Goal: Task Accomplishment & Management: Manage account settings

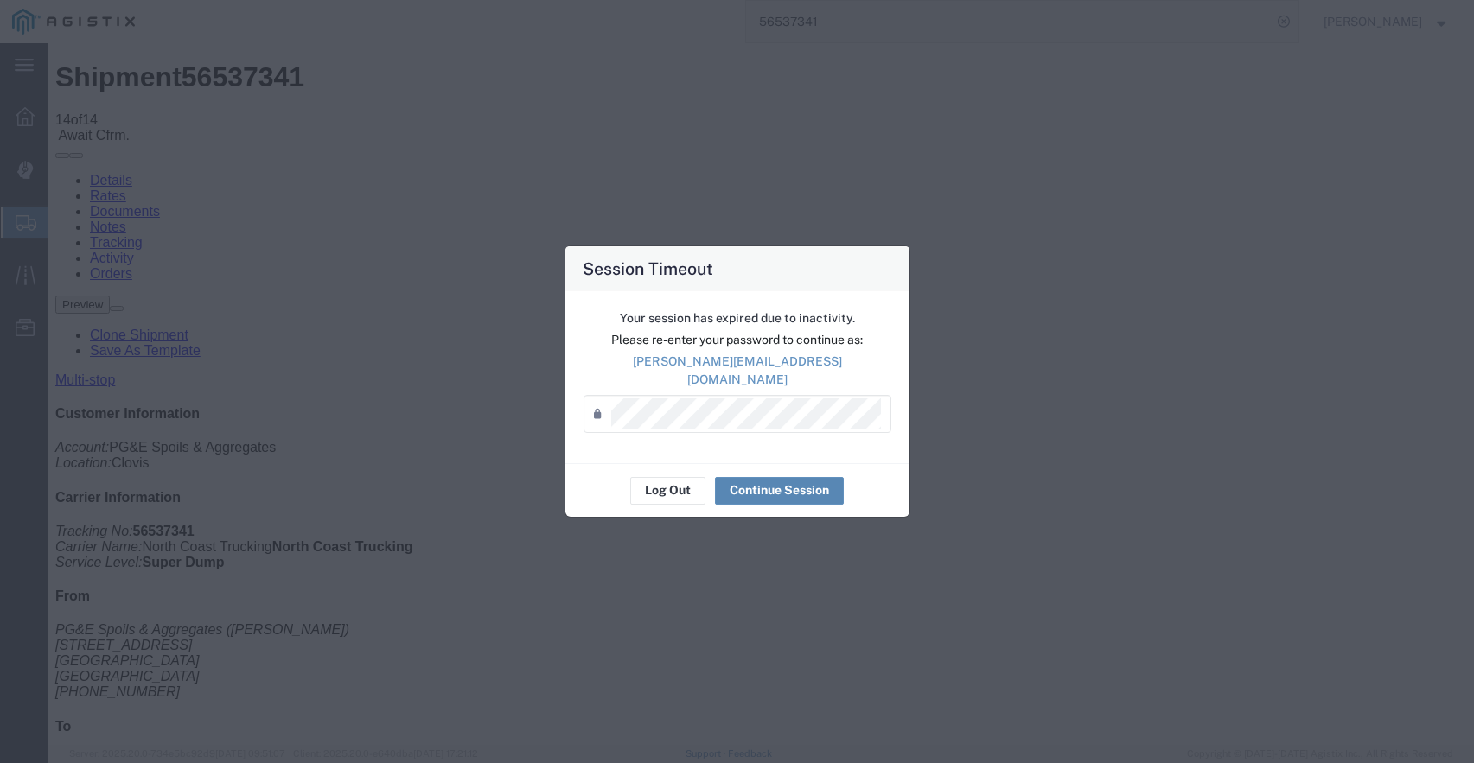
click at [774, 478] on button "Continue Session" at bounding box center [779, 491] width 129 height 28
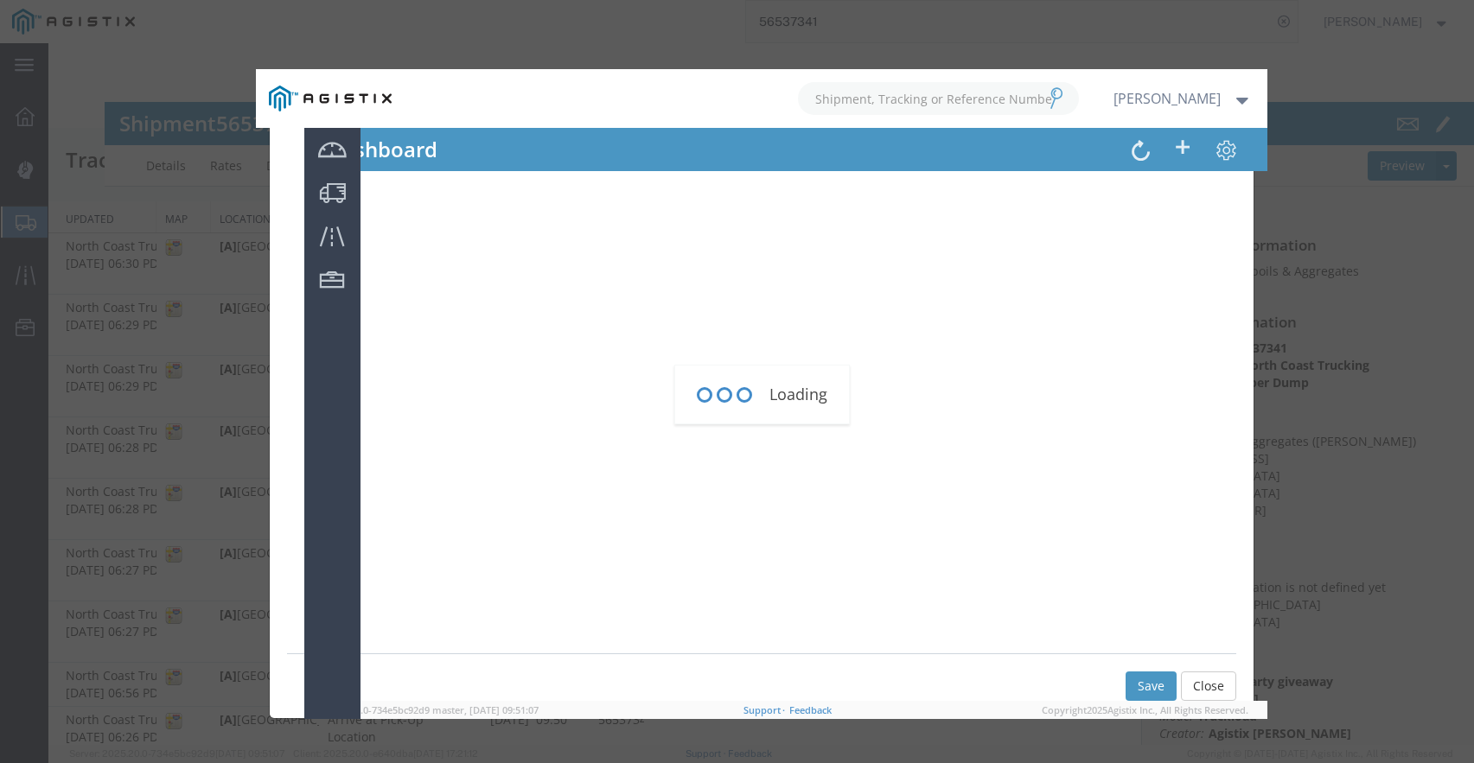
type button "Add New Tracking"
click at [1422, 305] on div at bounding box center [760, 394] width 1425 height 702
click at [1215, 689] on div "Loading" at bounding box center [761, 394] width 1011 height 650
click at [162, 49] on div at bounding box center [760, 394] width 1425 height 702
click at [1204, 690] on div "Loading" at bounding box center [761, 394] width 1011 height 650
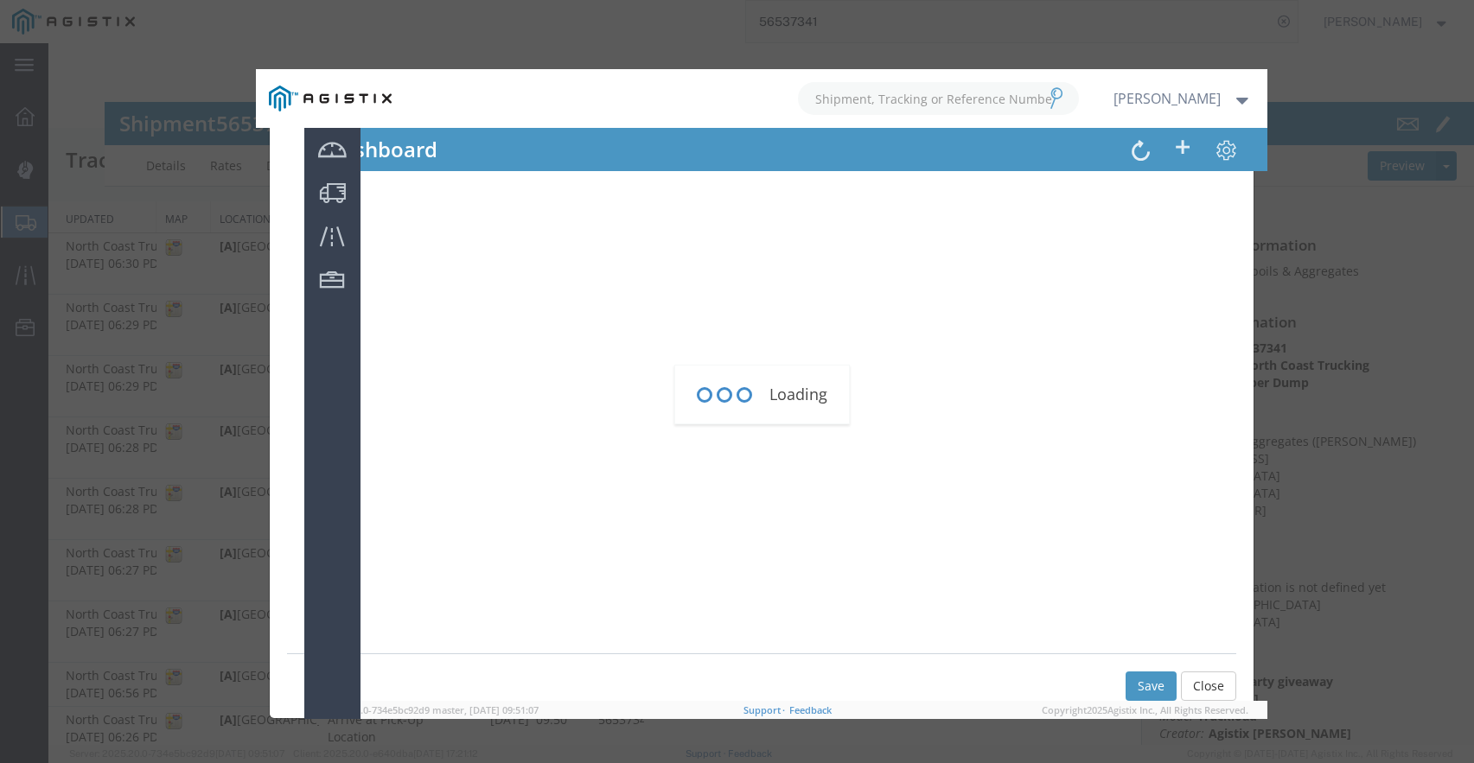
click at [1204, 690] on div "Loading" at bounding box center [761, 394] width 1011 height 650
click at [953, 105] on div "Loading" at bounding box center [761, 394] width 1011 height 650
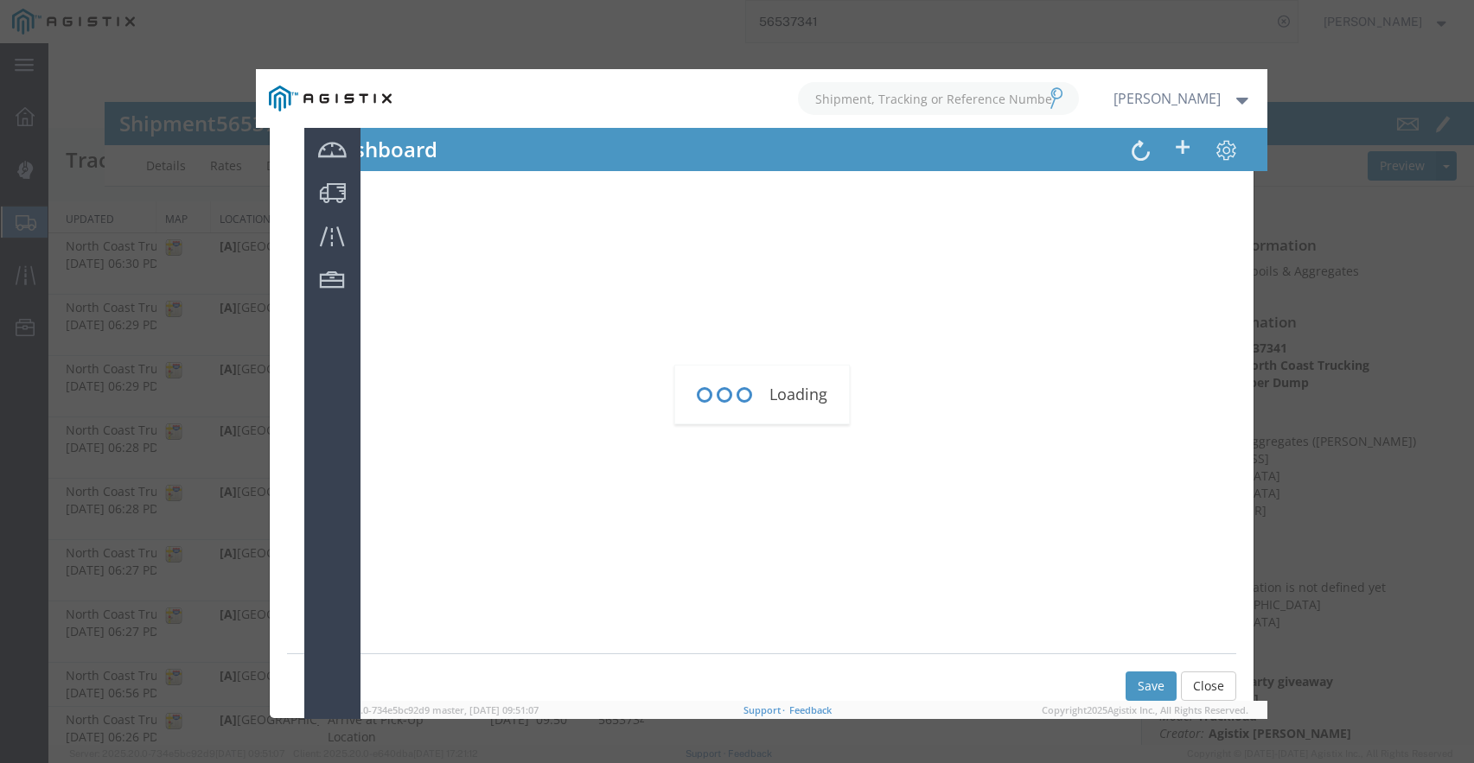
click at [971, 88] on div "Loading" at bounding box center [761, 394] width 1011 height 650
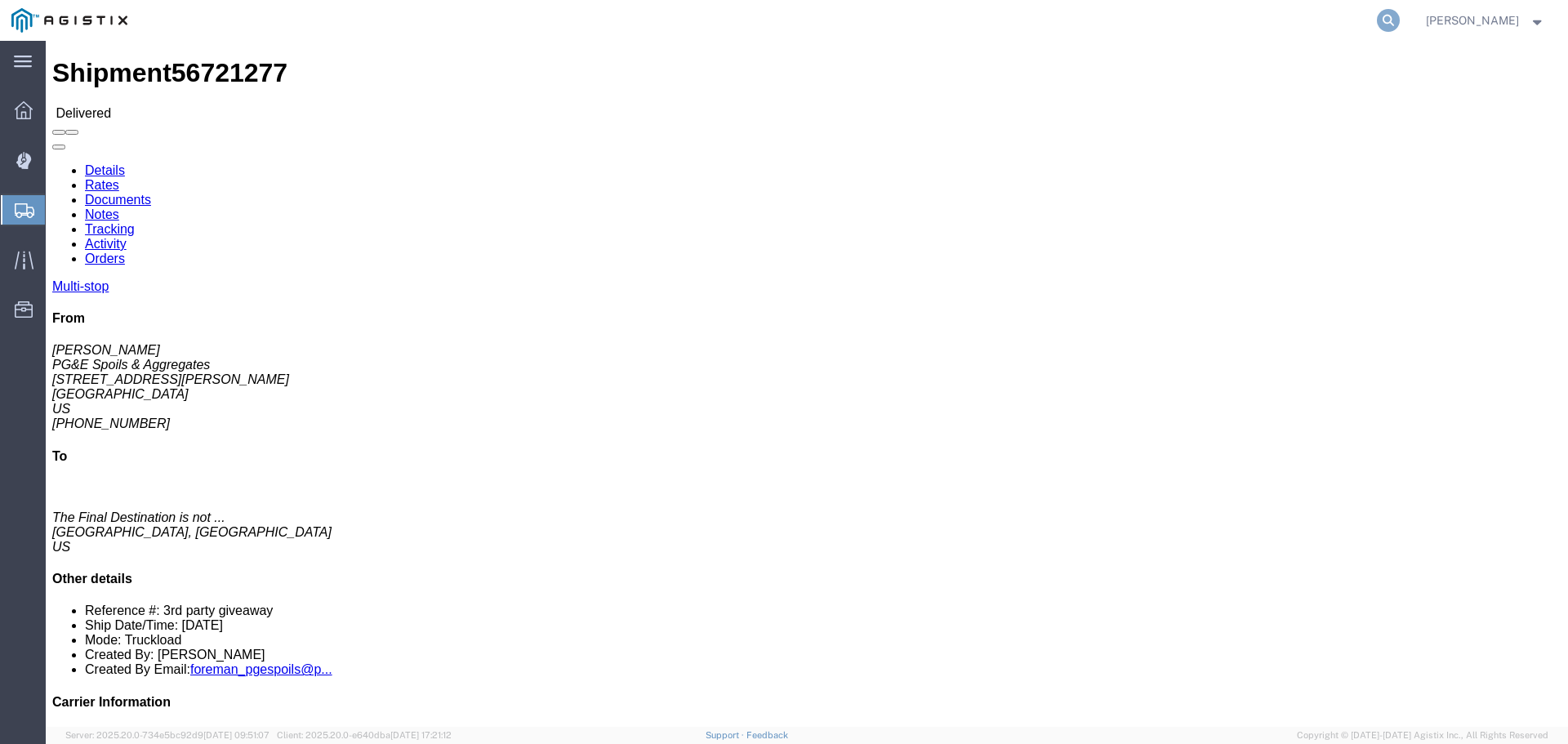
click at [1400, 18] on icon at bounding box center [1388, 21] width 23 height 23
type input "56537341"
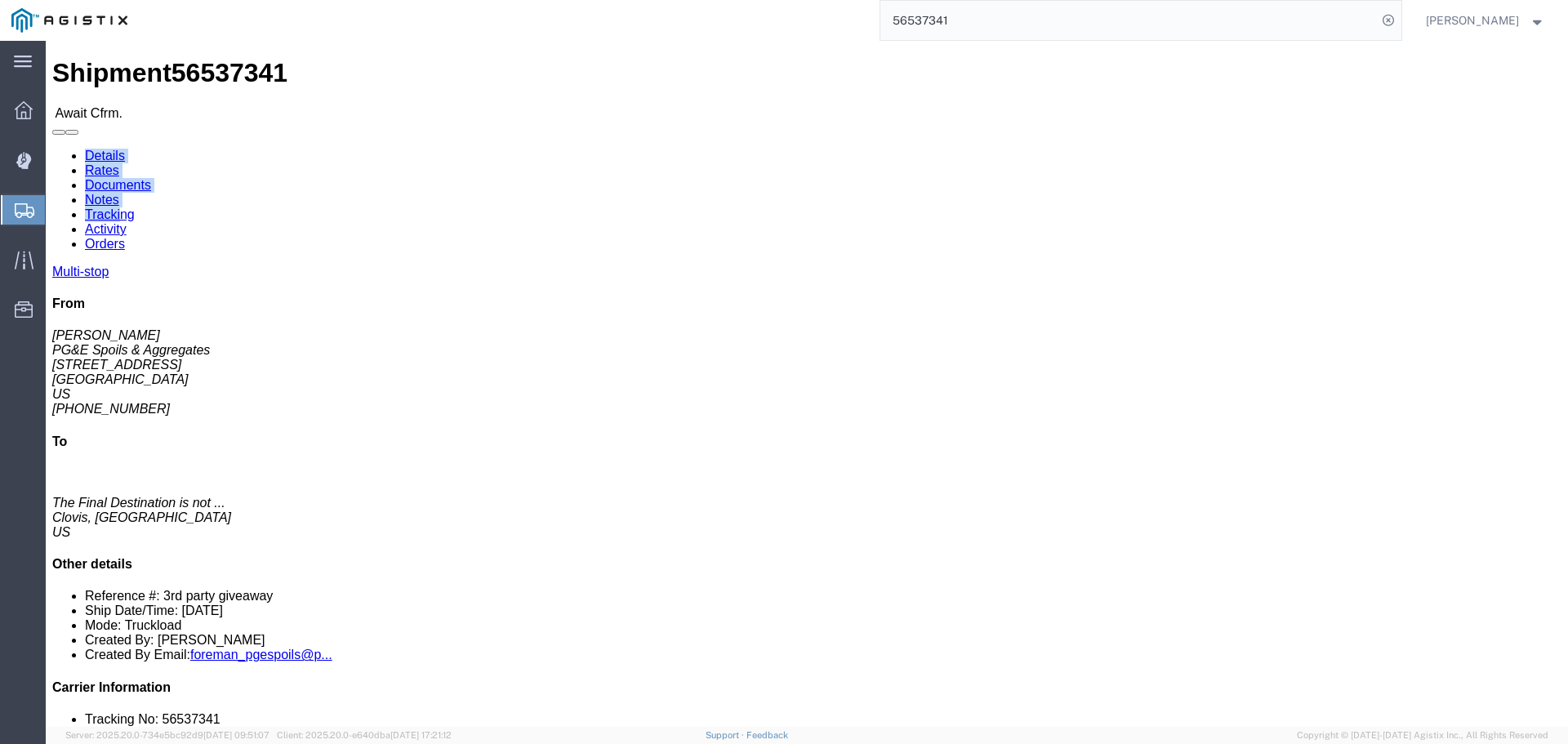
drag, startPoint x: 370, startPoint y: 33, endPoint x: 319, endPoint y: 45, distance: 52.4
click div "Shipment 56537341 Await Cfrm. Details Rates Documents Notes Tracking Activity O…"
click link "Tracking"
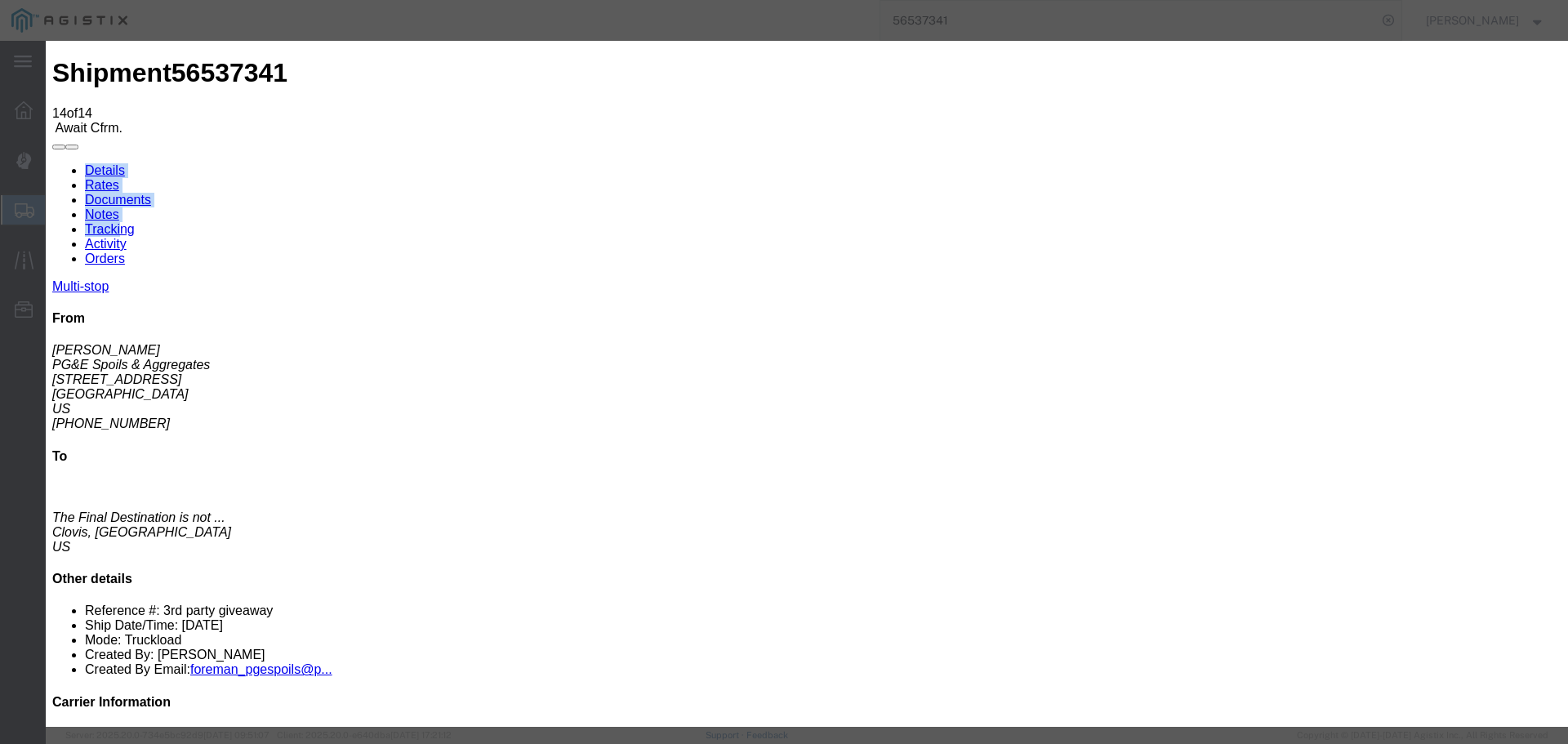
type input "[DATE]"
type input "12:00 PM"
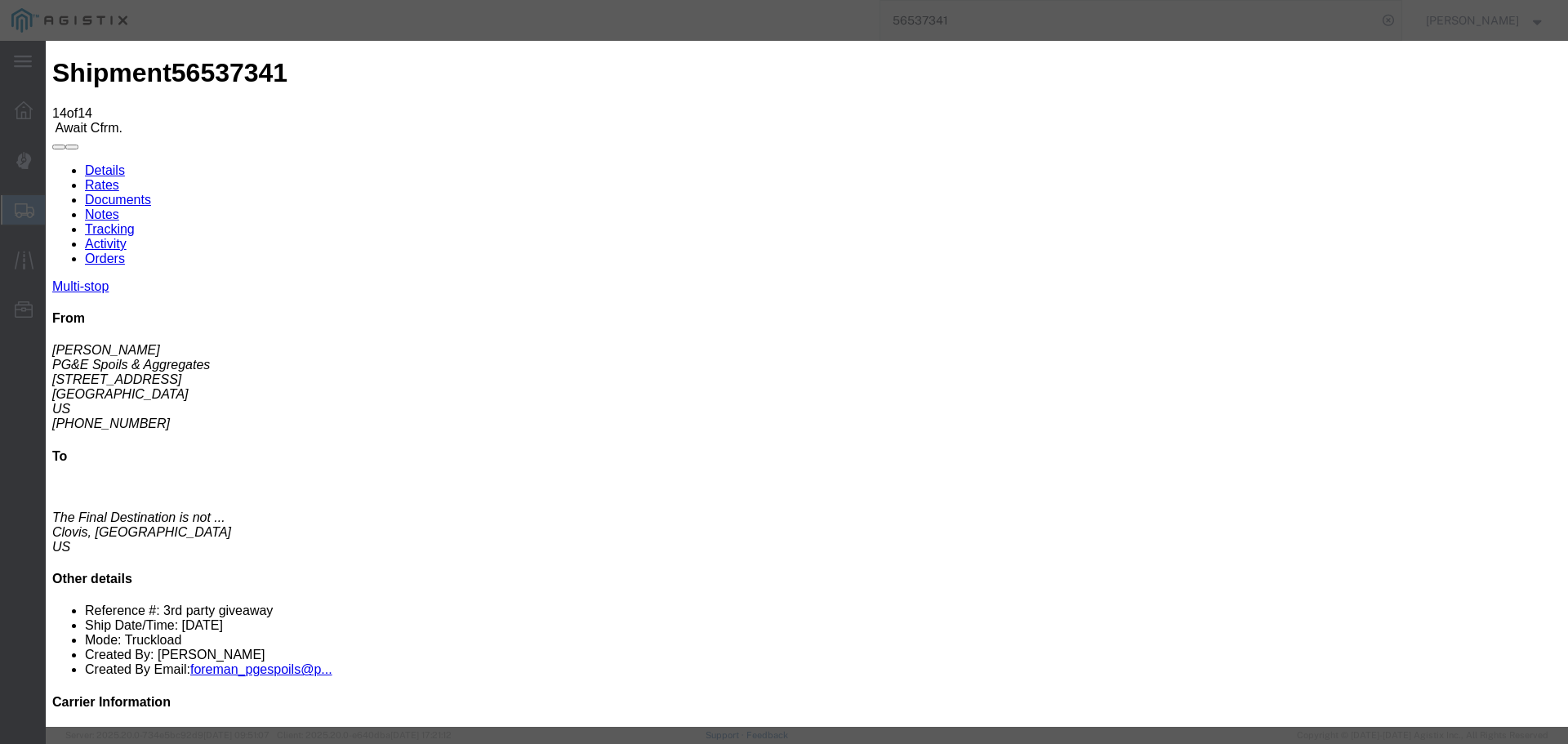
type input "[DATE]"
type input "11:20 AM"
select select "DPTPULOC"
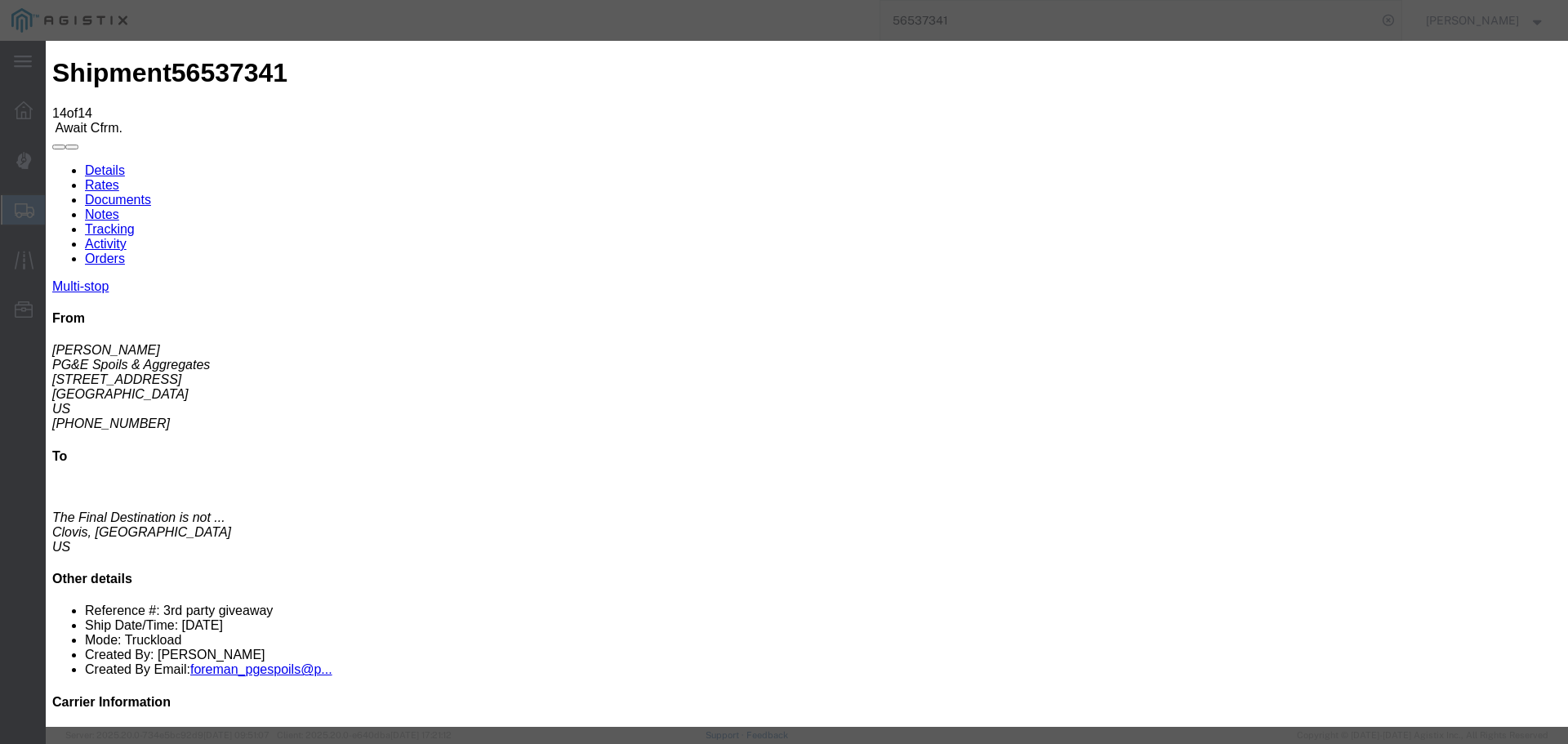
select select "{"pickupDeliveryInfoId": "122363951","pickupOrDelivery": "P","stopNum": "1","lo…"
select select "CA"
type input "Clovis"
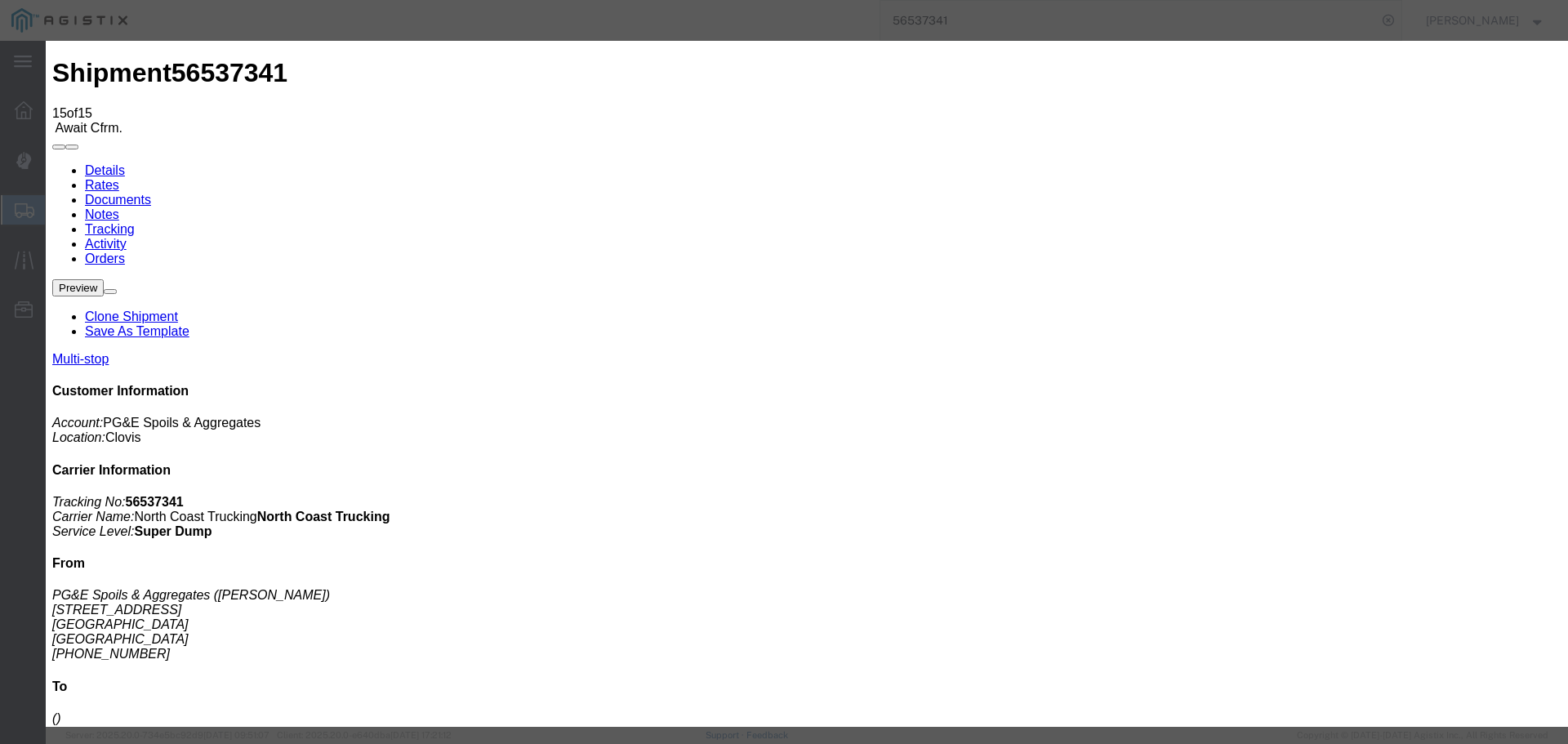
type input "[DATE]"
type input "1:00 PM"
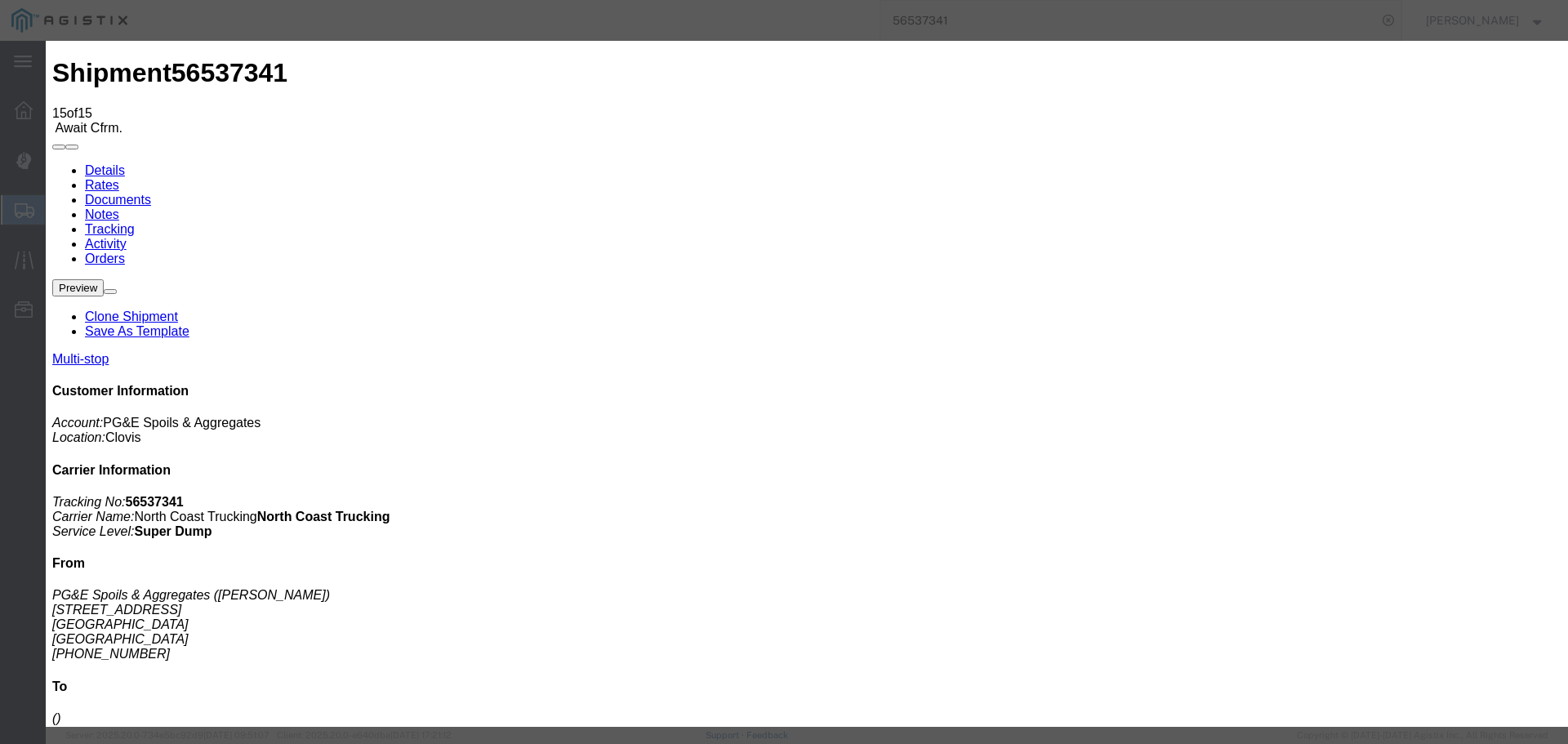
type input "[DATE]"
type input "12:10 PM"
select select "DPTPULOC"
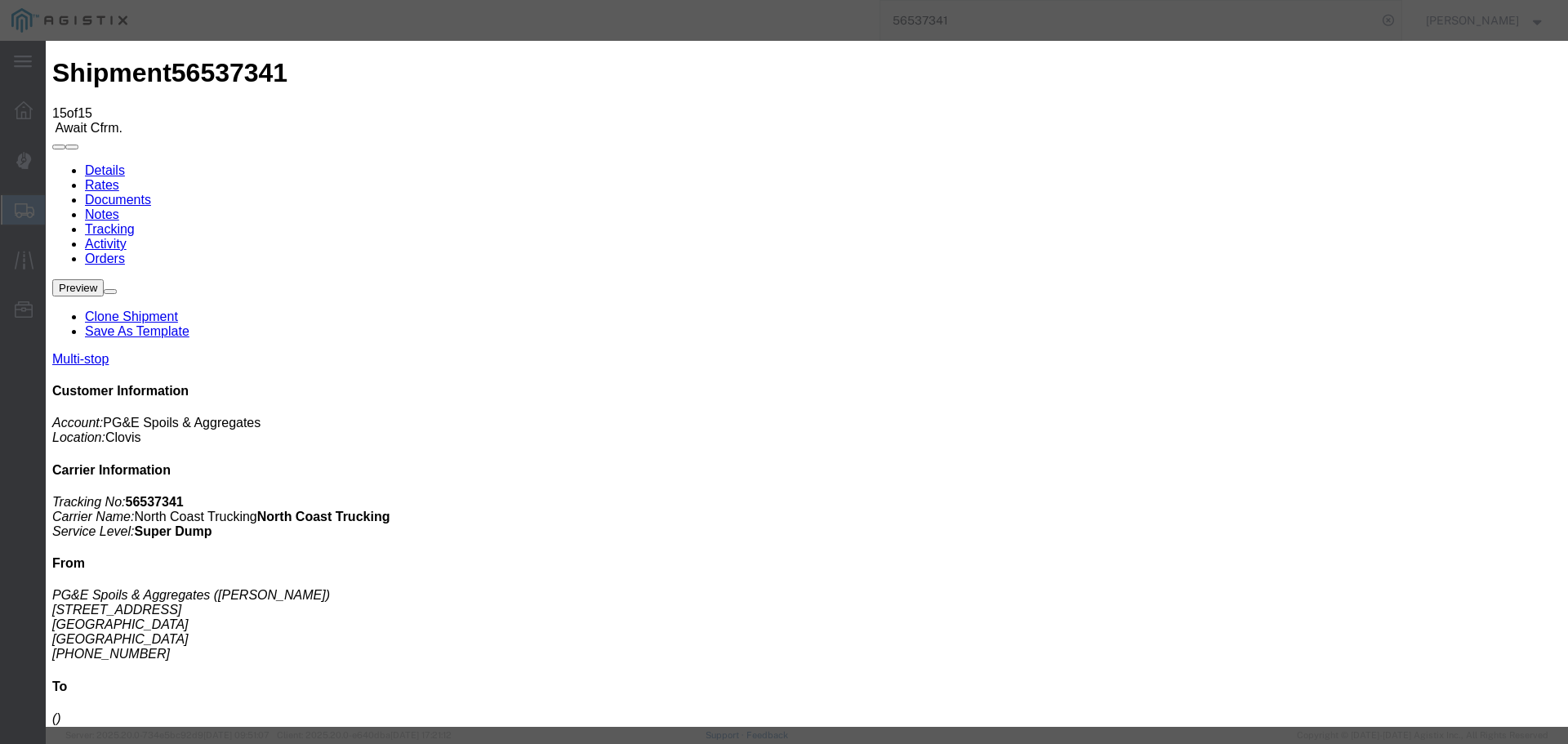
select select "{"pickupDeliveryInfoId": "122363951","pickupOrDelivery": "P","stopNum": "1","lo…"
select select "CA"
type input "Clovis"
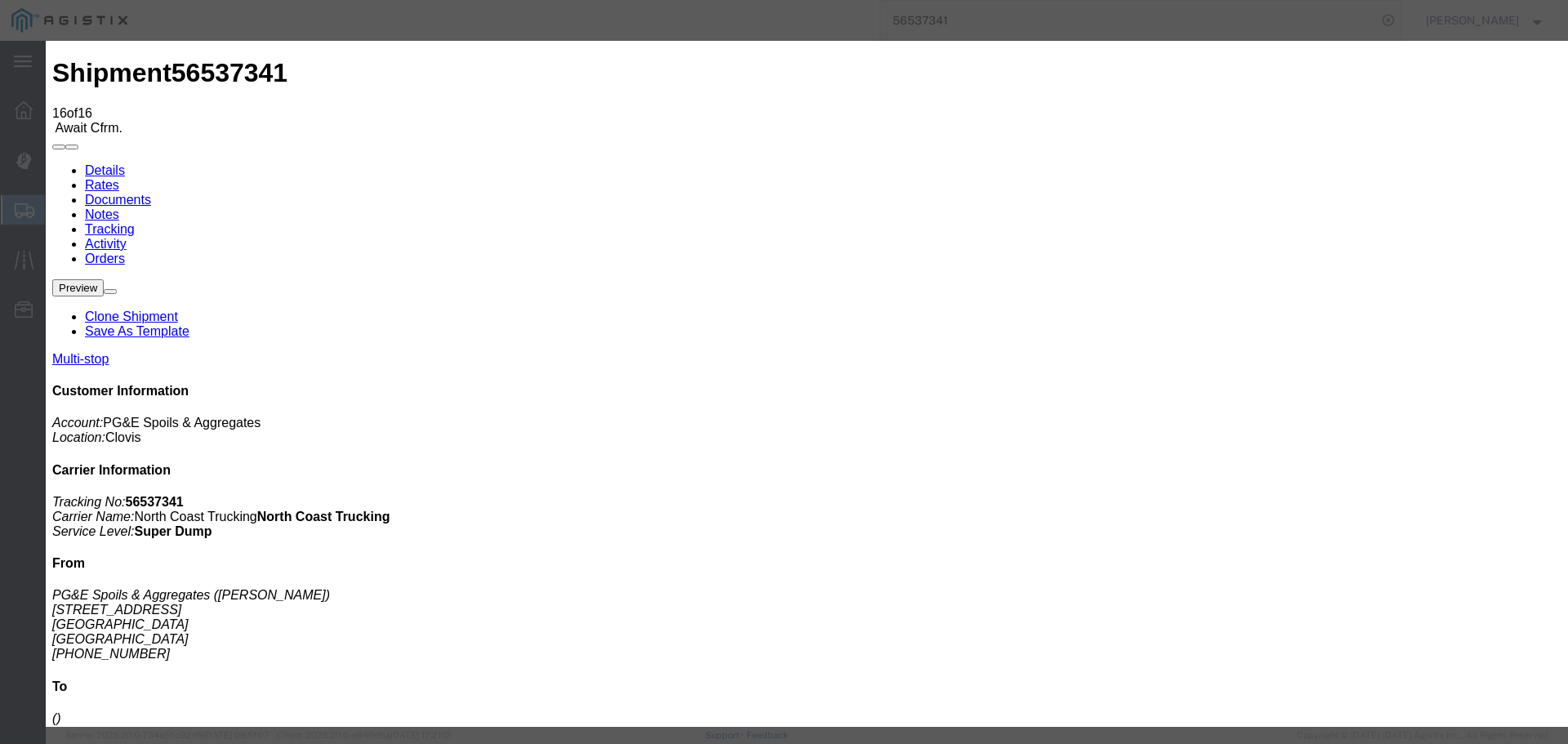
type input "[DATE]"
type input "1:00 PM"
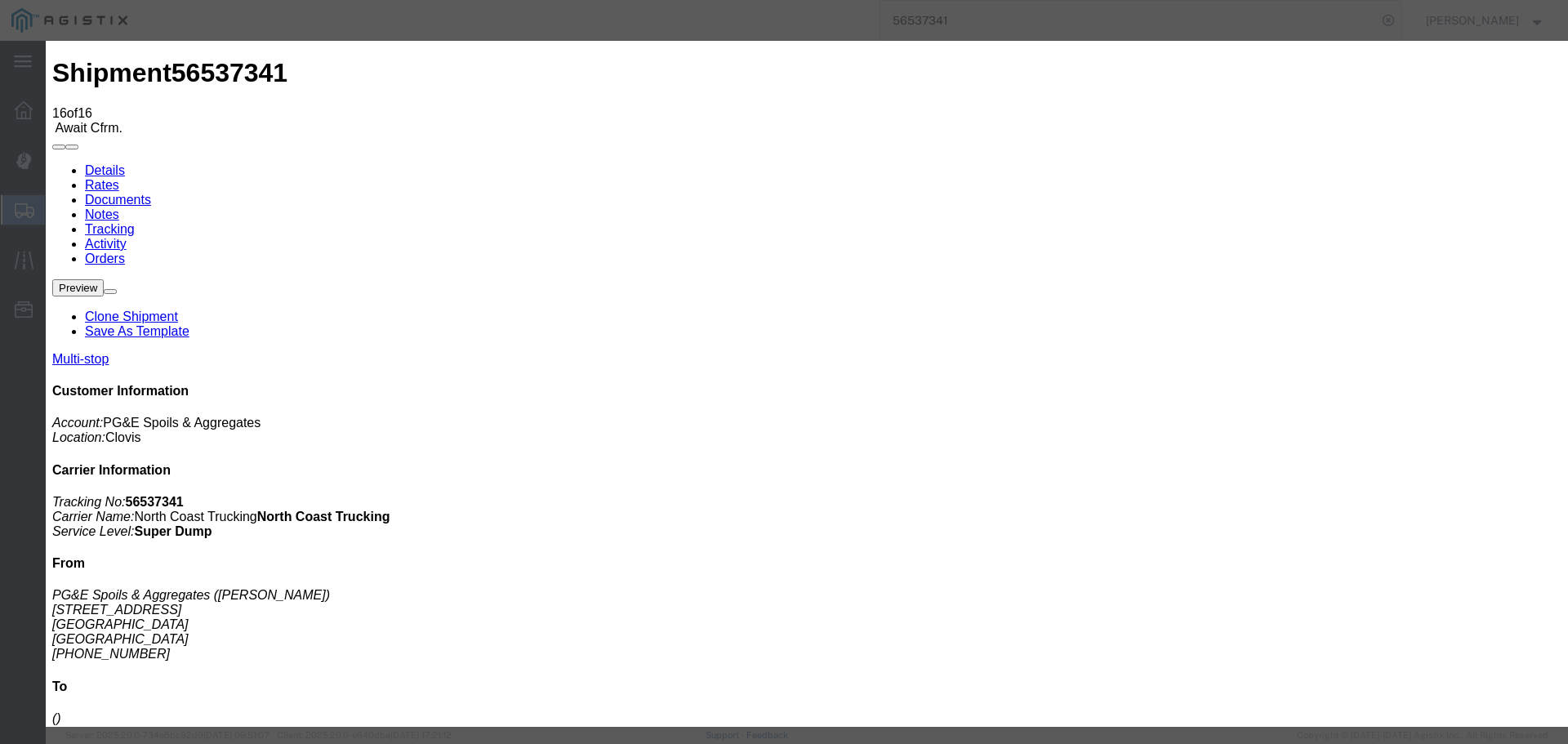
type input "[DATE]"
type input "1:15 PM"
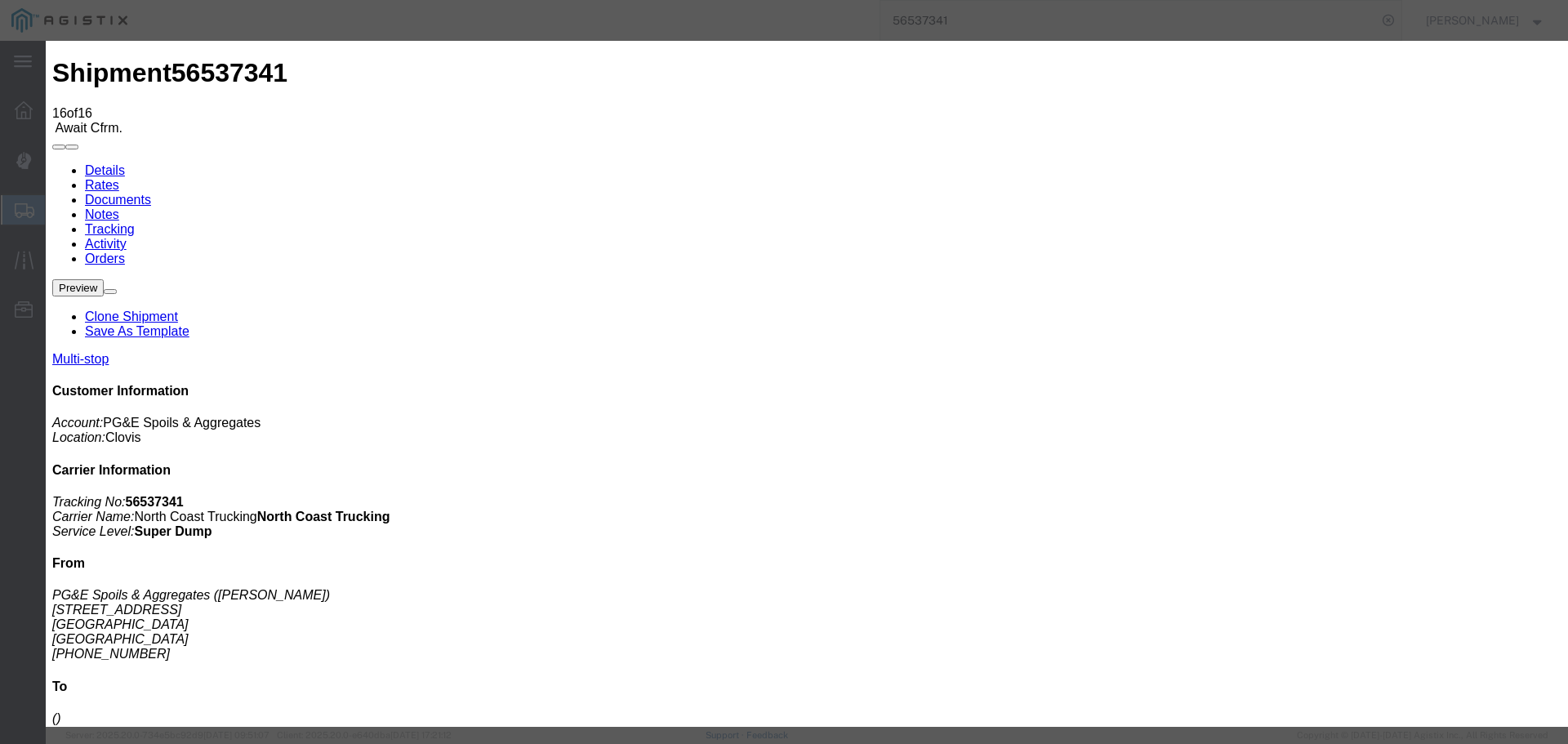
select select "DPTPULOC"
select select "{"pickupDeliveryInfoId": "122363951","pickupOrDelivery": "P","stopNum": "1","lo…"
select select "CA"
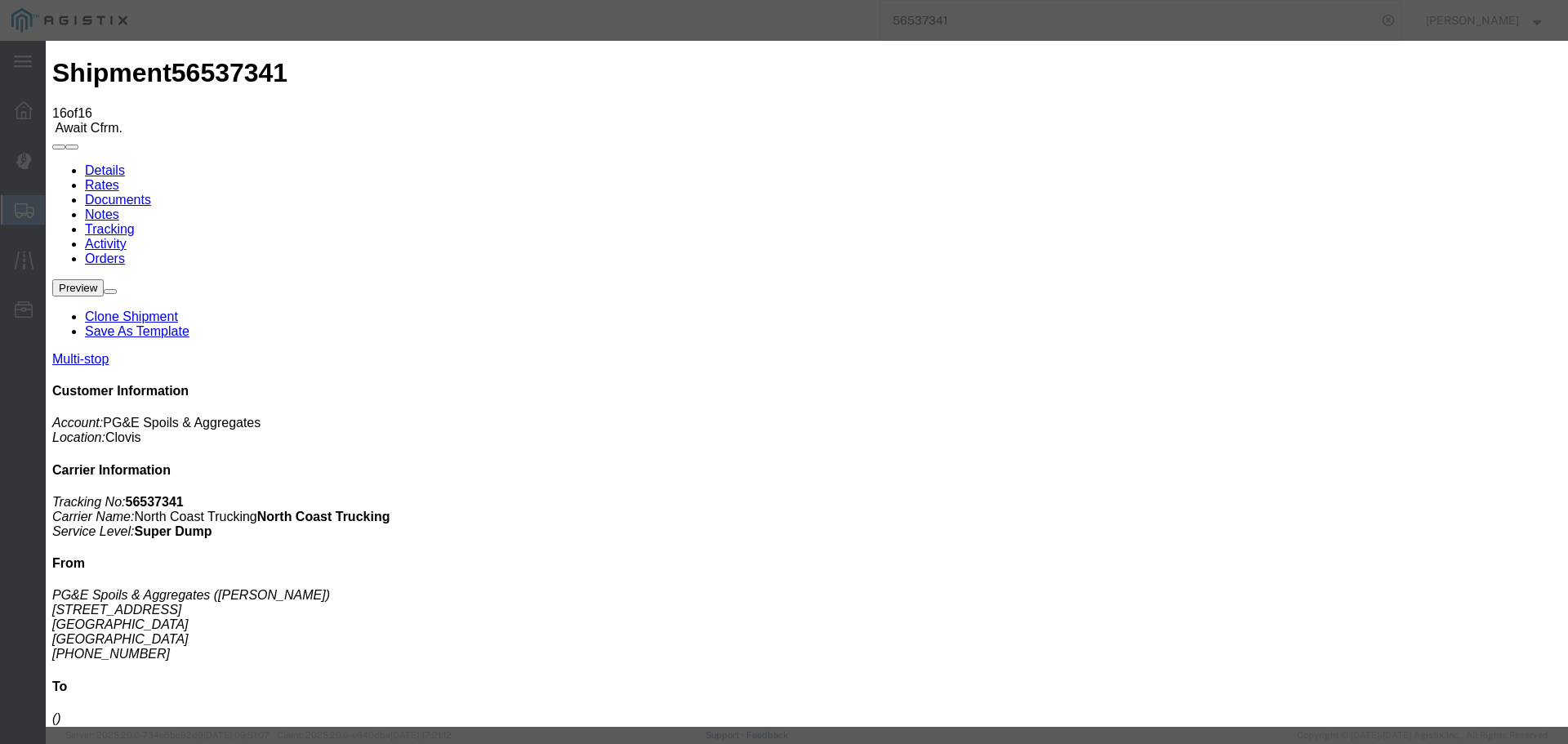
type input "Clovis"
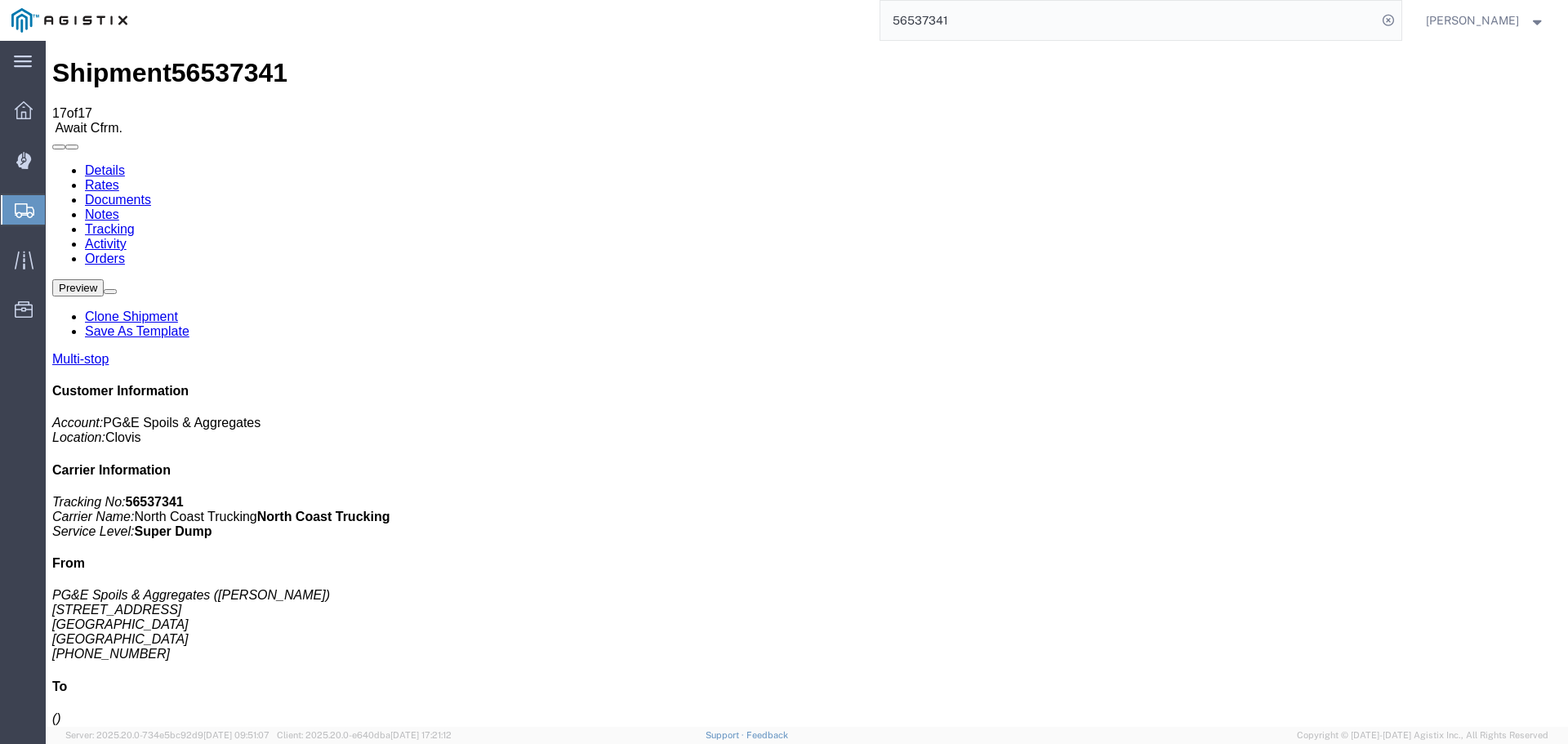
drag, startPoint x: 1166, startPoint y: 149, endPoint x: 1164, endPoint y: 159, distance: 10.2
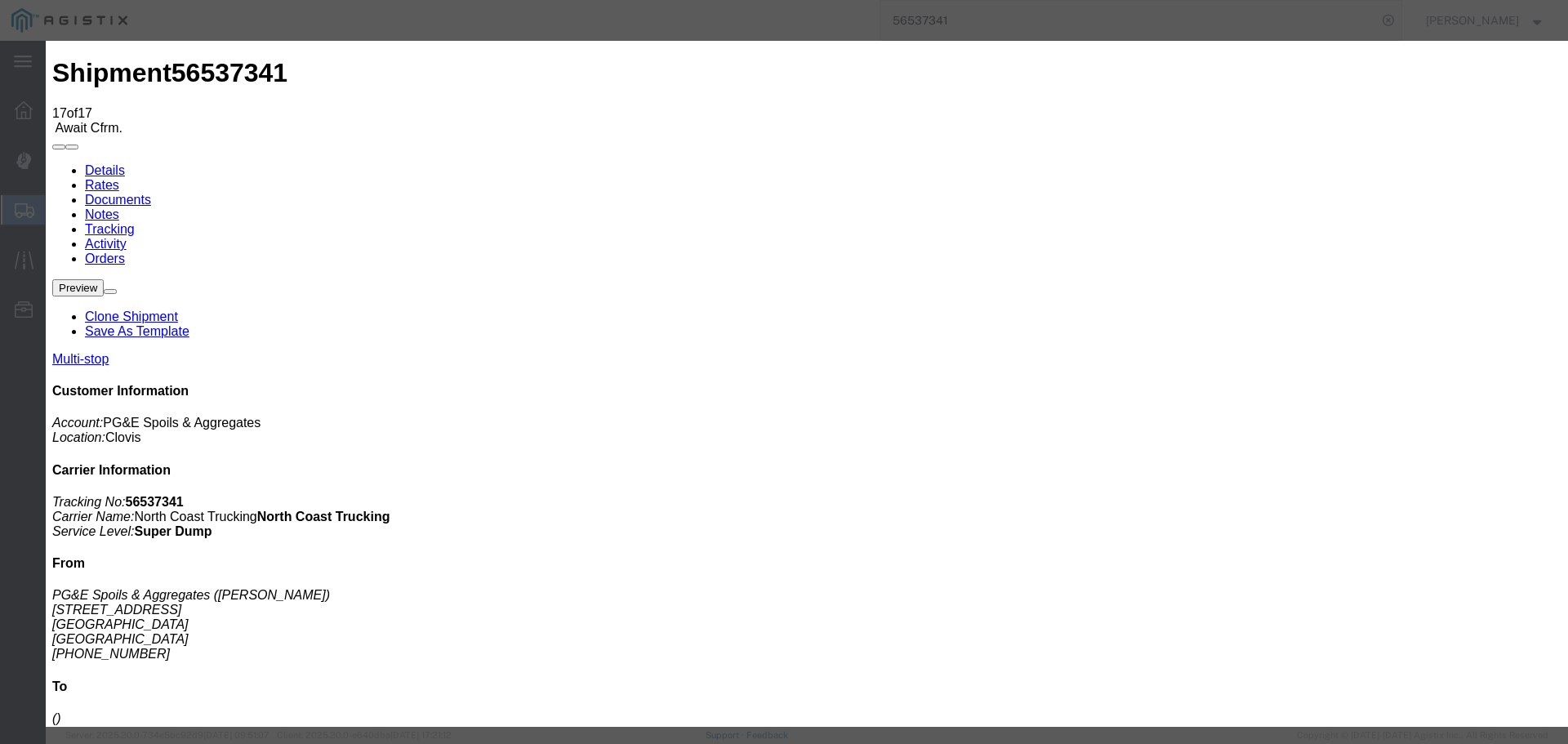
type input "[DATE]"
type input "1:00 PM"
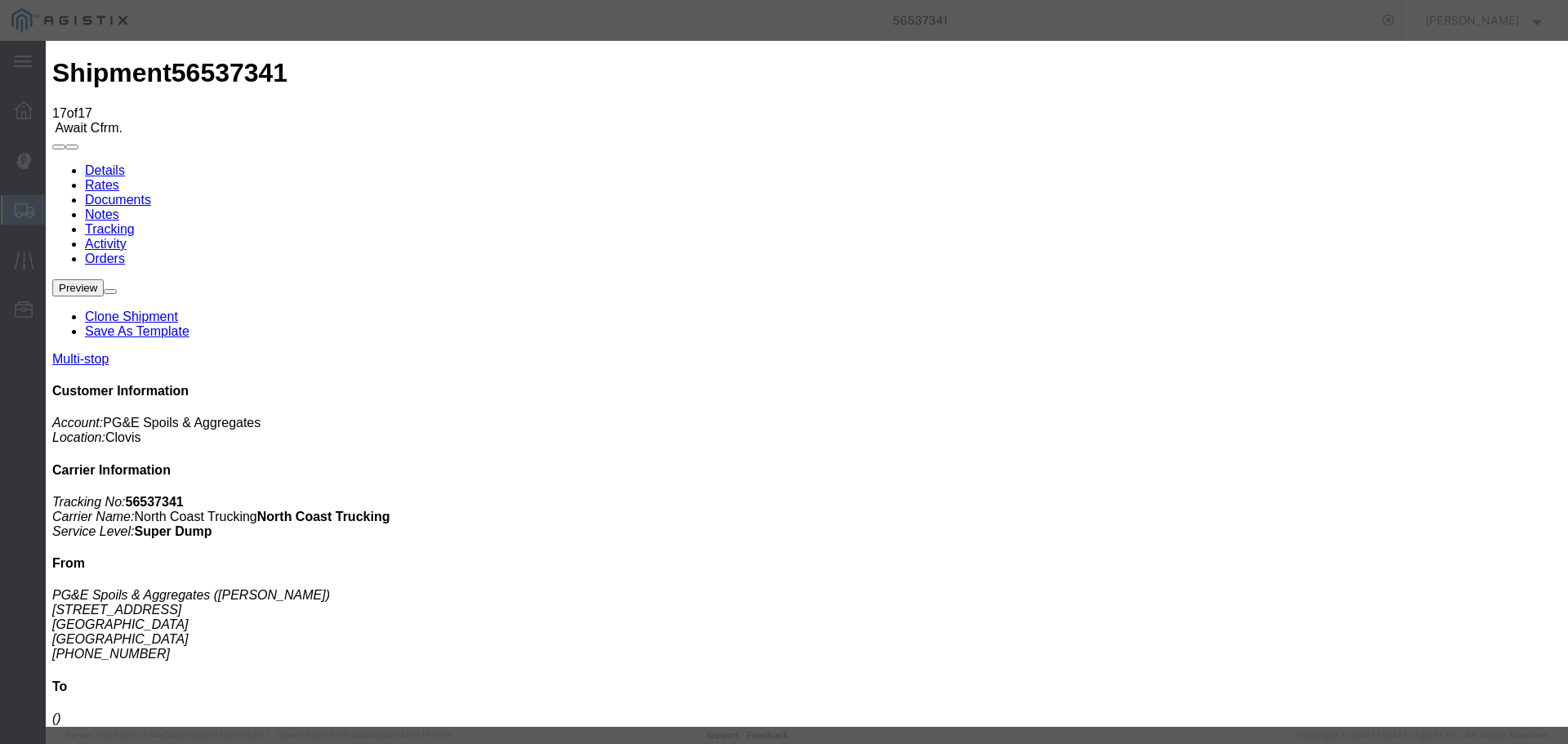
type input "[DATE]"
type input "2:15 PM"
select select "DPTPULOC"
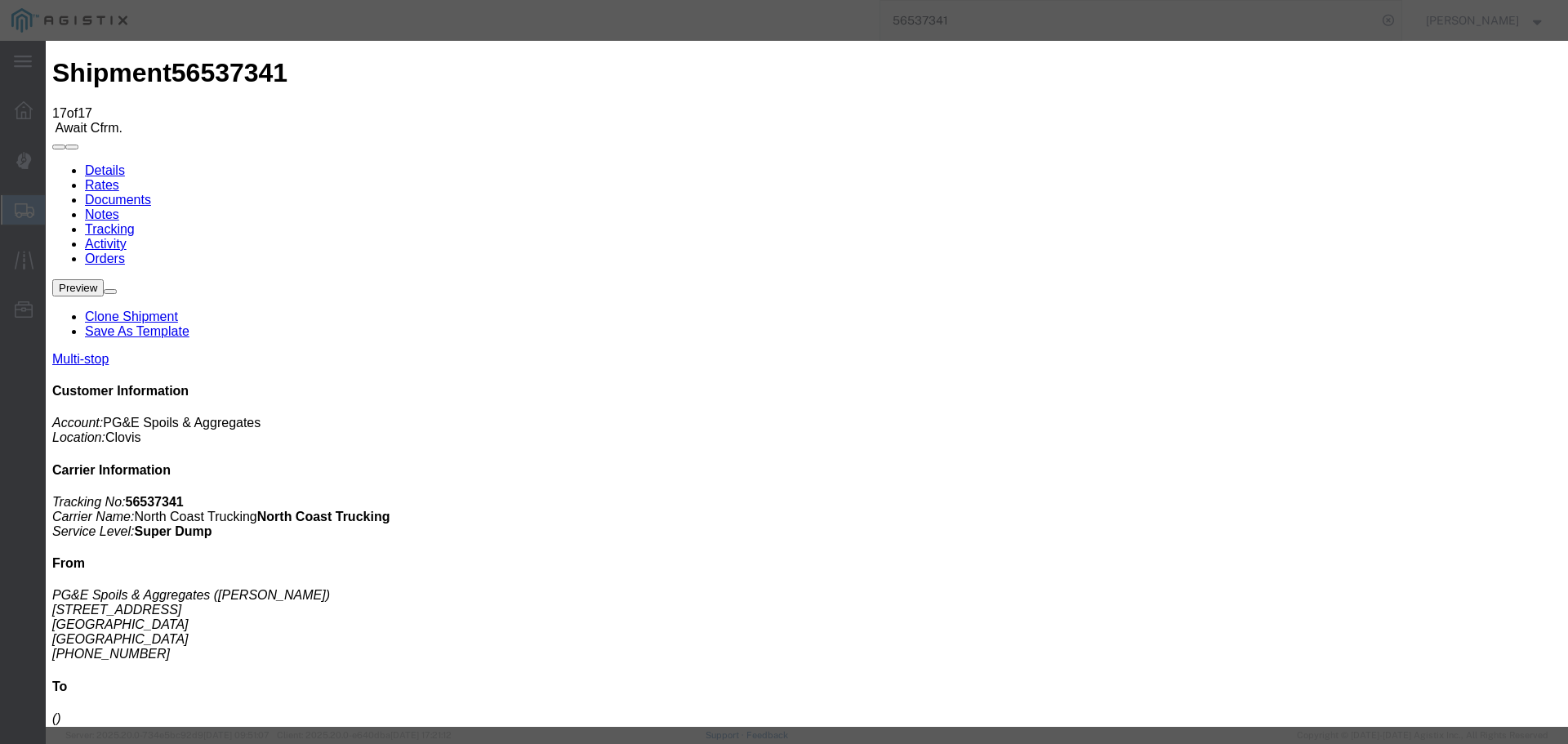
select select "{"pickupDeliveryInfoId": "122363951","pickupOrDelivery": "P","stopNum": "1","lo…"
select select "CA"
type input "Clovis"
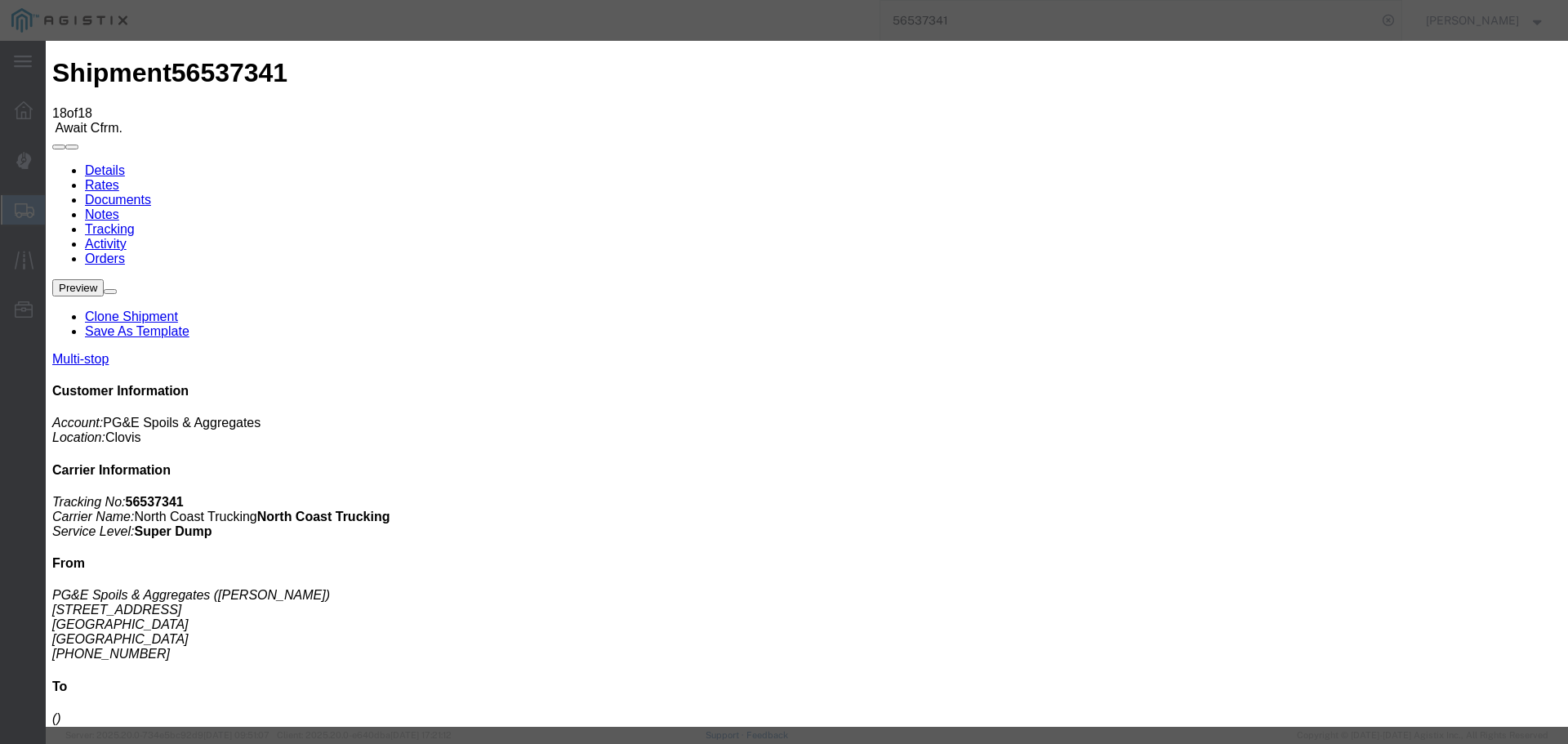
type input "[DATE]"
type input "1:00 PM"
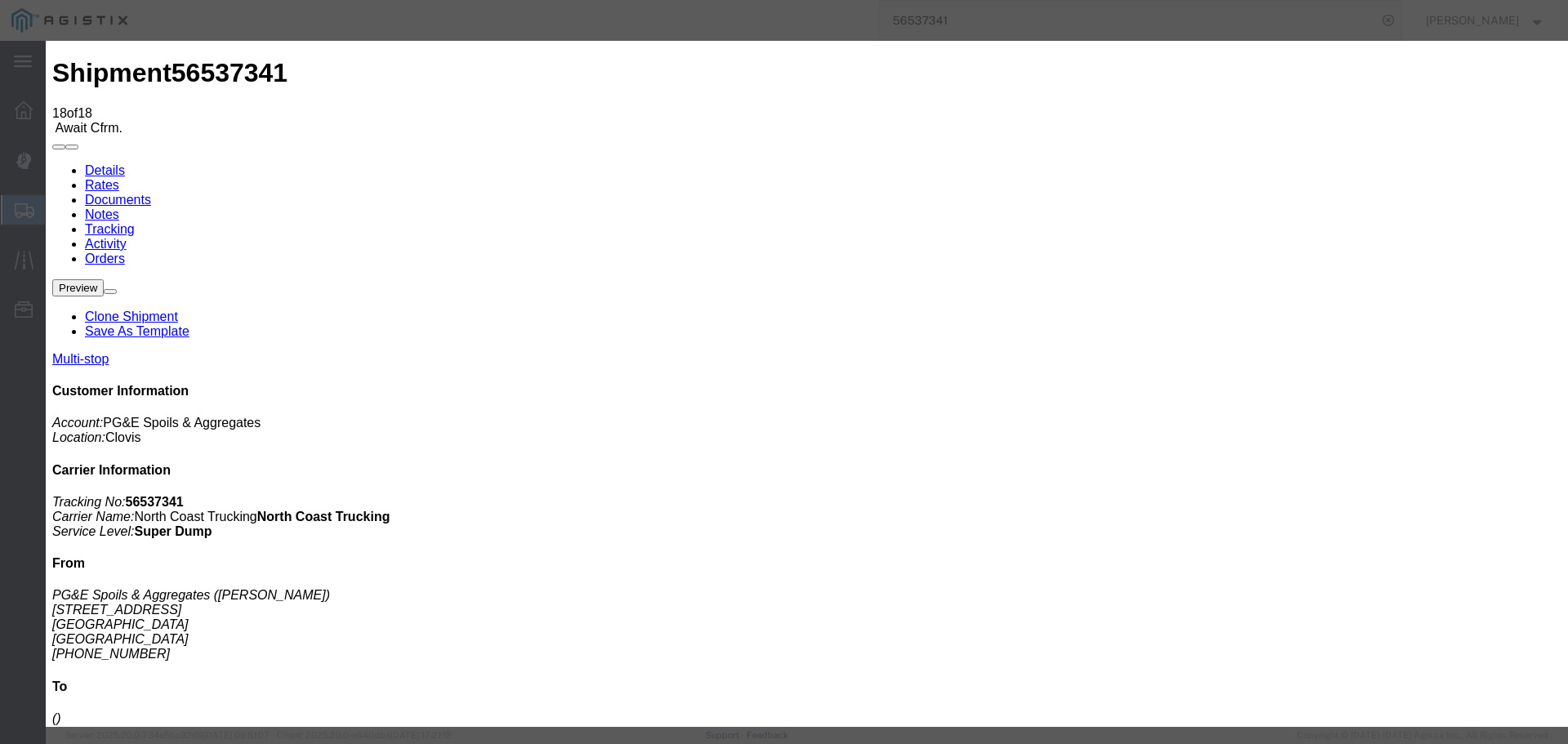
type input "[DATE]"
type input "3:10 PM"
select select "DPTPULOC"
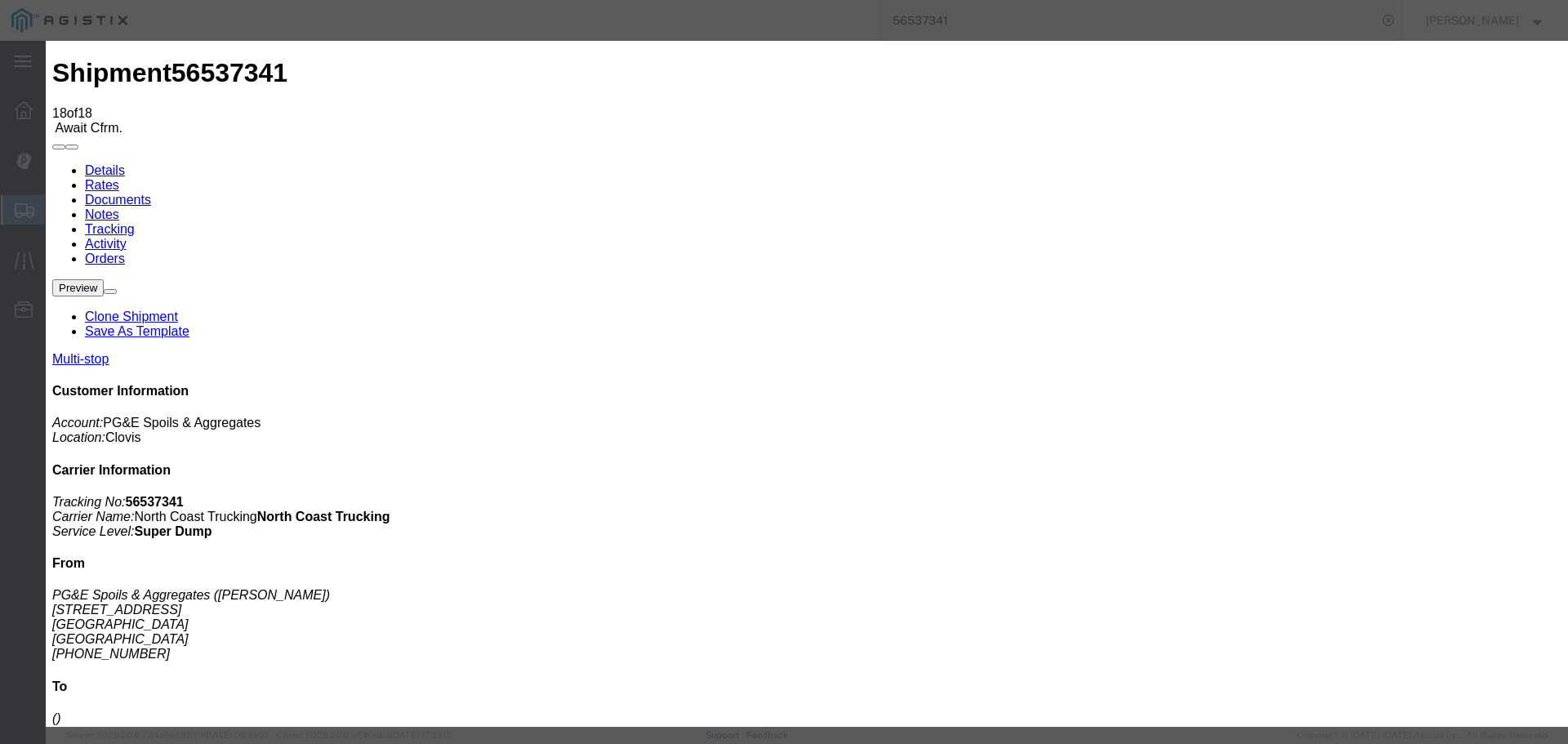
select select "{"pickupDeliveryInfoId": "122363951","pickupOrDelivery": "P","stopNum": "1","lo…"
select select "CA"
type input "Clovis"
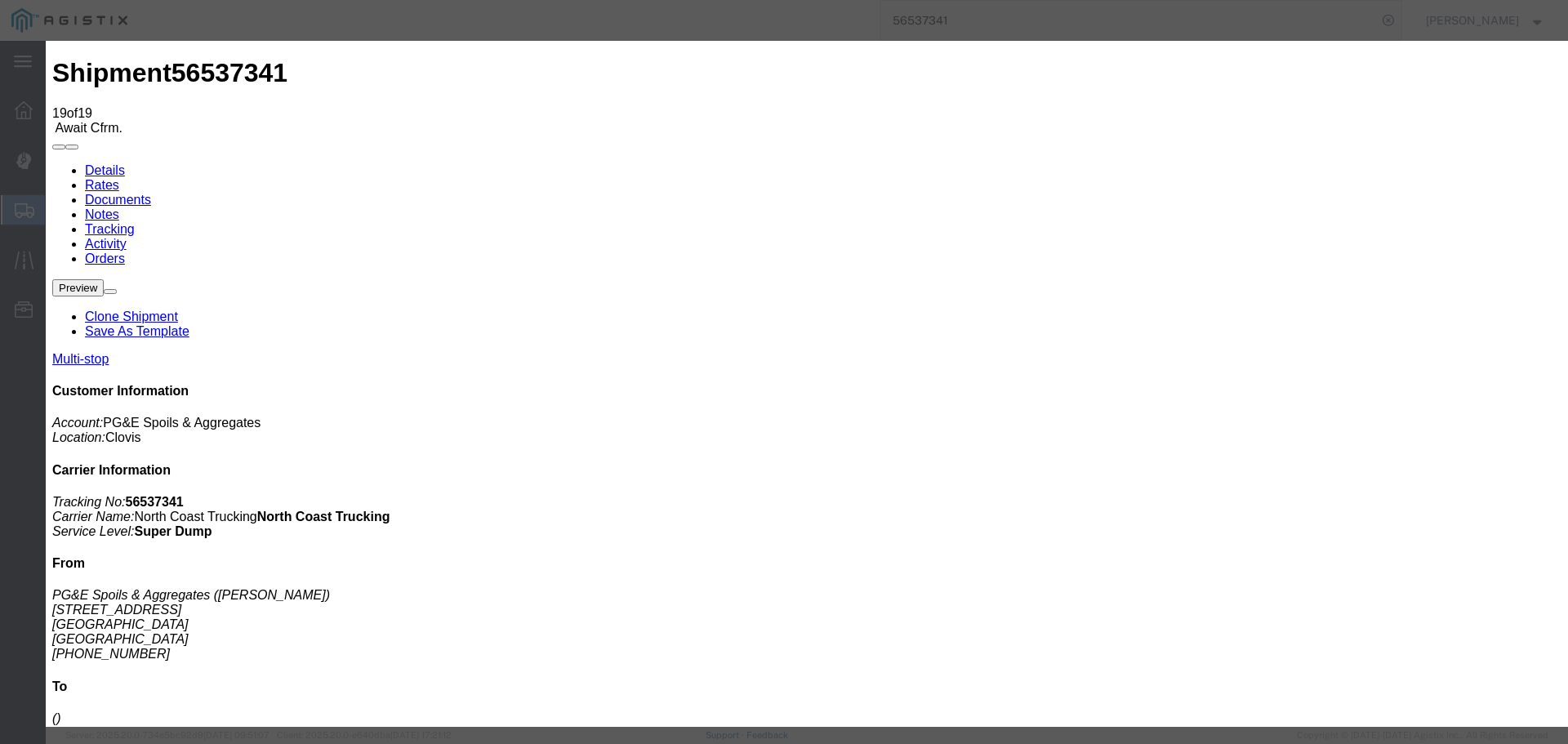
type input "[DATE]"
type input "1:00 PM"
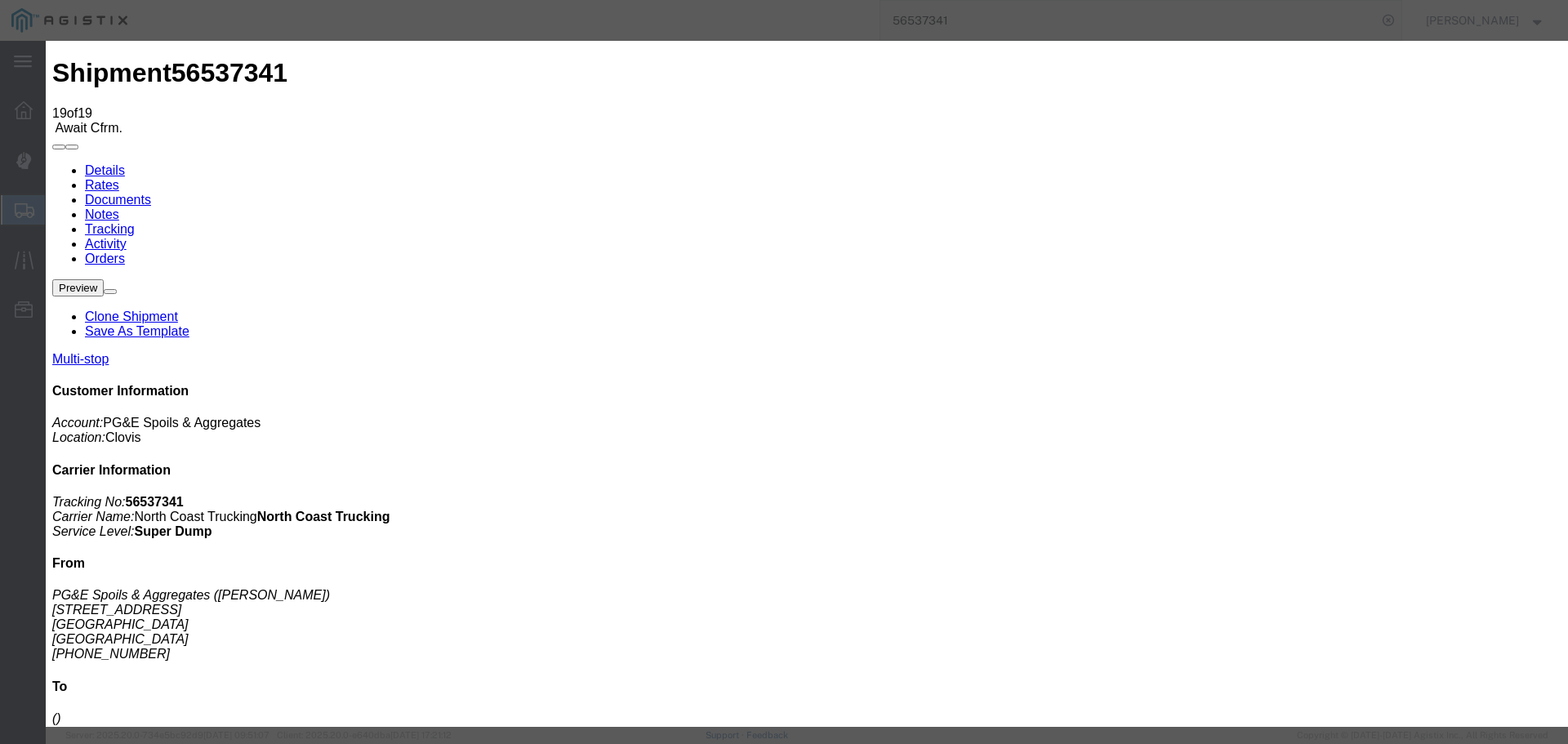
type input "[DATE]"
type input "3:45 PM"
select select "DPTPULOC"
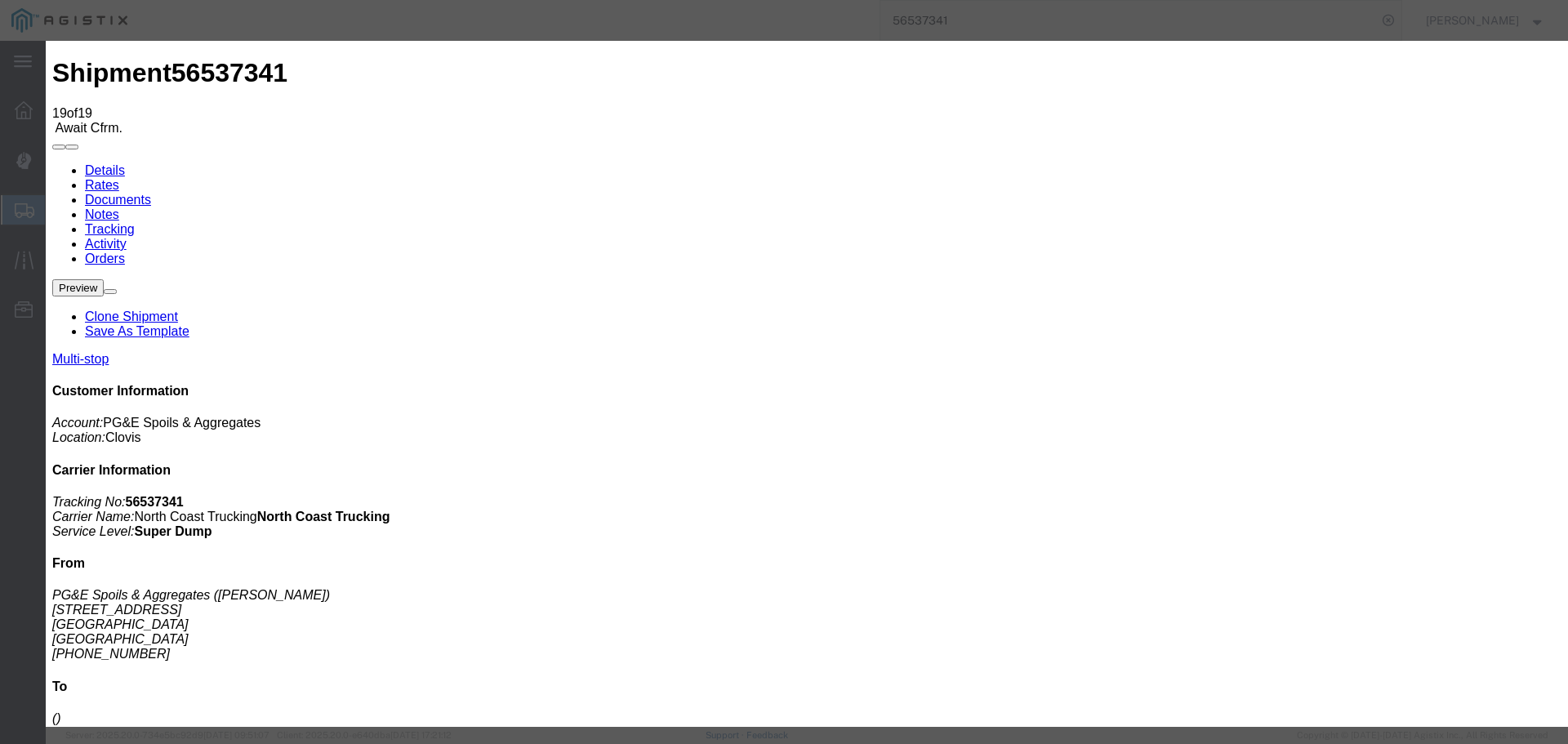
select select "{"pickupDeliveryInfoId": "122363951","pickupOrDelivery": "P","stopNum": "1","lo…"
select select "CA"
type input "Clovis"
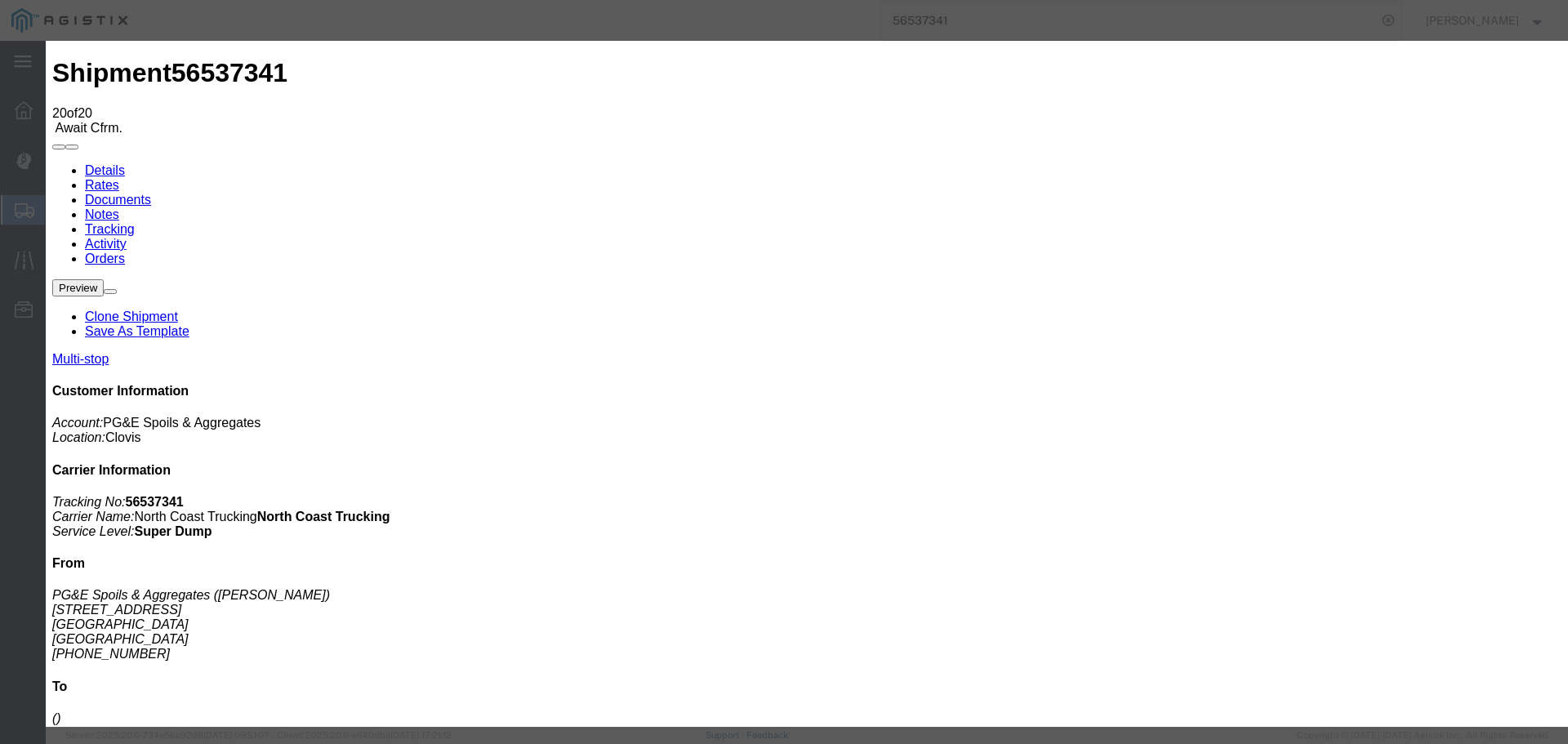
type input "[DATE]"
type input "1:00 PM"
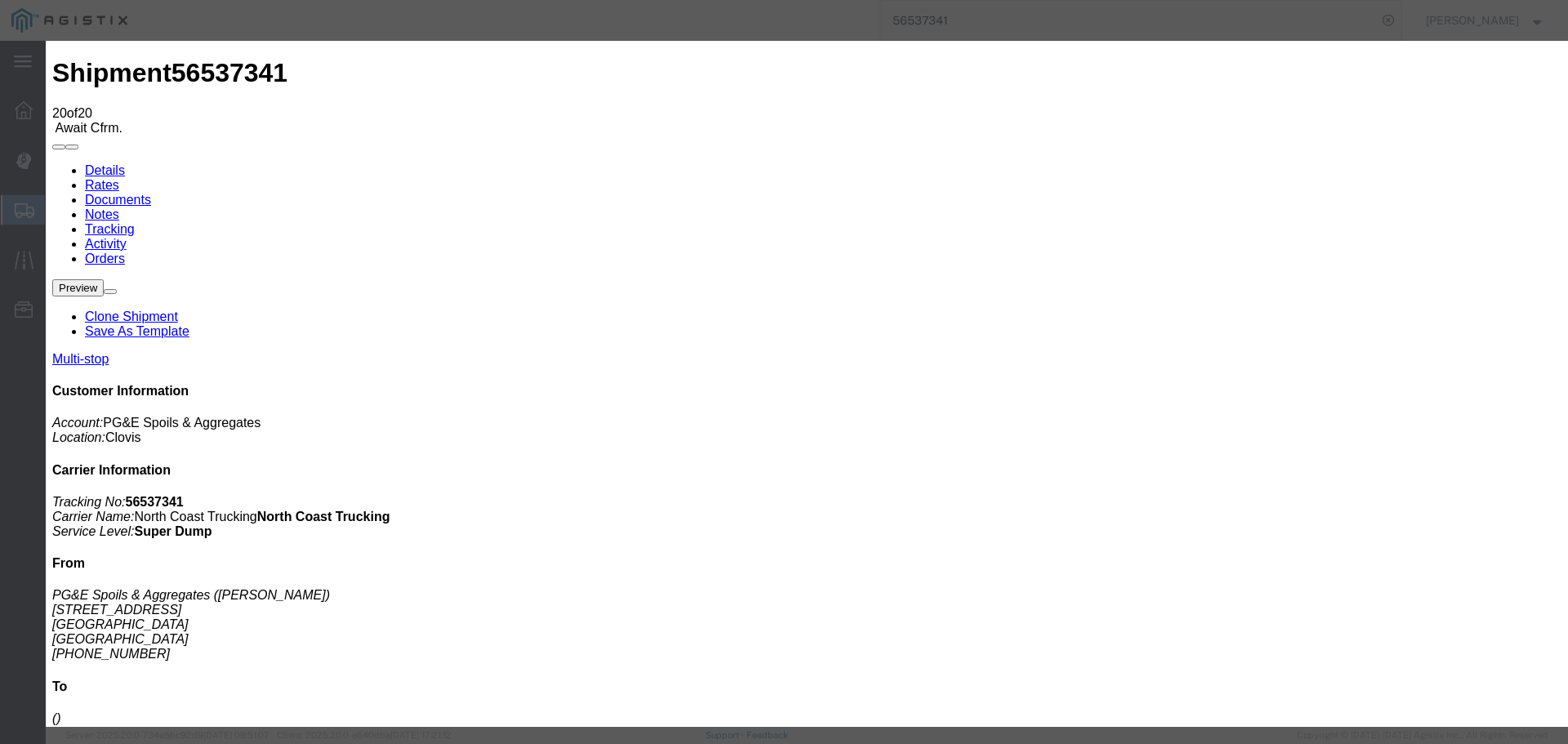
type input "[DATE]"
type input "3:46 PM"
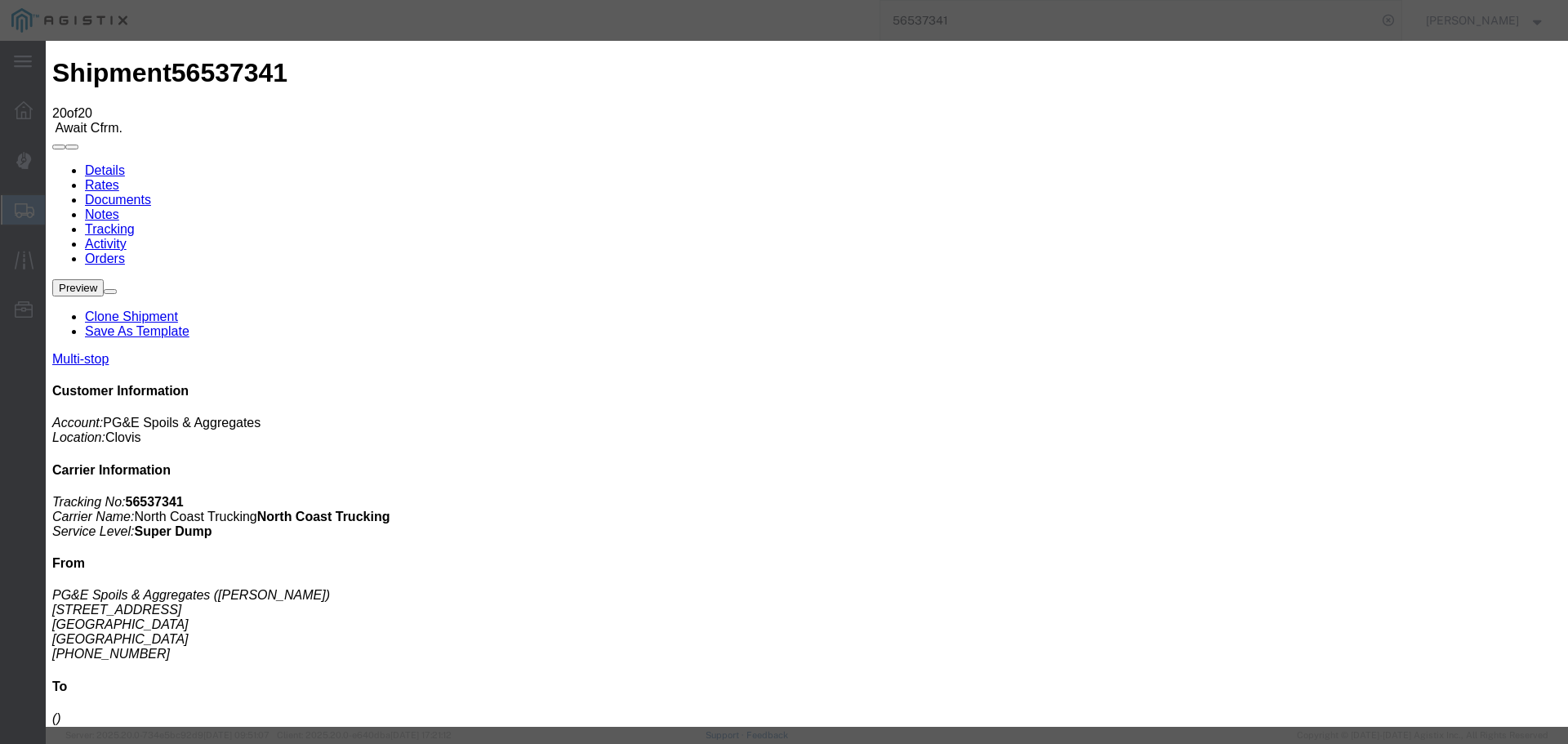
select select "BREAKSTART"
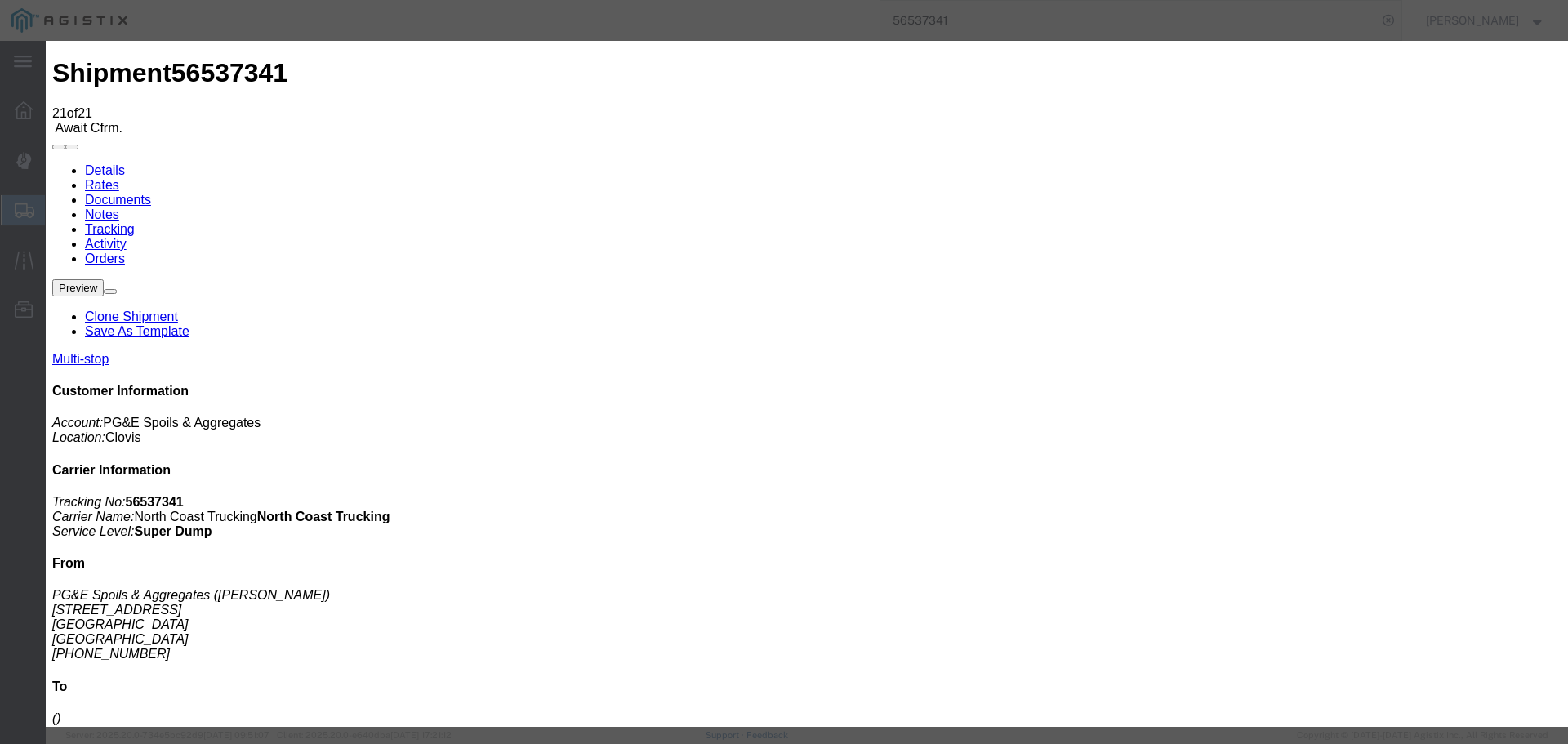
type input "[DATE]"
type input "1:00 PM"
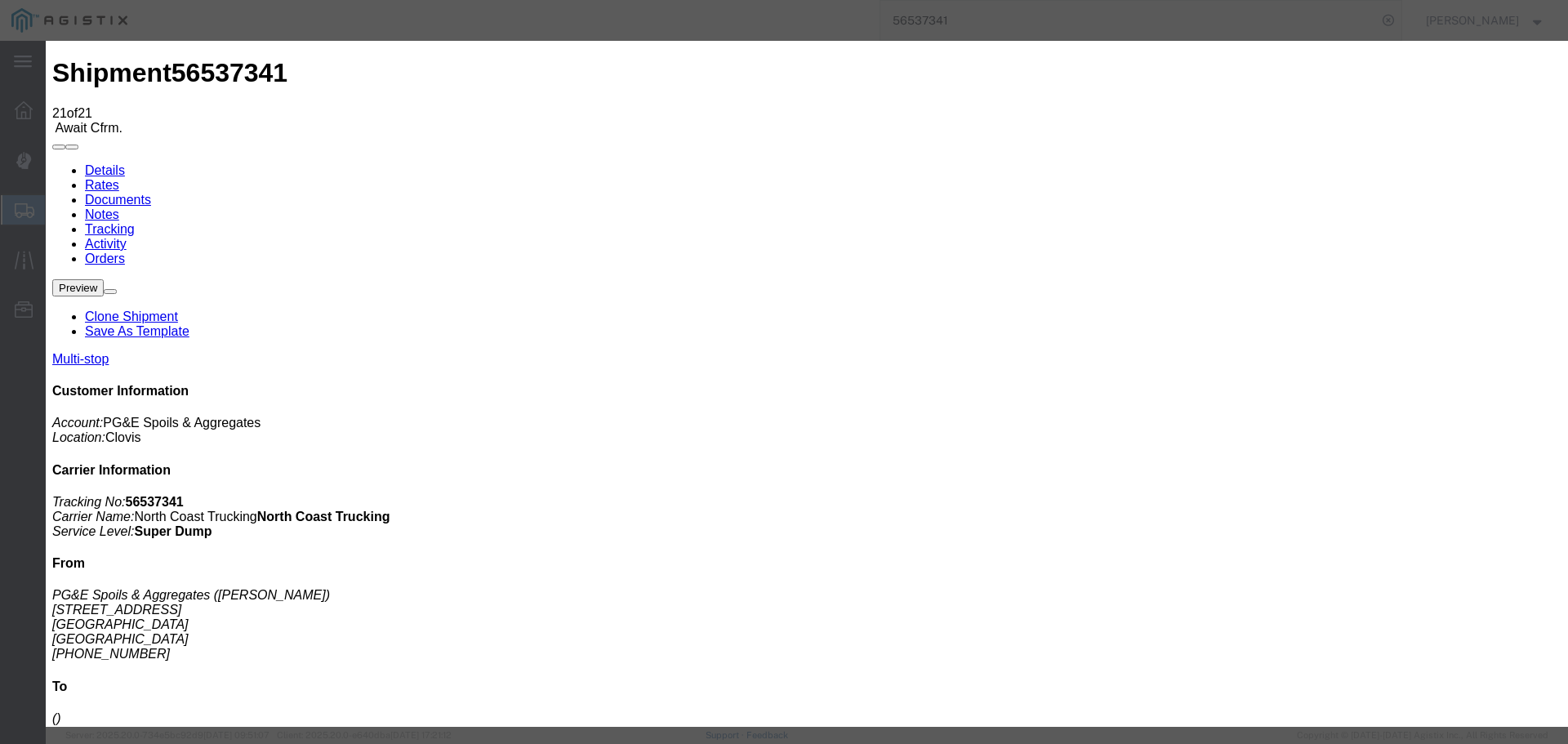
type input "[DATE]"
type input "4:16 PM"
select select "BREAKSTOP"
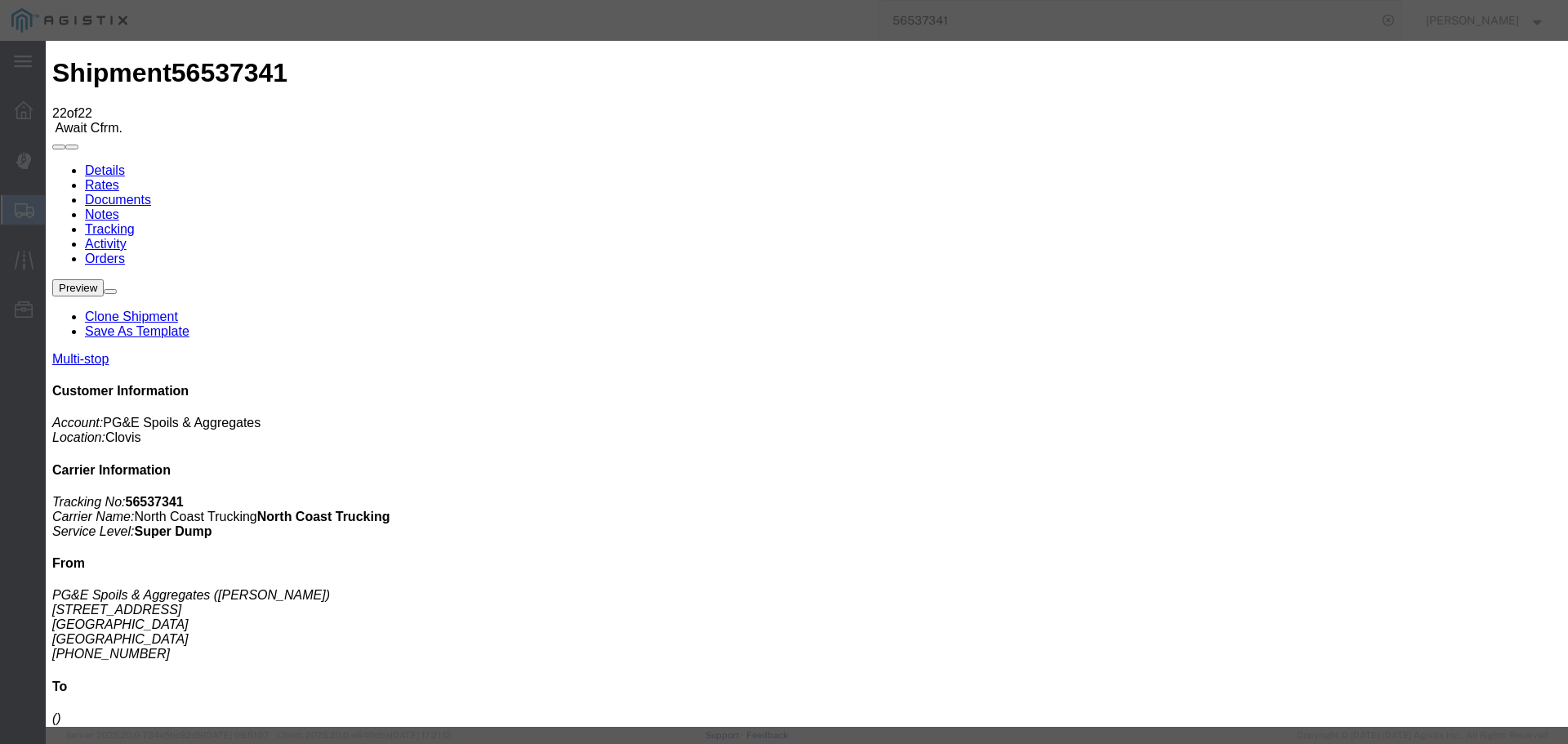
type input "[DATE]"
type input "1:00 PM"
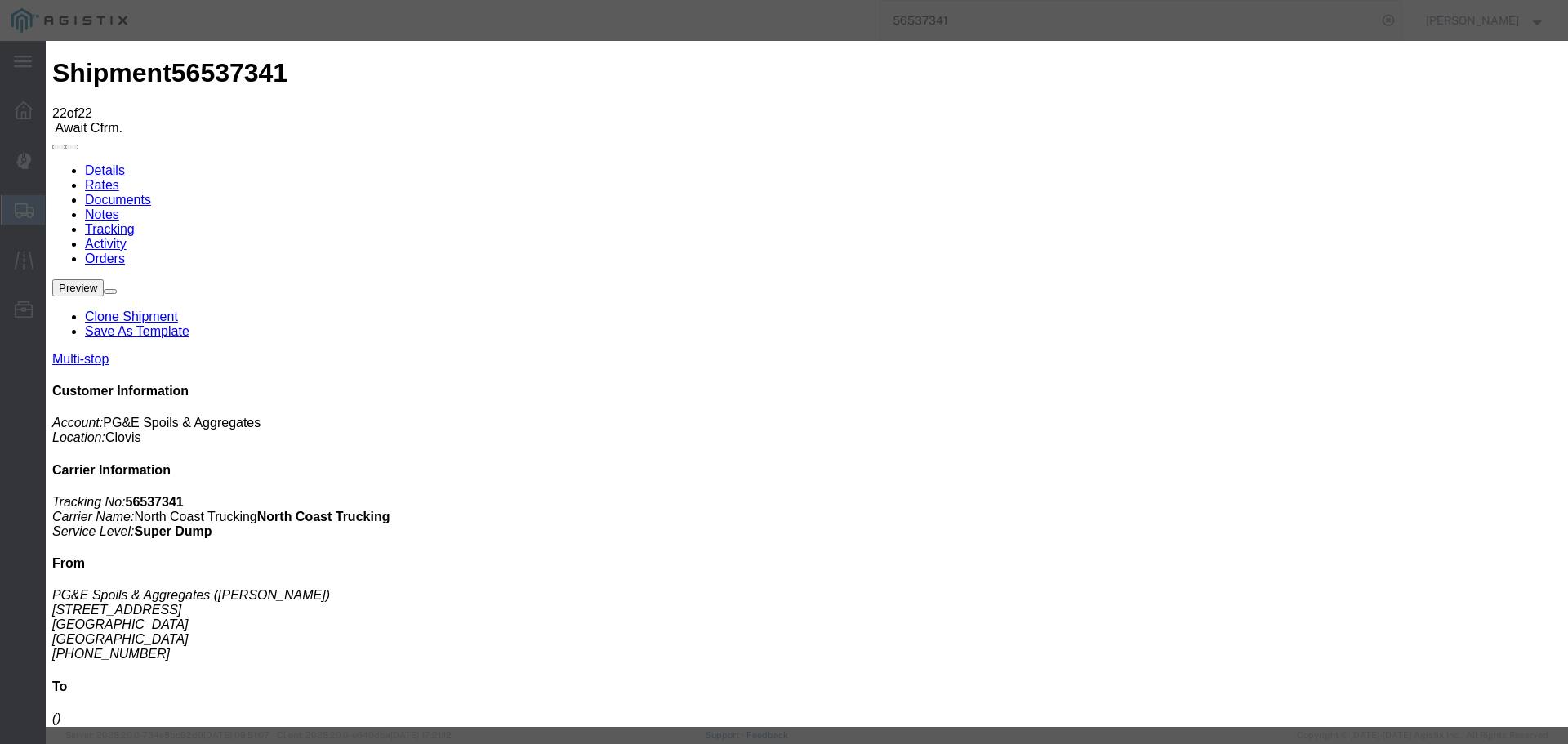
type input "[DATE]"
type input "8:00 AM"
select select "ARVDLVLOC"
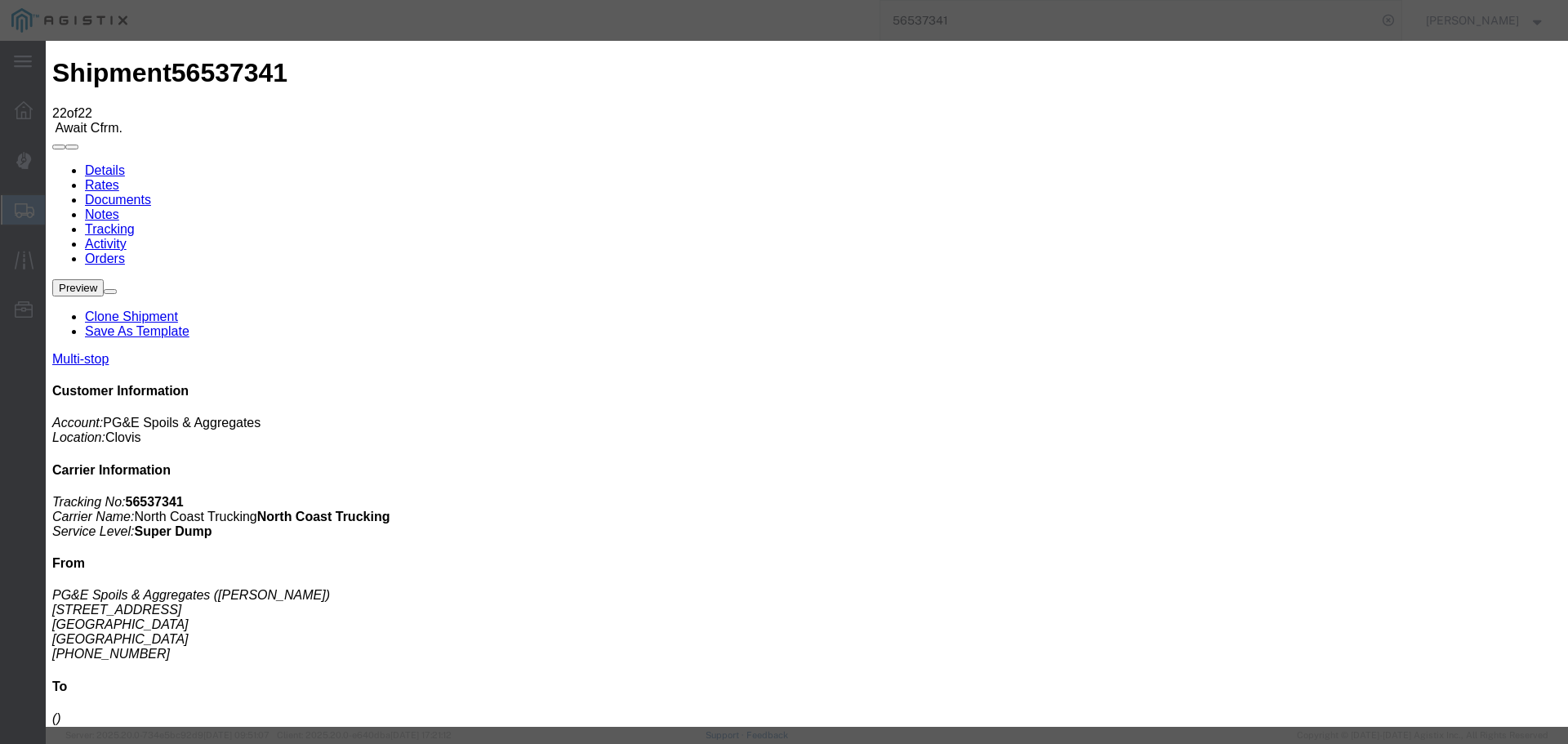
select select "{"pickupDeliveryInfoId": "122363952","pickupOrDelivery": "D","stopNum": "2","lo…"
select select "CA"
type input "Clovis"
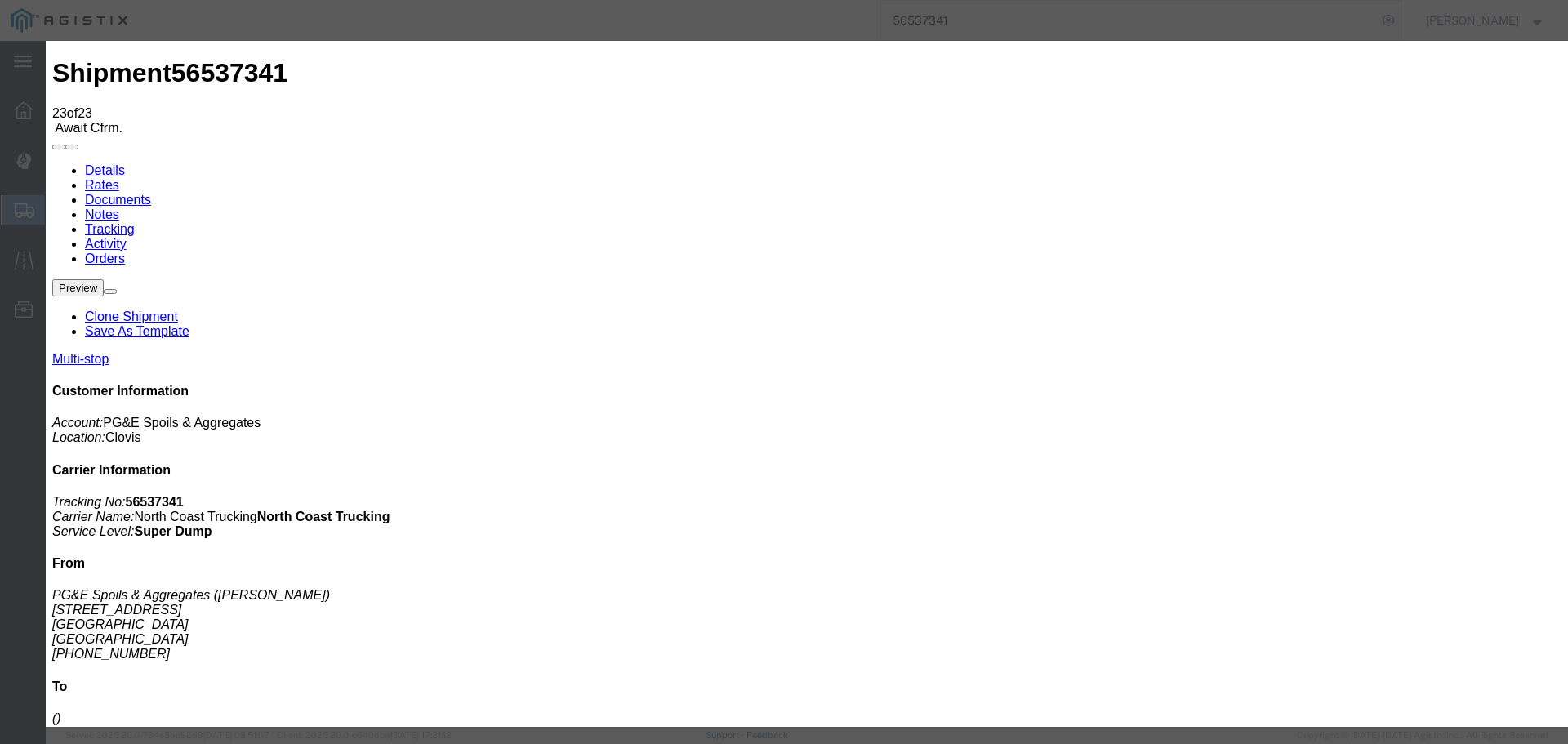
type input "[DATE]"
type input "1:00 PM"
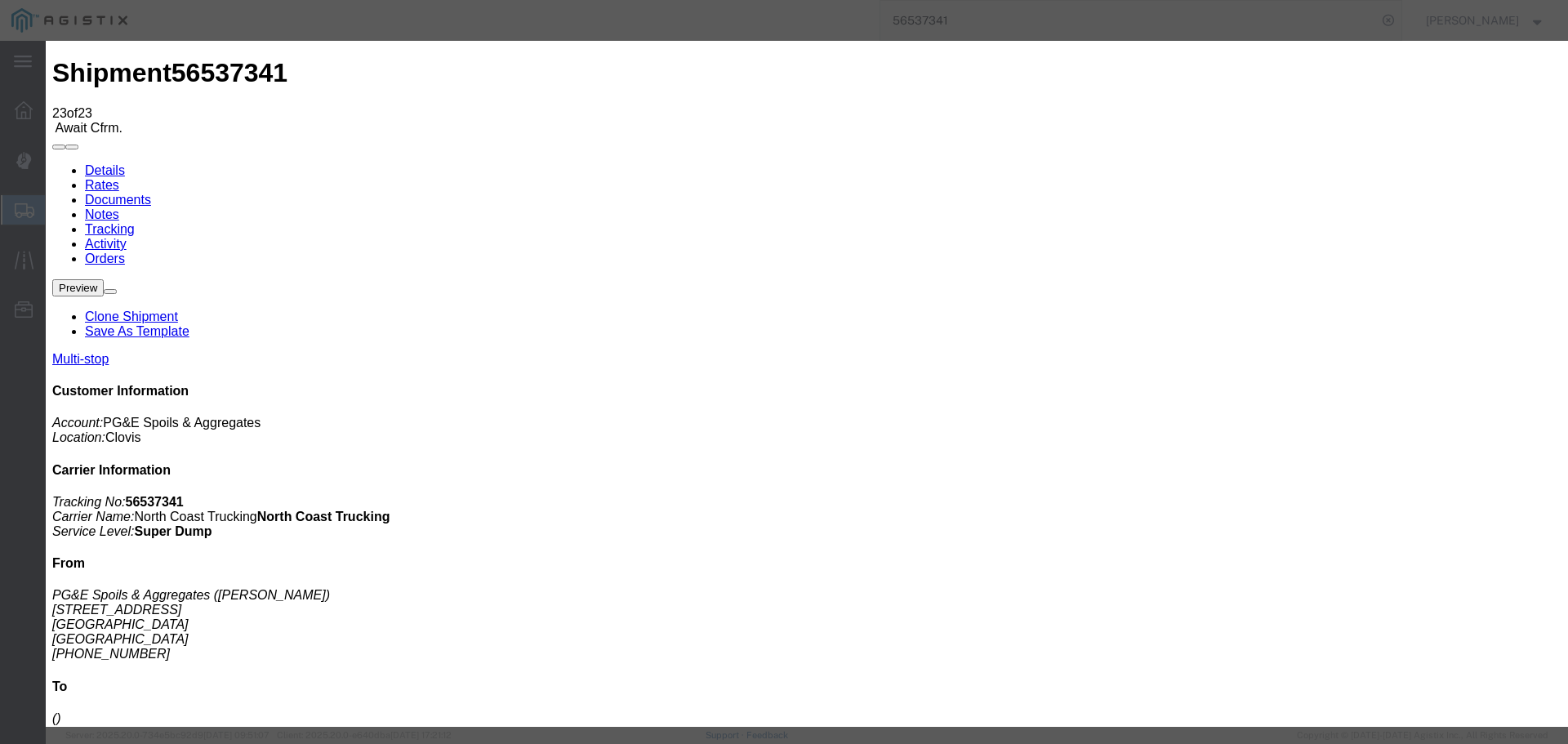
type input "[DATE]"
type input "8:05 AM"
select select "DPTDLVLOC"
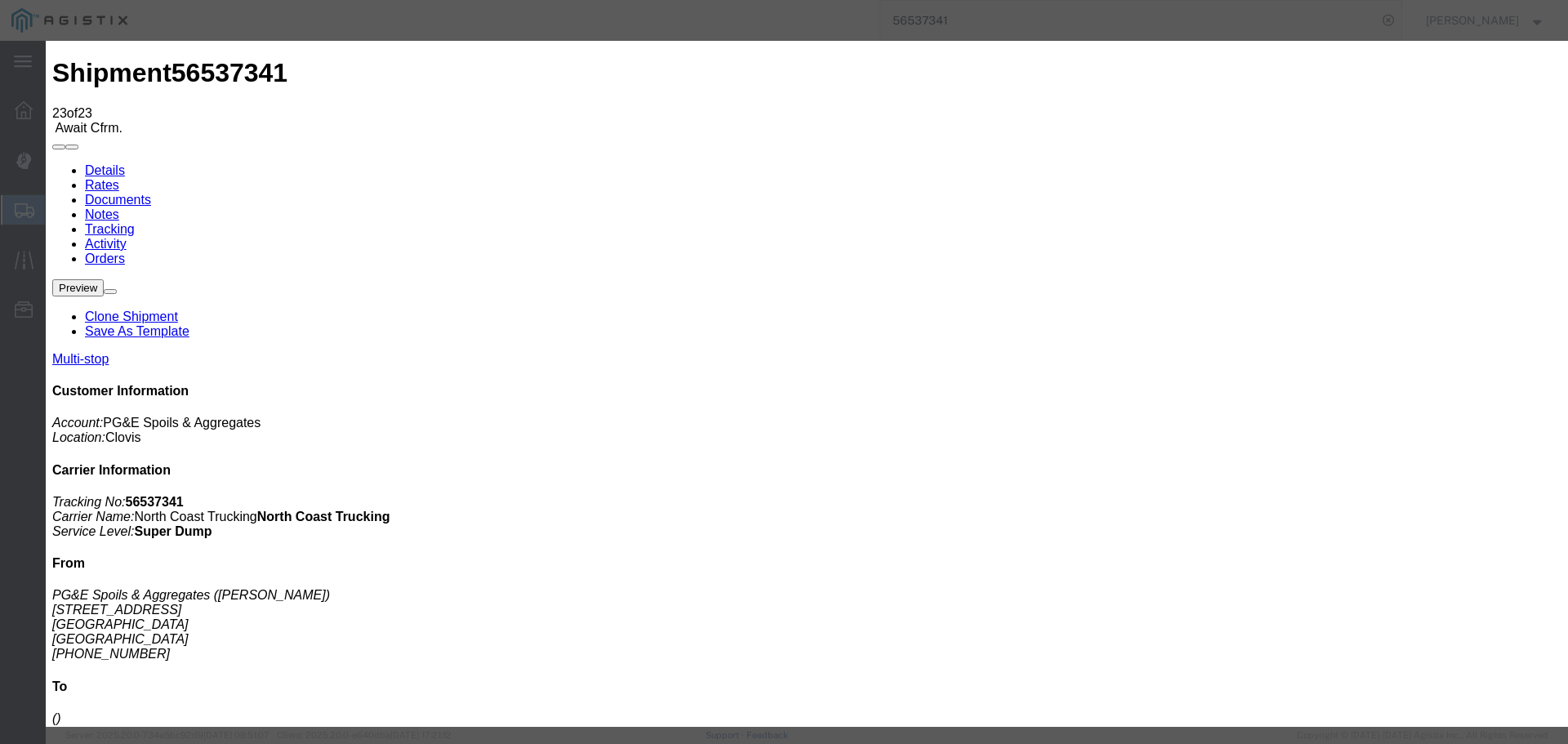
select select "{"pickupDeliveryInfoId": "122363952","pickupOrDelivery": "D","stopNum": "2","lo…"
select select "CA"
type input "Clovis"
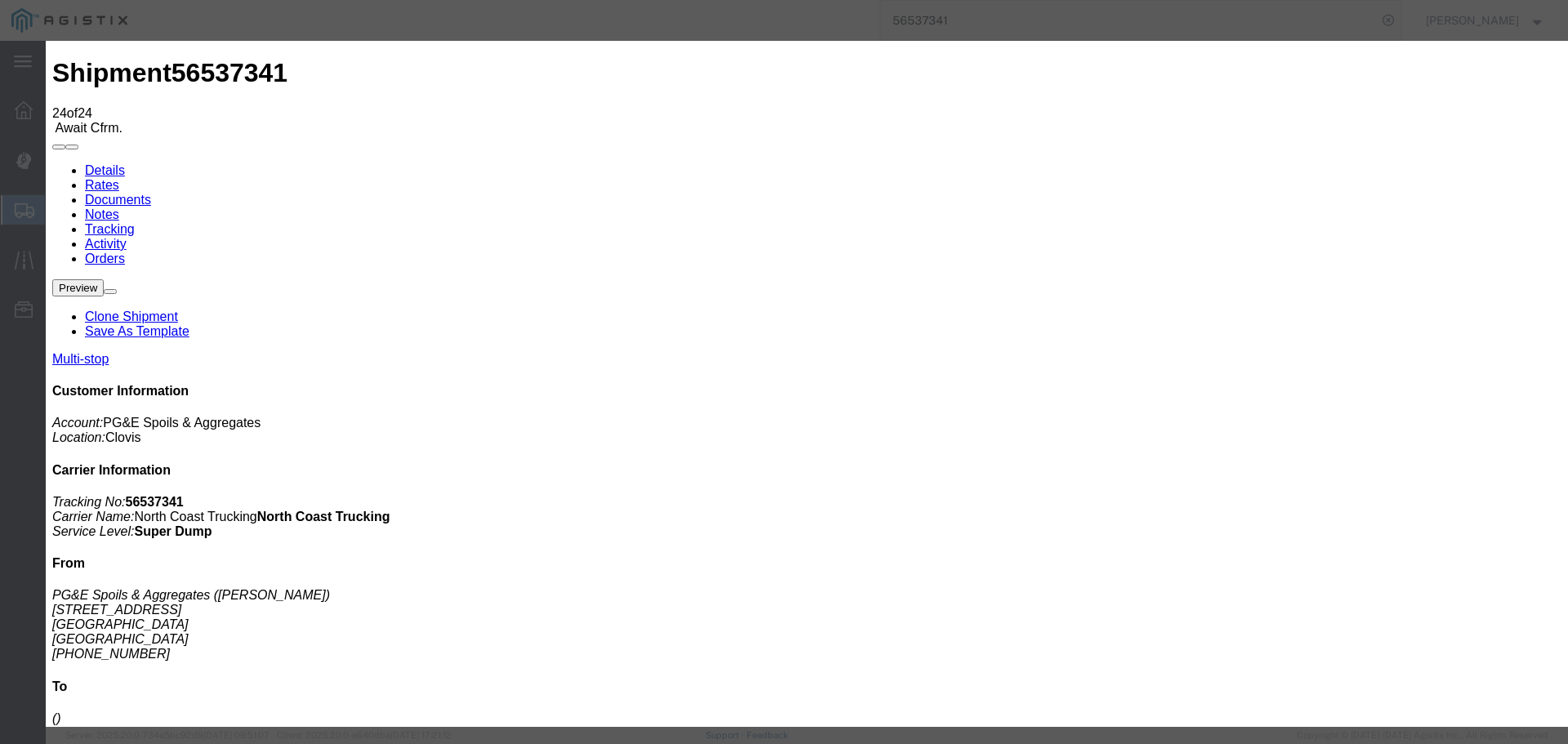
type input "[DATE]"
type input "1:00 PM"
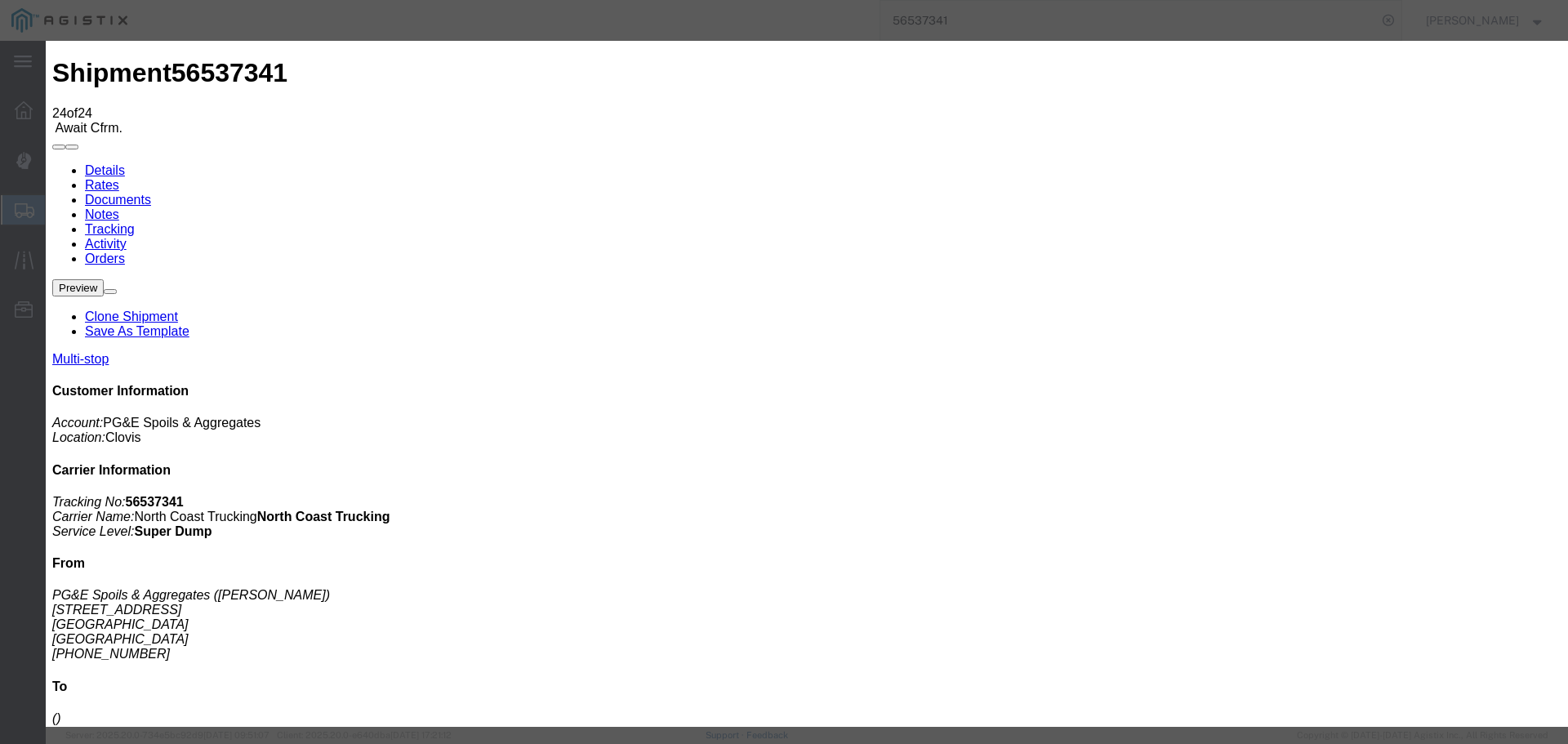
type input "[DATE]"
type input "9:00 AM"
select select "ARVDLVLOC"
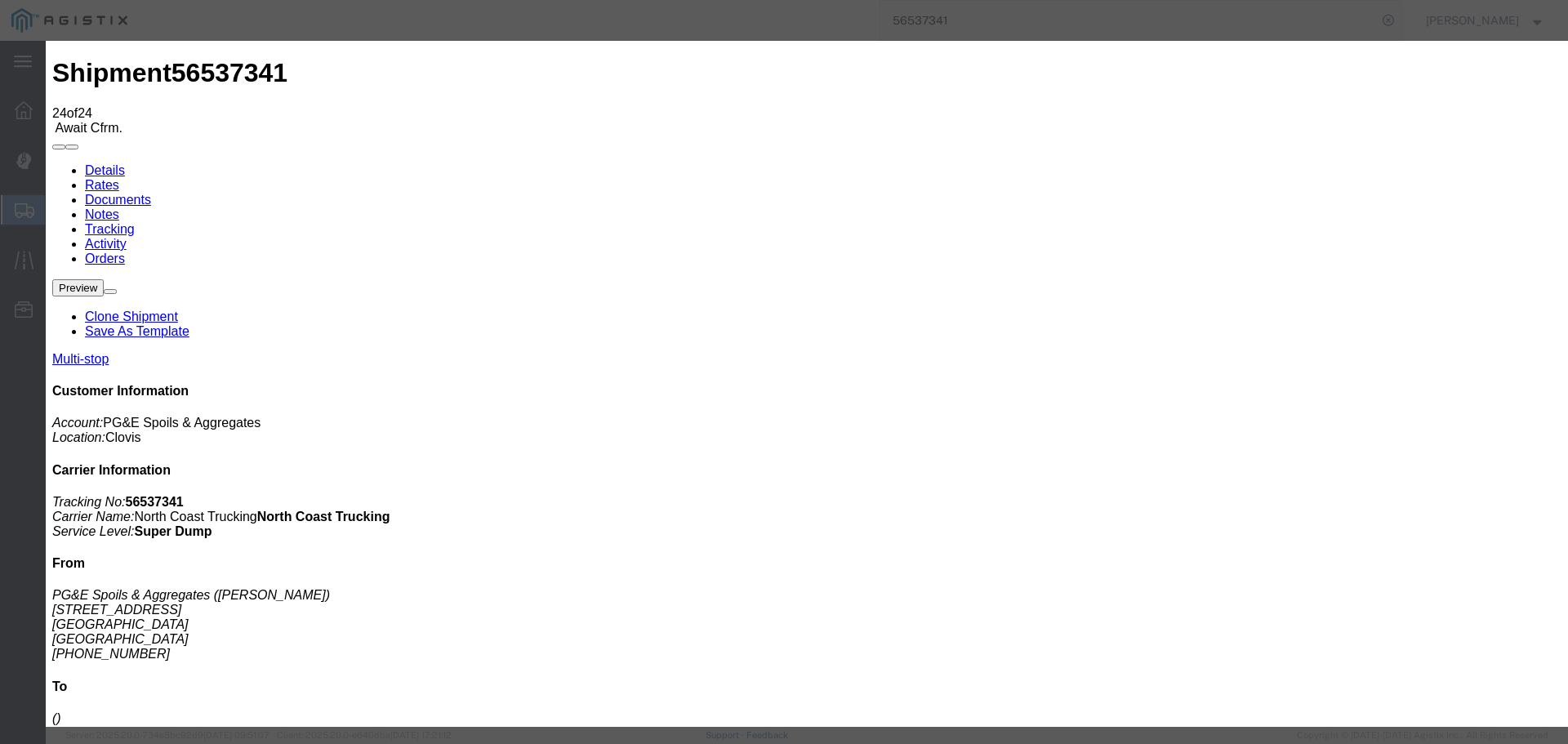
select select "{"pickupDeliveryInfoId": "122363952","pickupOrDelivery": "D","stopNum": "2","lo…"
select select "CA"
type input "Clovis"
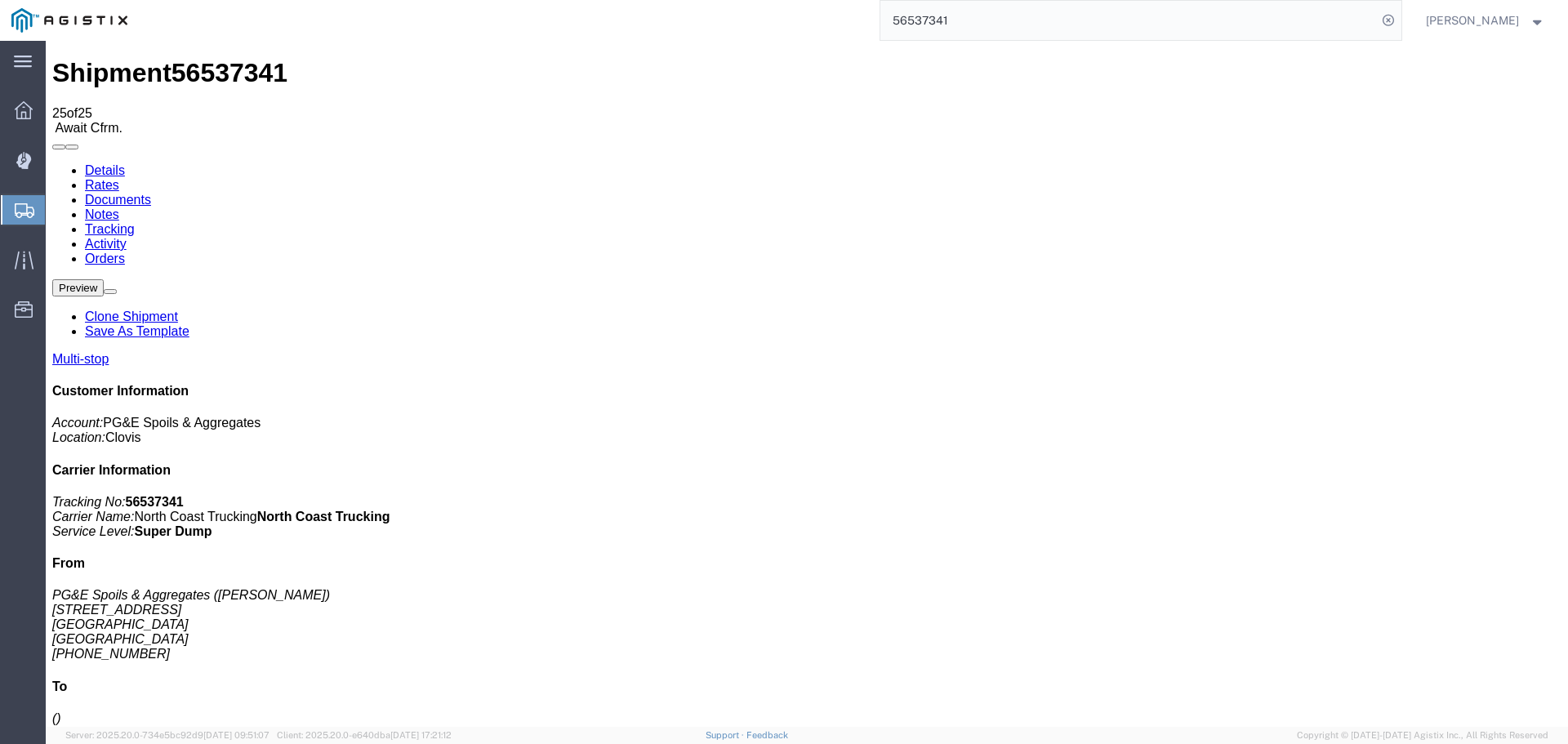
drag, startPoint x: 1207, startPoint y: 190, endPoint x: 1160, endPoint y: 148, distance: 63.0
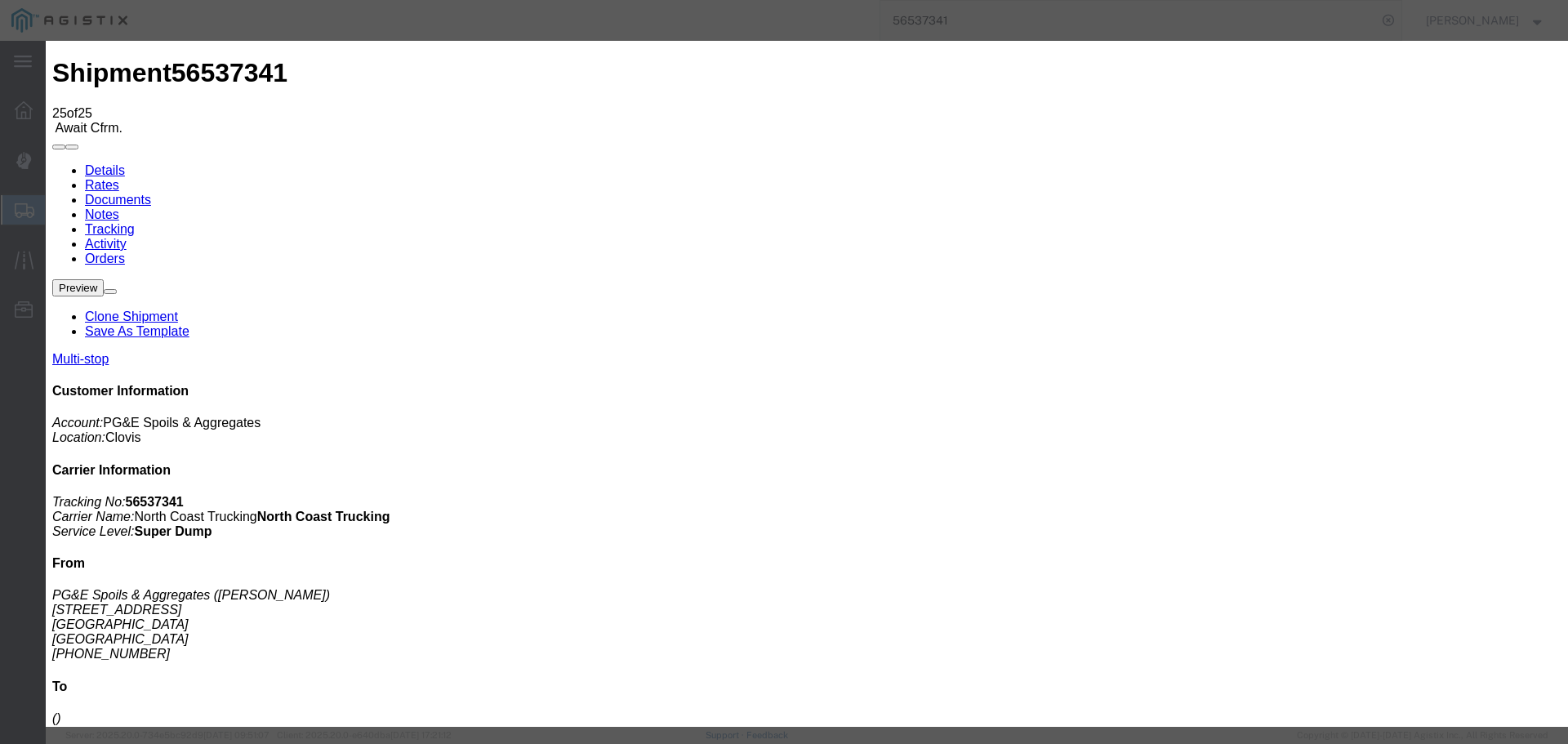
type input "[DATE]"
type input "1:00 PM"
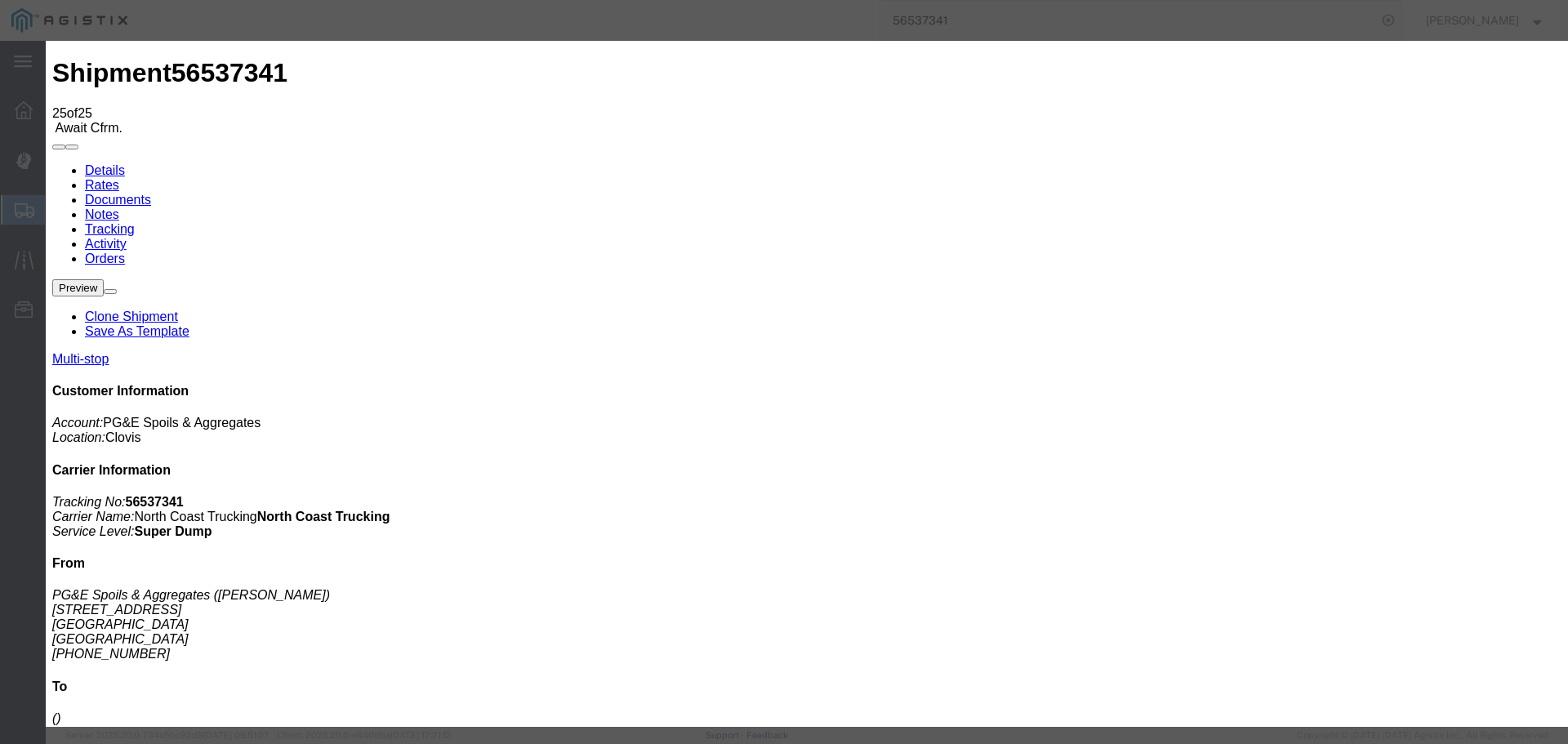
type input "[DATE]"
type input "9:25 AM"
select select "DPTDLVLOC"
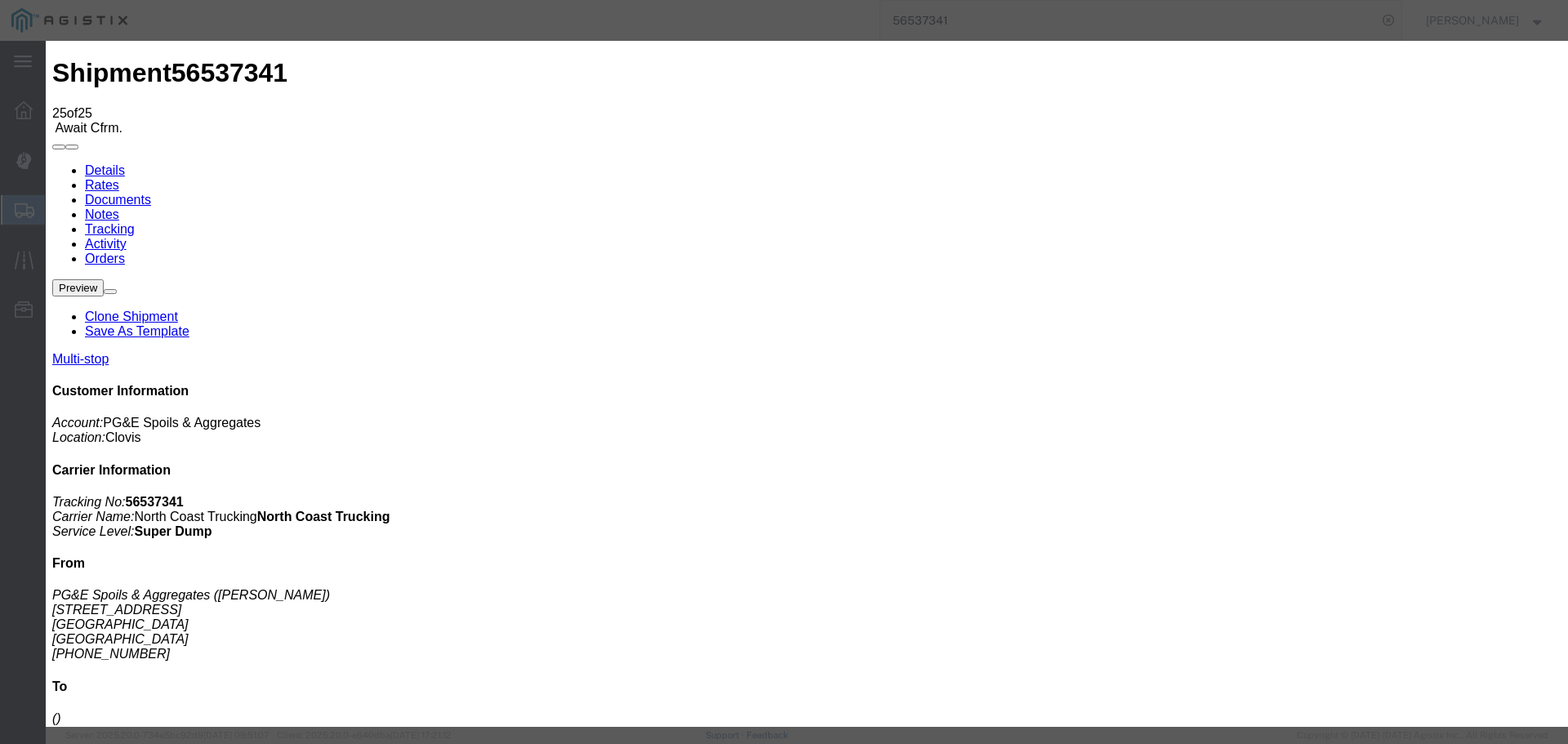
select select "{"pickupDeliveryInfoId": "122363952","pickupOrDelivery": "D","stopNum": "2","lo…"
select select "CA"
type input "Clovis"
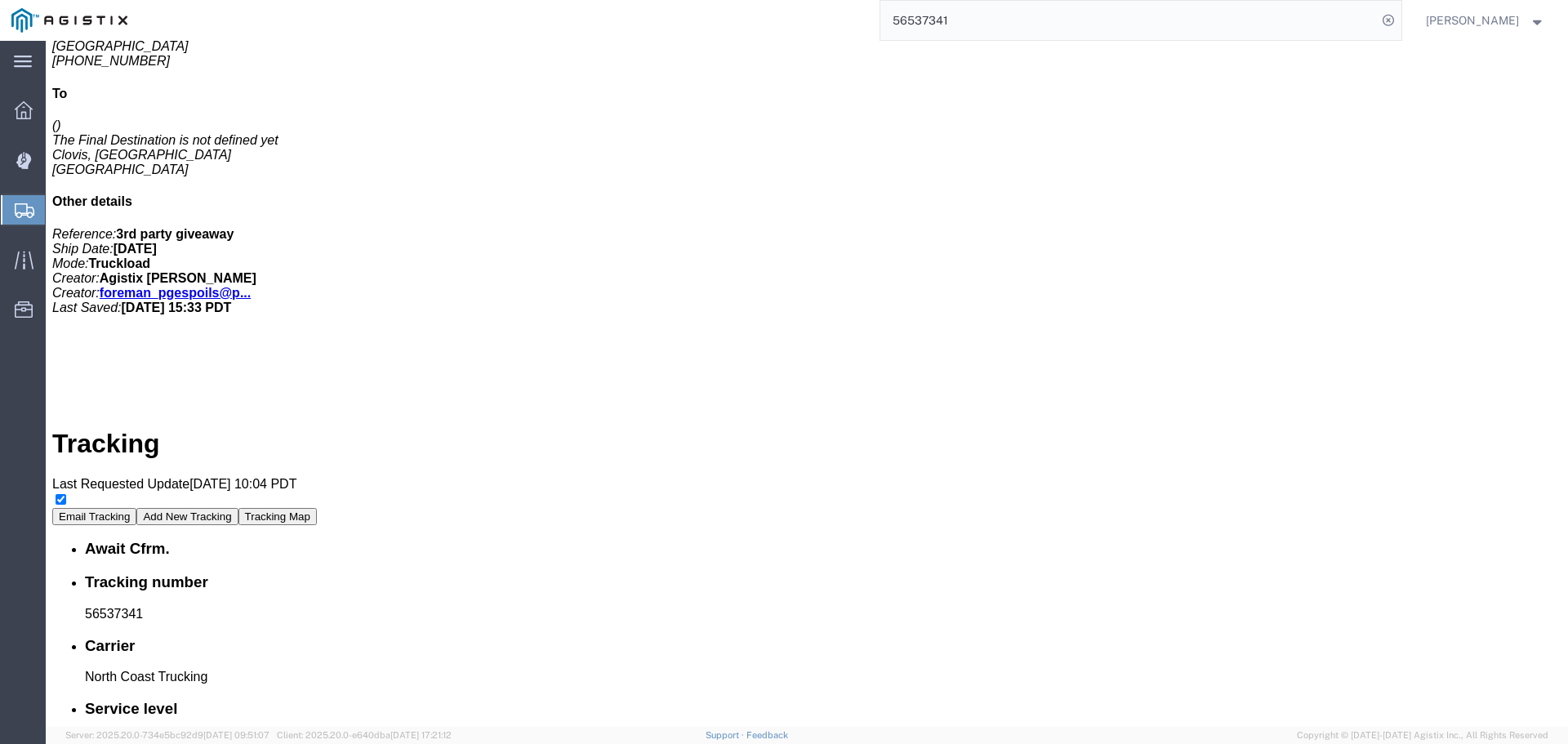
scroll to position [21, 0]
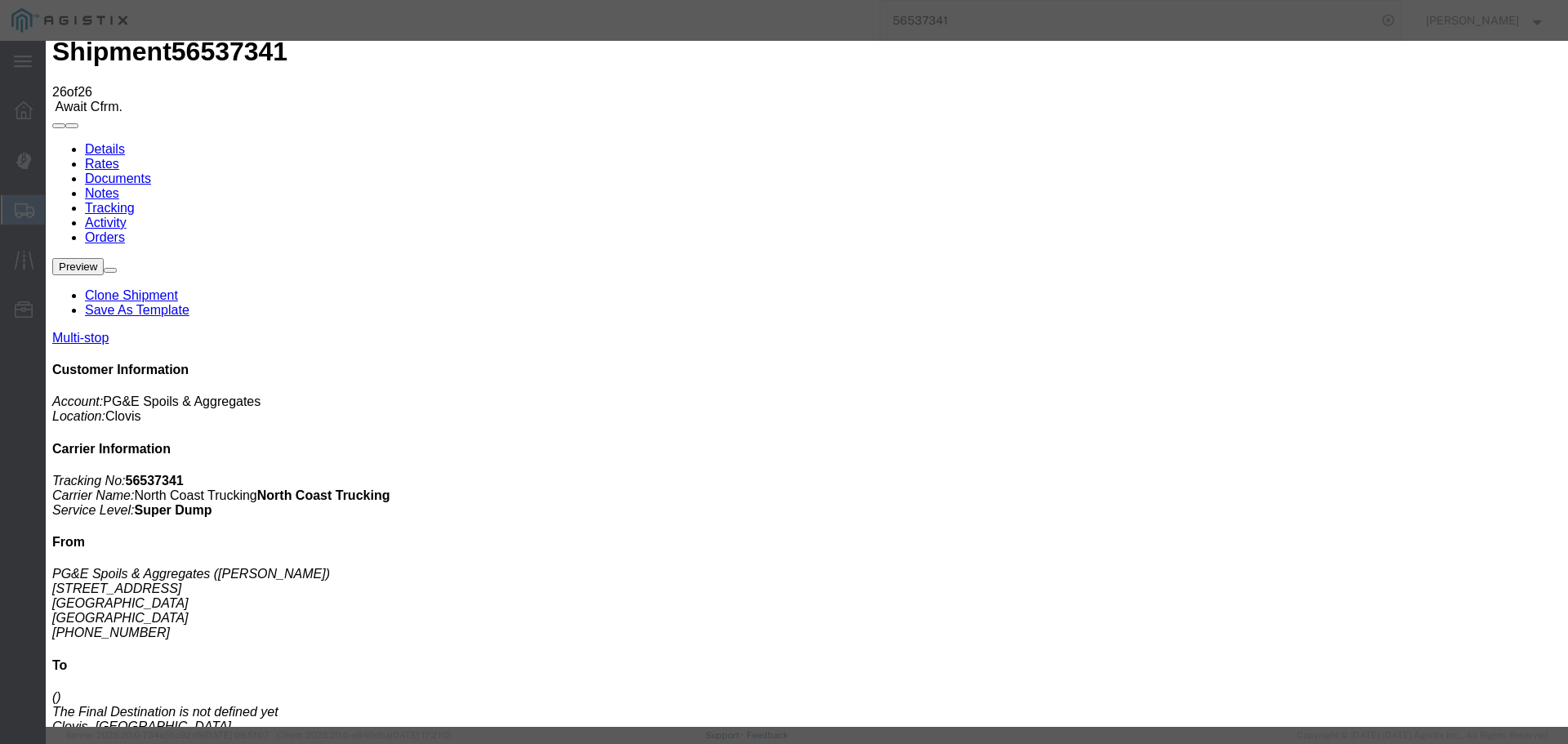
type input "[DATE]"
type input "1:00 PM"
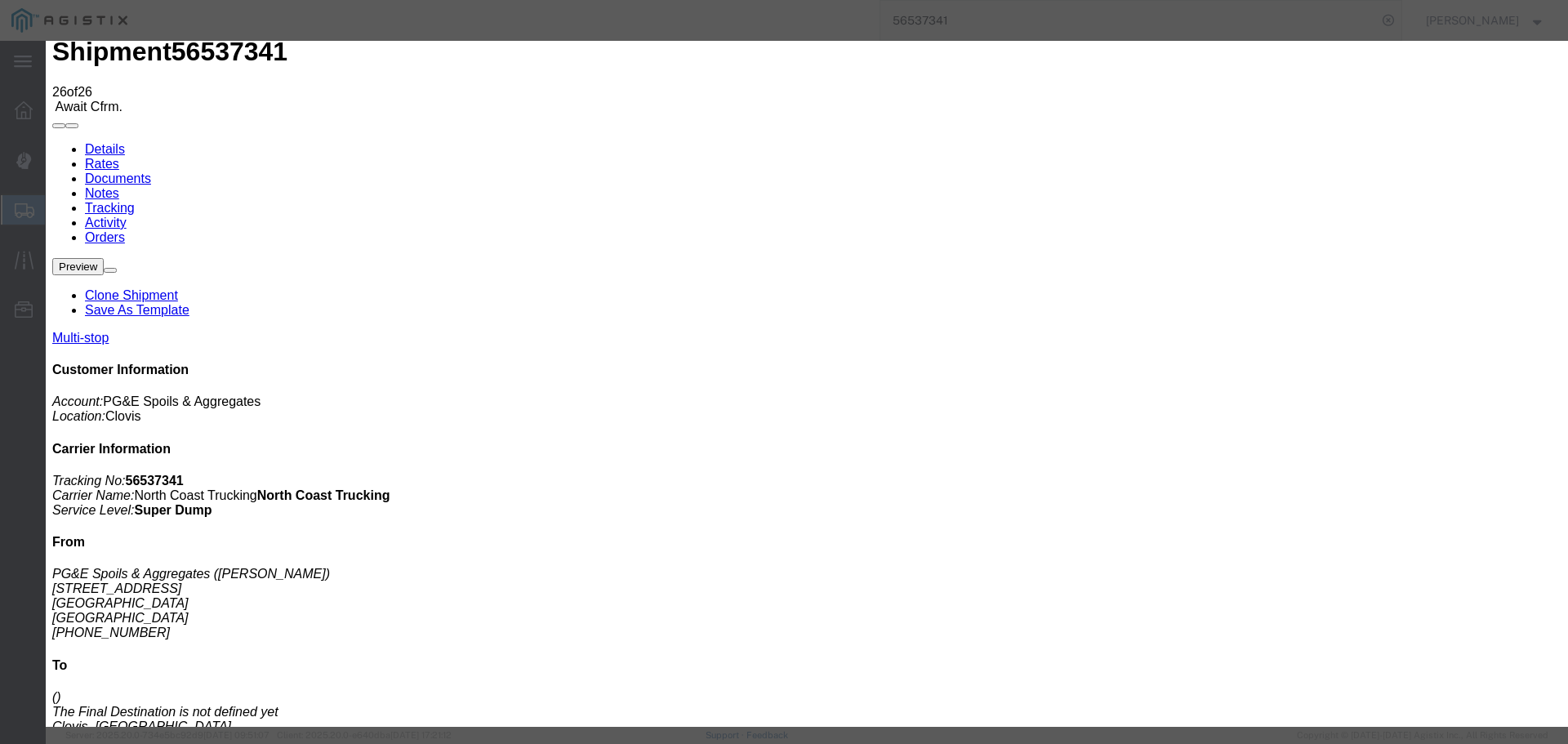
type input "[DATE]"
type input "10:35 AM"
select select "ARVDLVLOC"
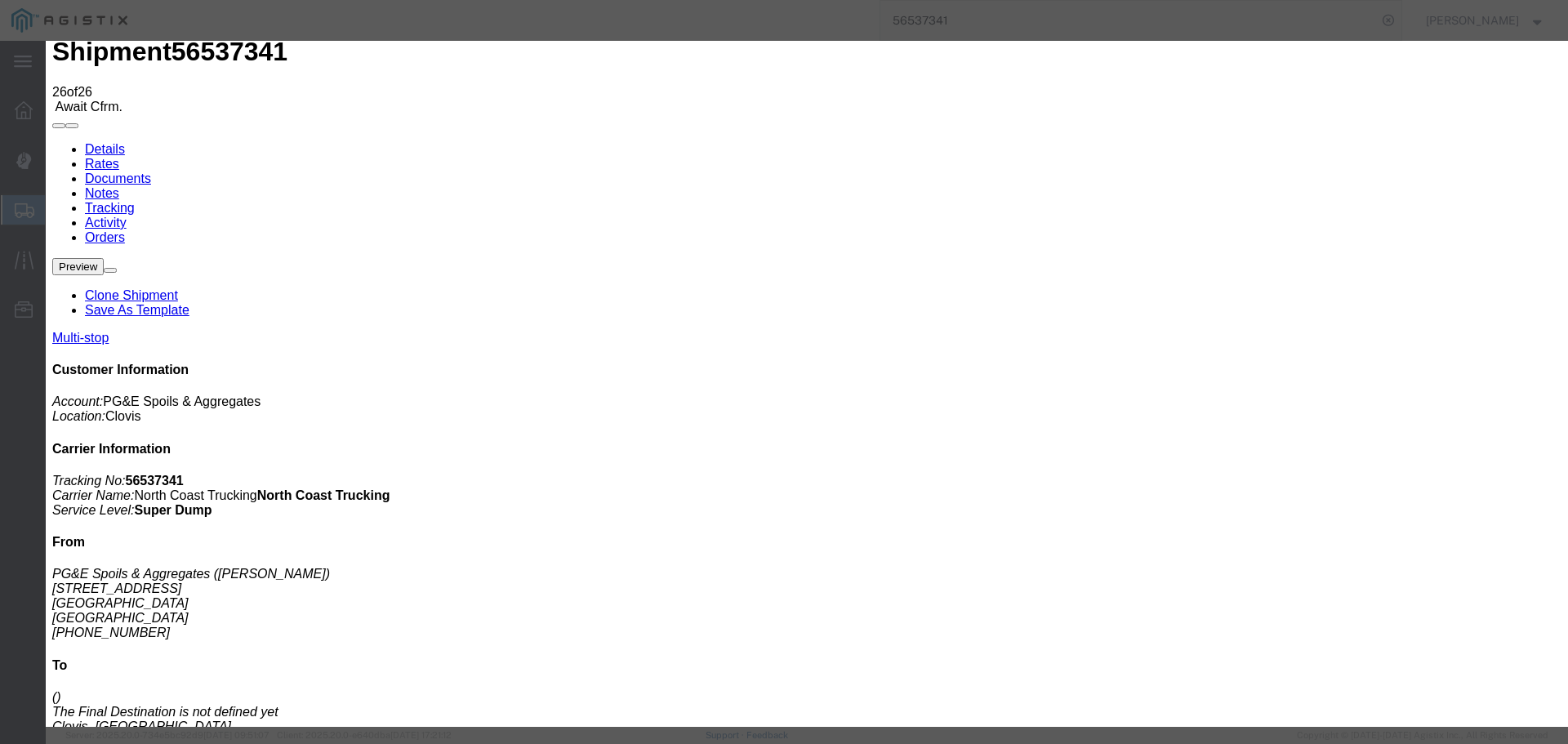
select select "{"pickupDeliveryInfoId": "122363952","pickupOrDelivery": "D","stopNum": "2","lo…"
select select "CA"
type input "Clovis"
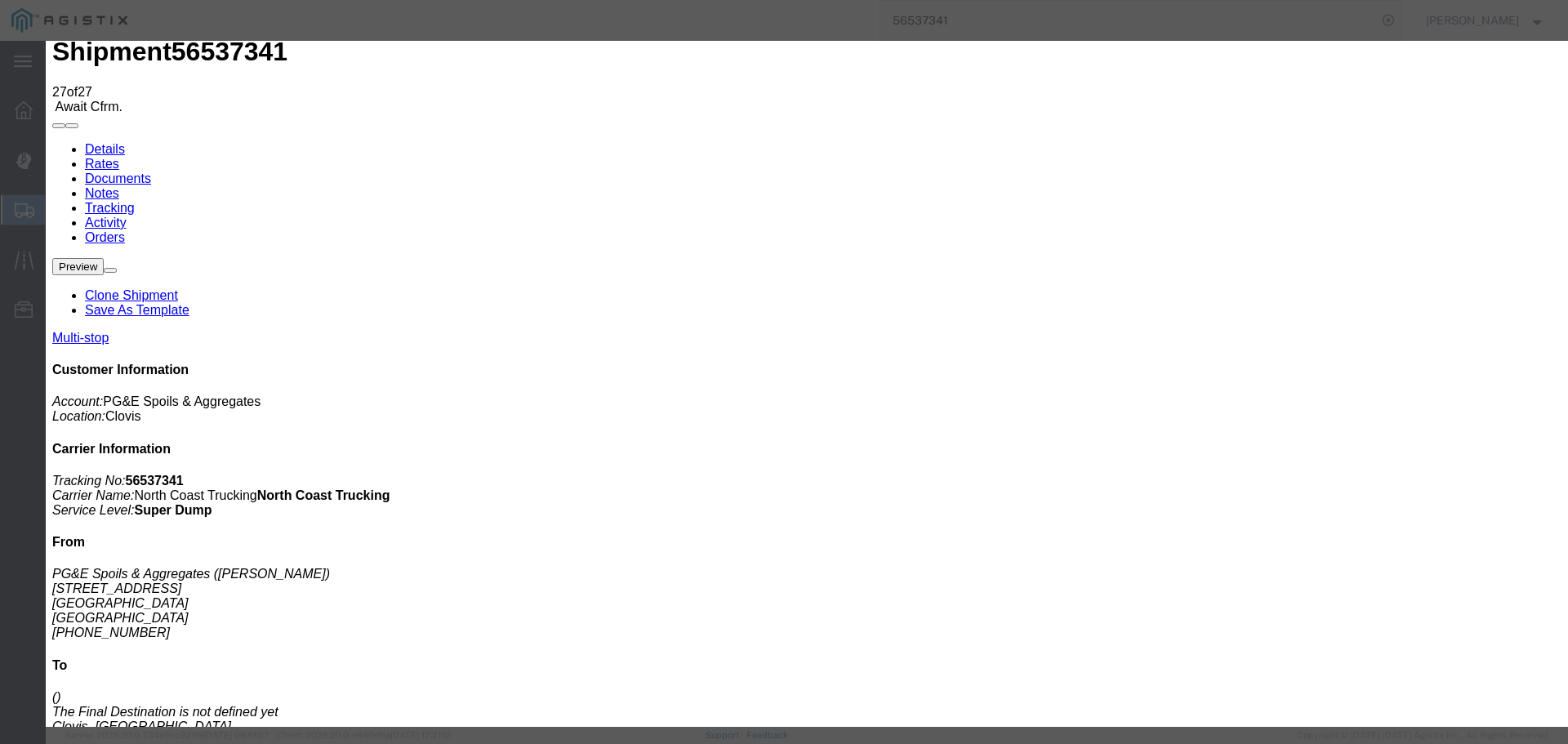
type input "[DATE]"
type input "1:00 PM"
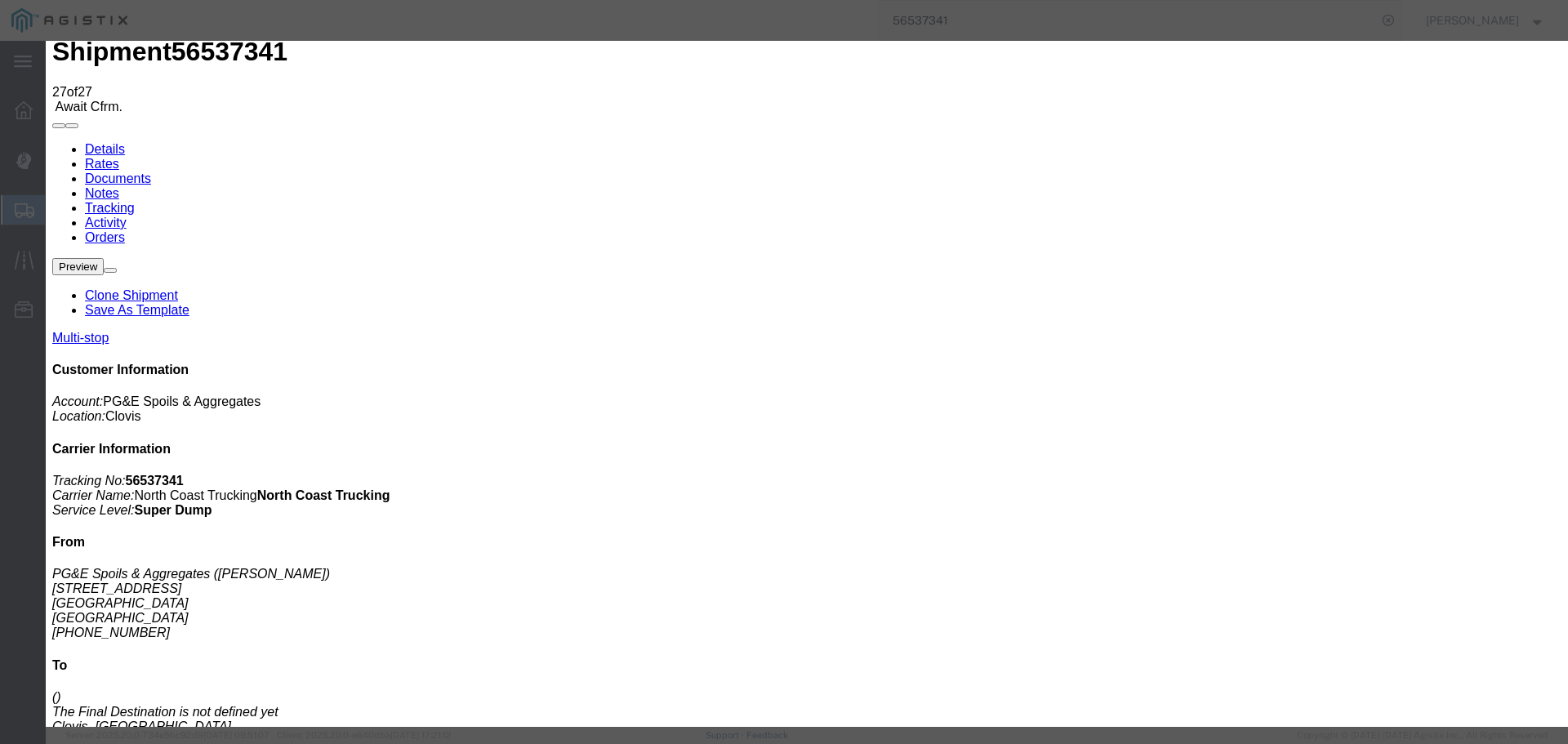
type input "[DATE]"
type input "11:40 AM"
select select "ARVDLVLOC"
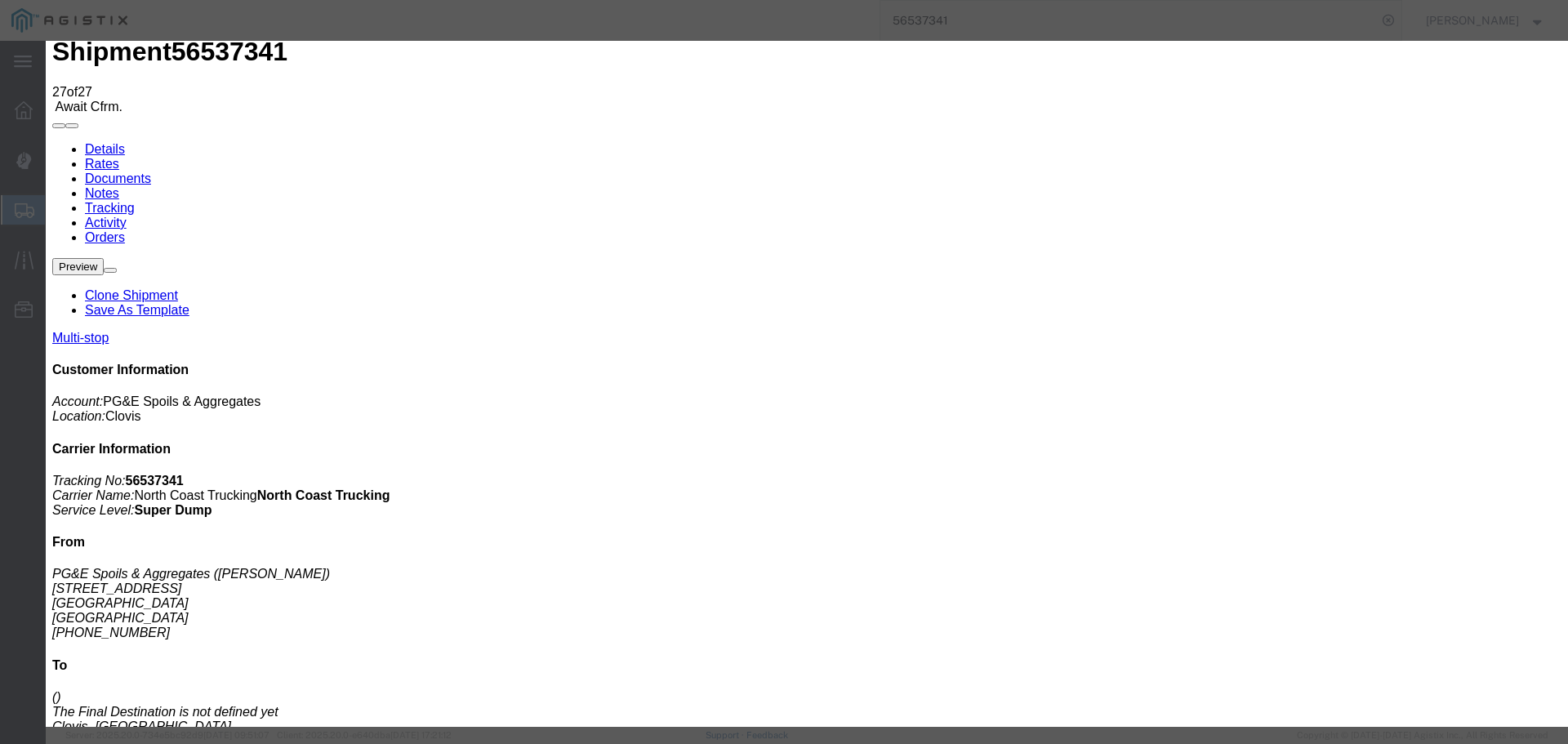
select select "{"pickupDeliveryInfoId": "122363952","pickupOrDelivery": "D","stopNum": "2","lo…"
select select "CA"
type input "Clovis"
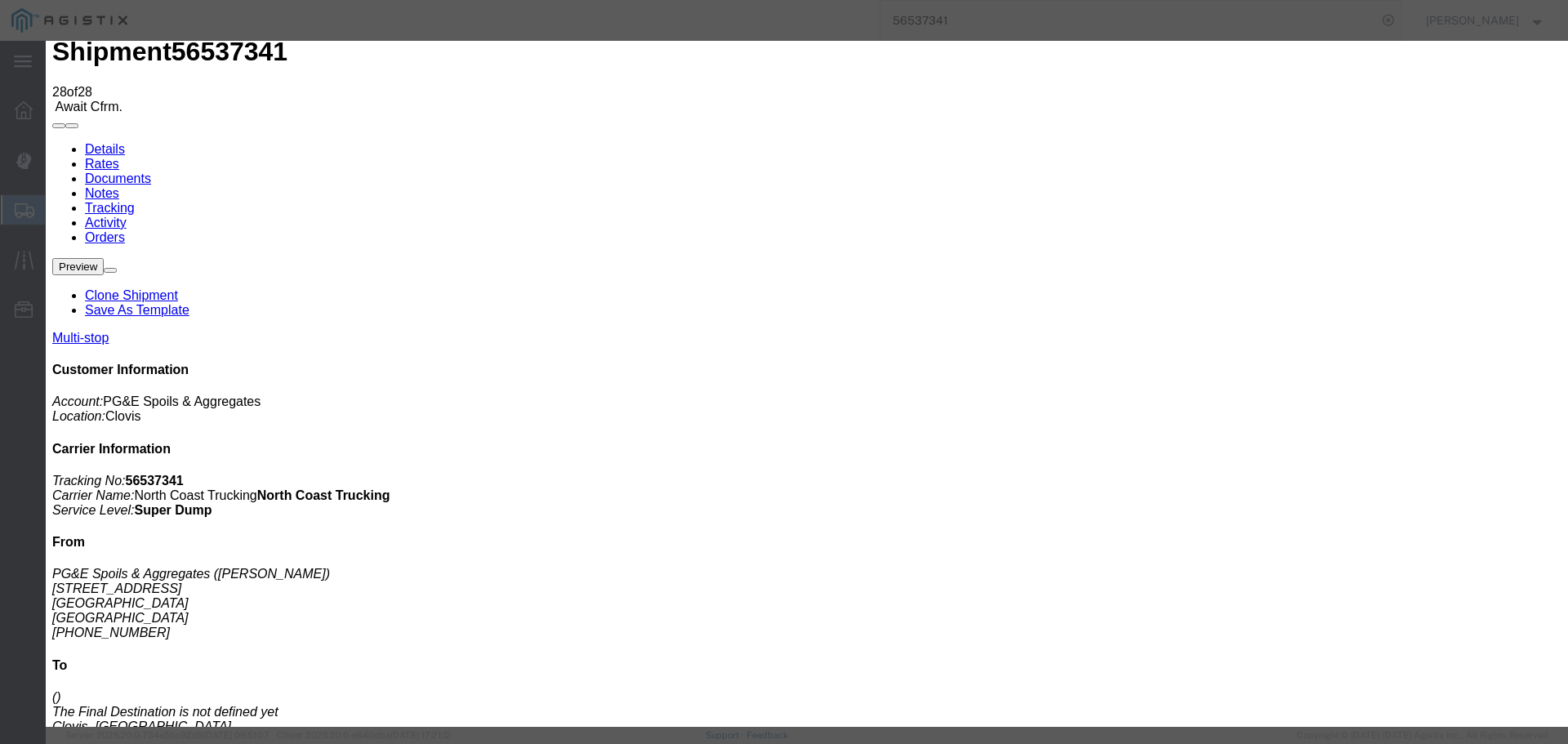
type input "[DATE]"
type input "12:40 PM"
select select "ARVDLVLOC"
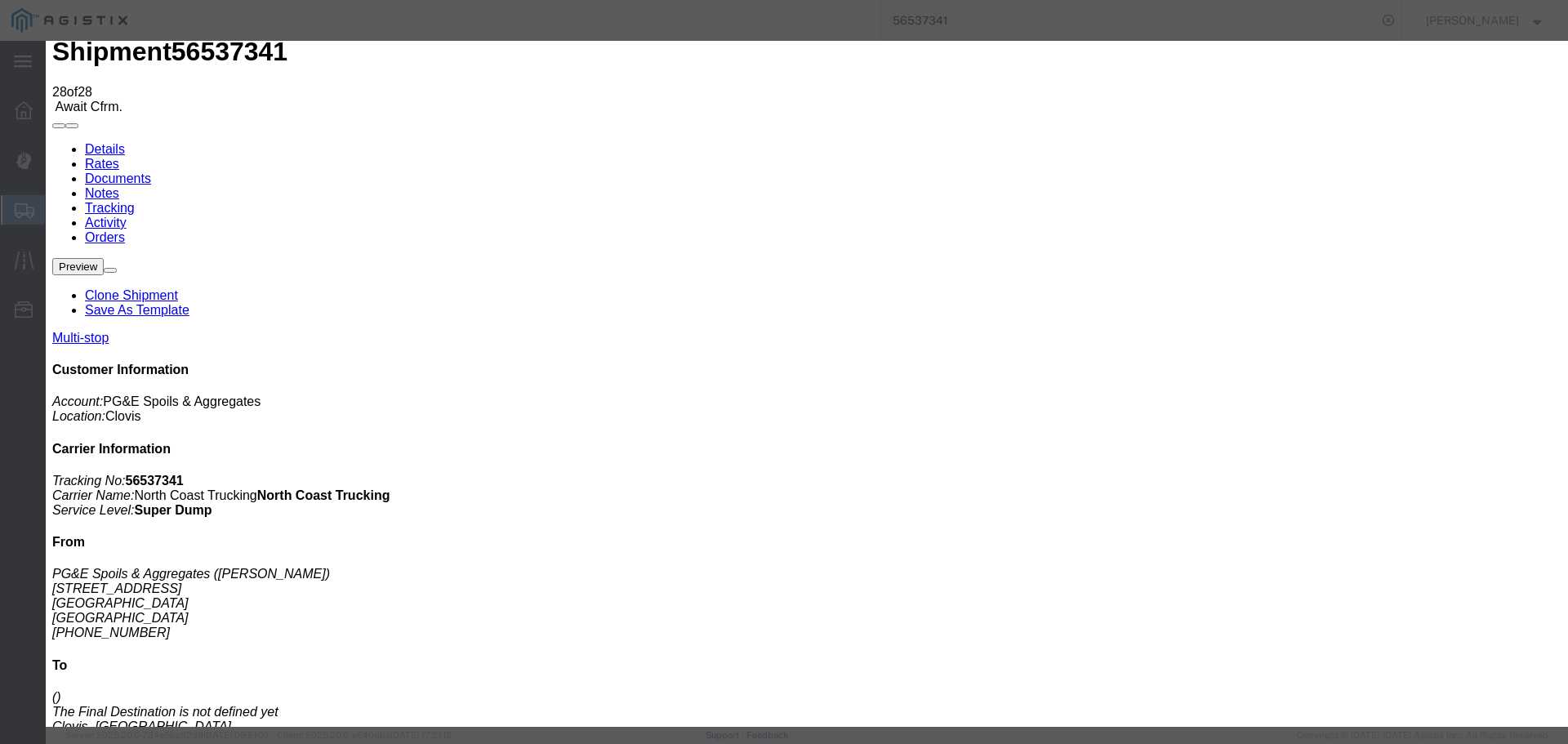
type input "[DATE]"
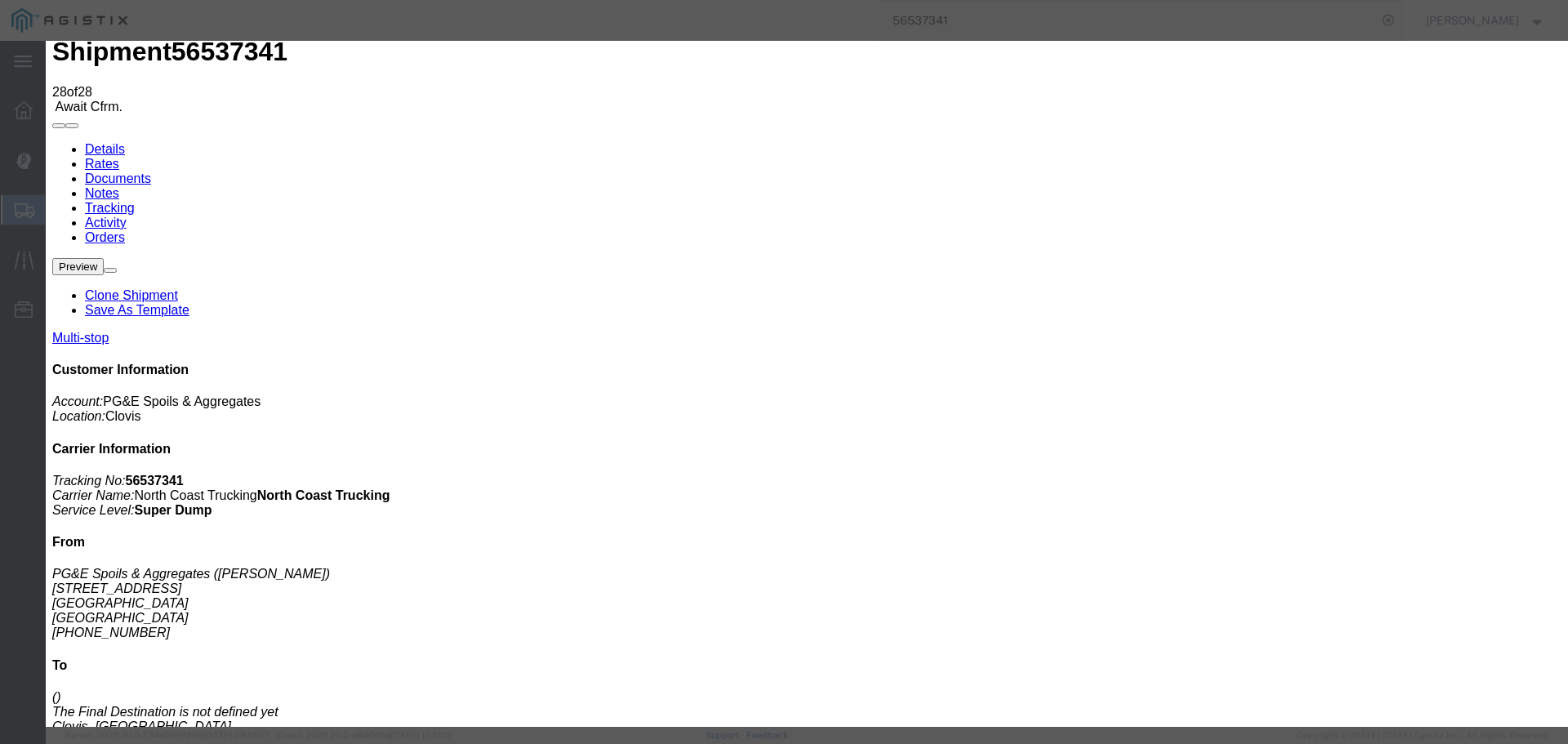
select select "{"pickupDeliveryInfoId": "122363952","pickupOrDelivery": "D","stopNum": "2","lo…"
select select "CA"
type input "Clovis"
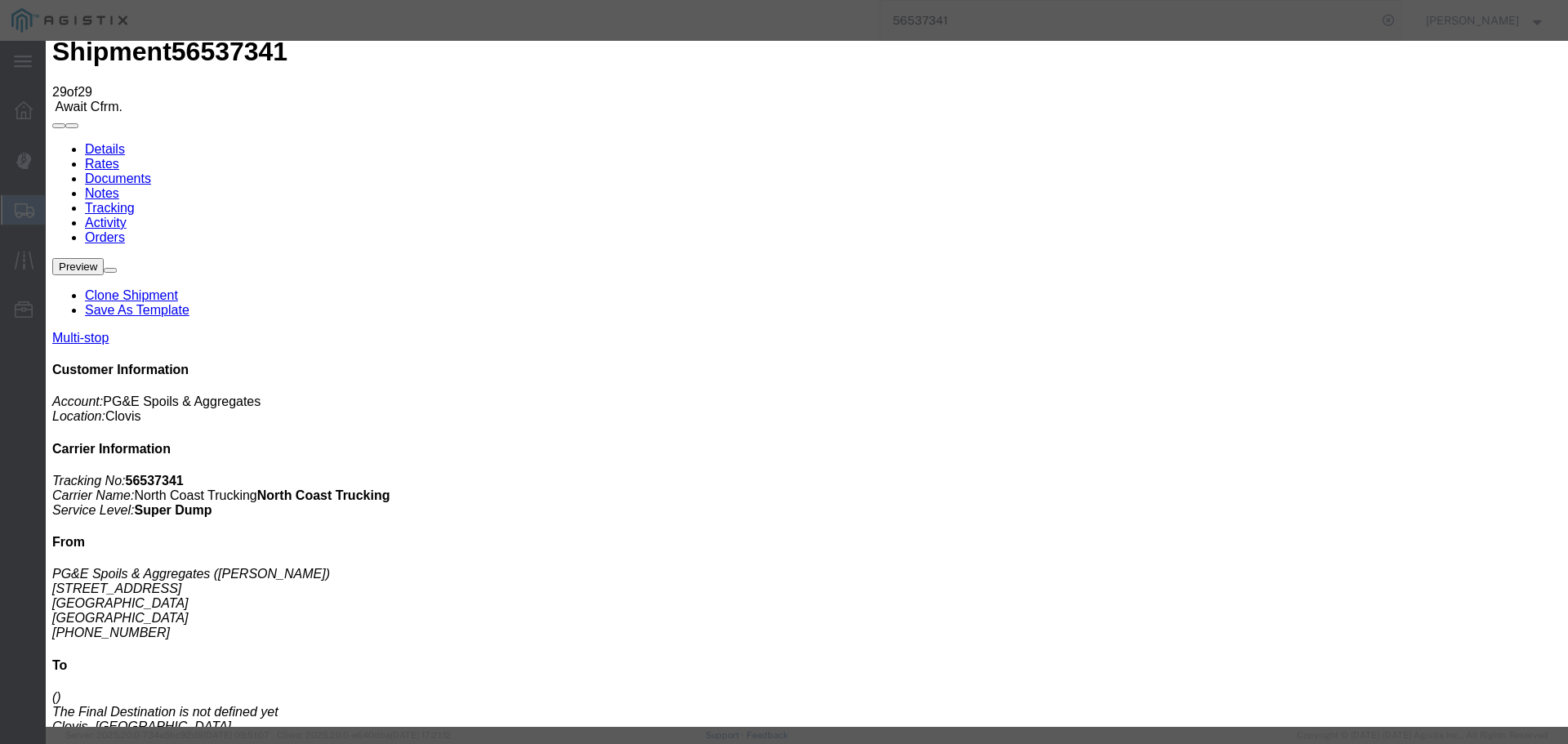
type input "[DATE]"
type input "1:00 PM"
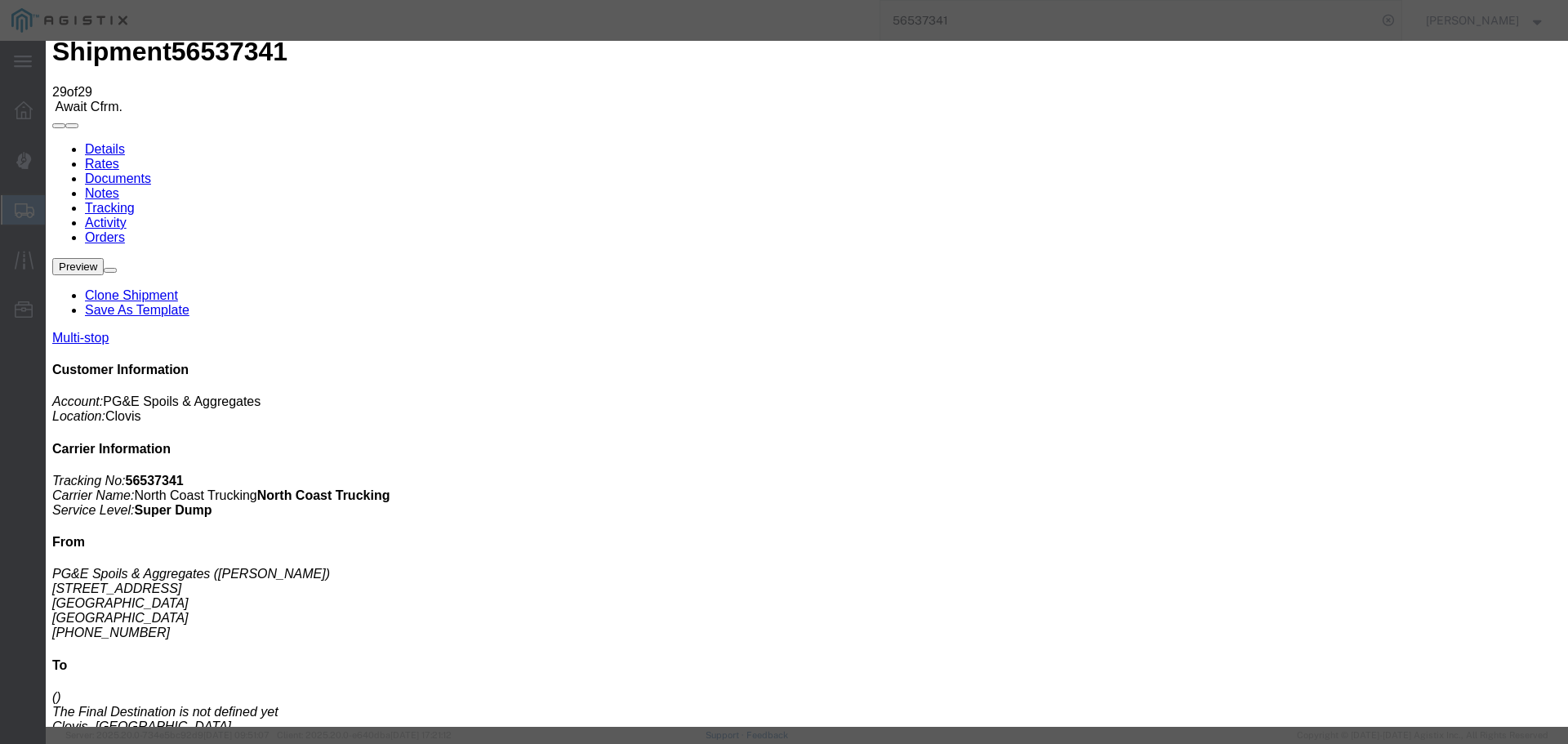
drag, startPoint x: 600, startPoint y: 362, endPoint x: 622, endPoint y: 316, distance: 51.0
type input "[DATE]"
type input "1:47 PM"
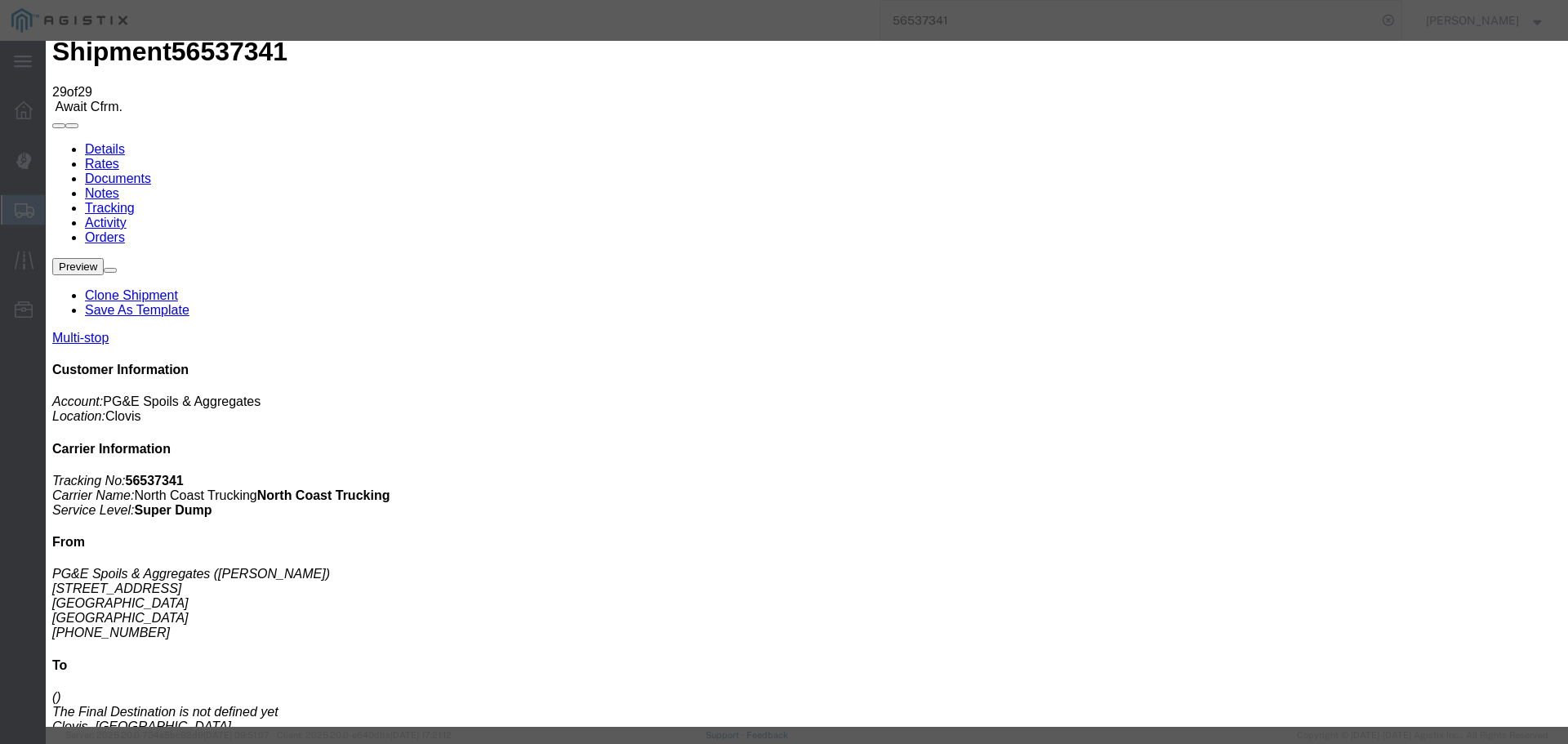
select select "ARVDLVLOC"
select select "{"pickupDeliveryInfoId": "122363952","pickupOrDelivery": "D","stopNum": "2","lo…"
select select "CA"
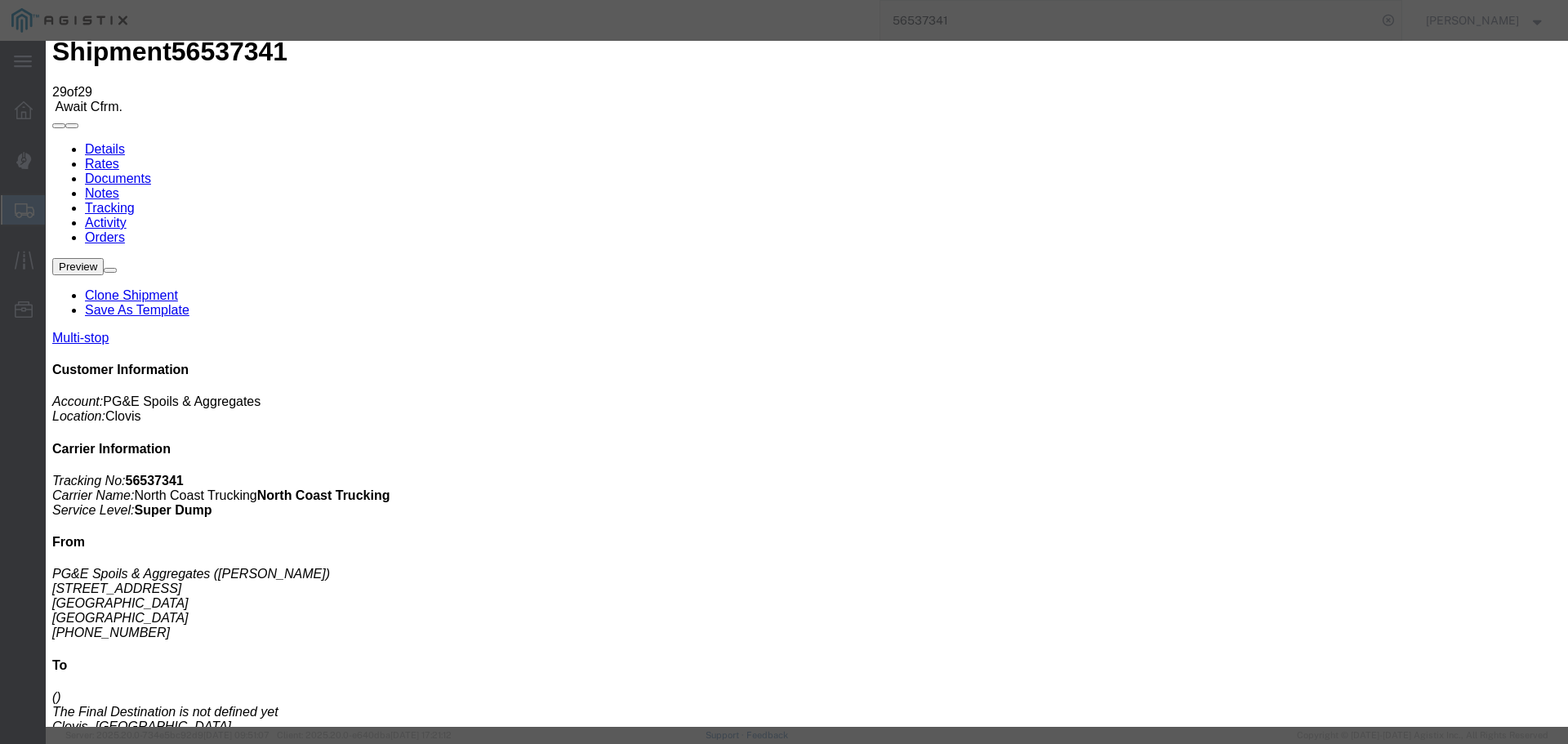
type input "Clovis"
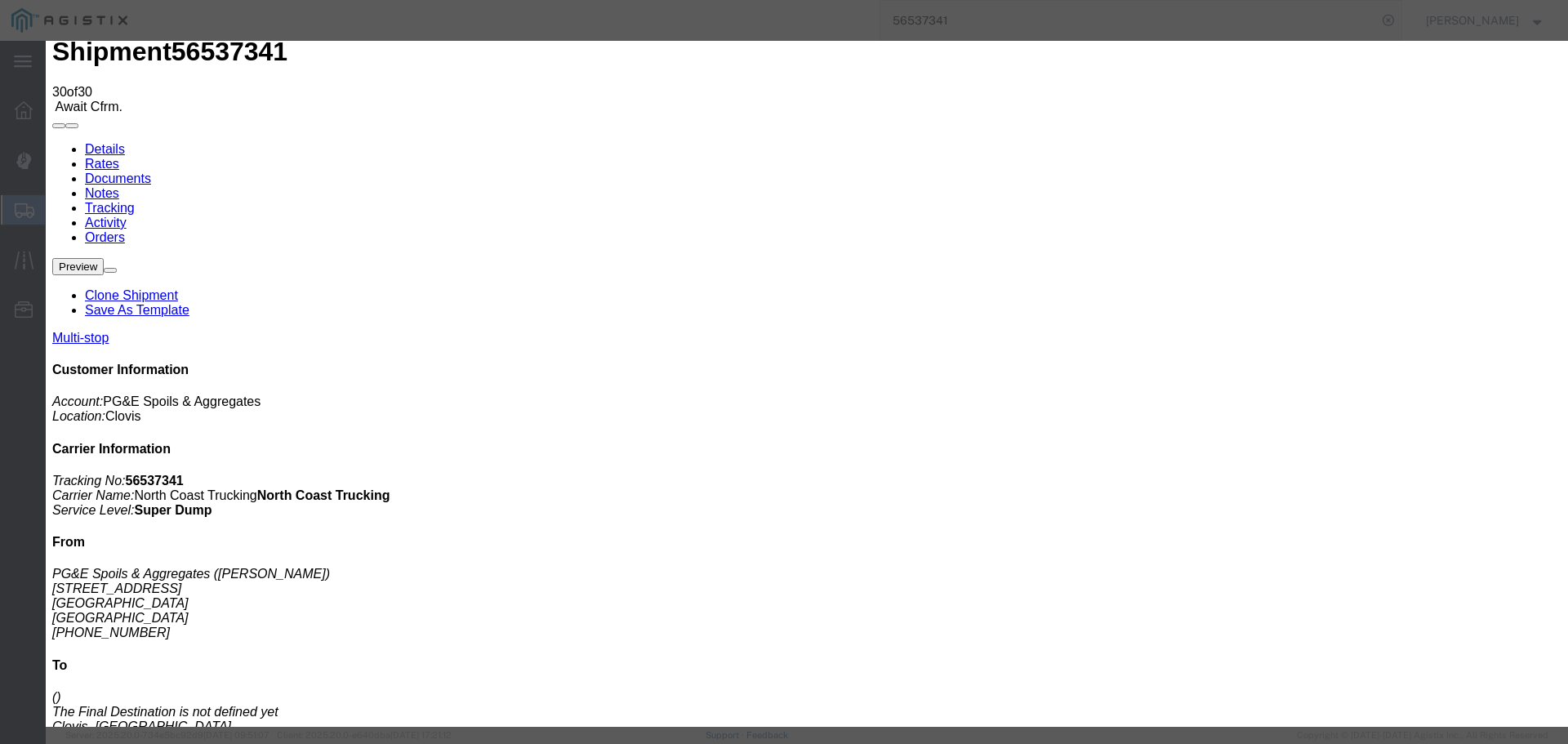
type input "[DATE]"
type input "1:00 PM"
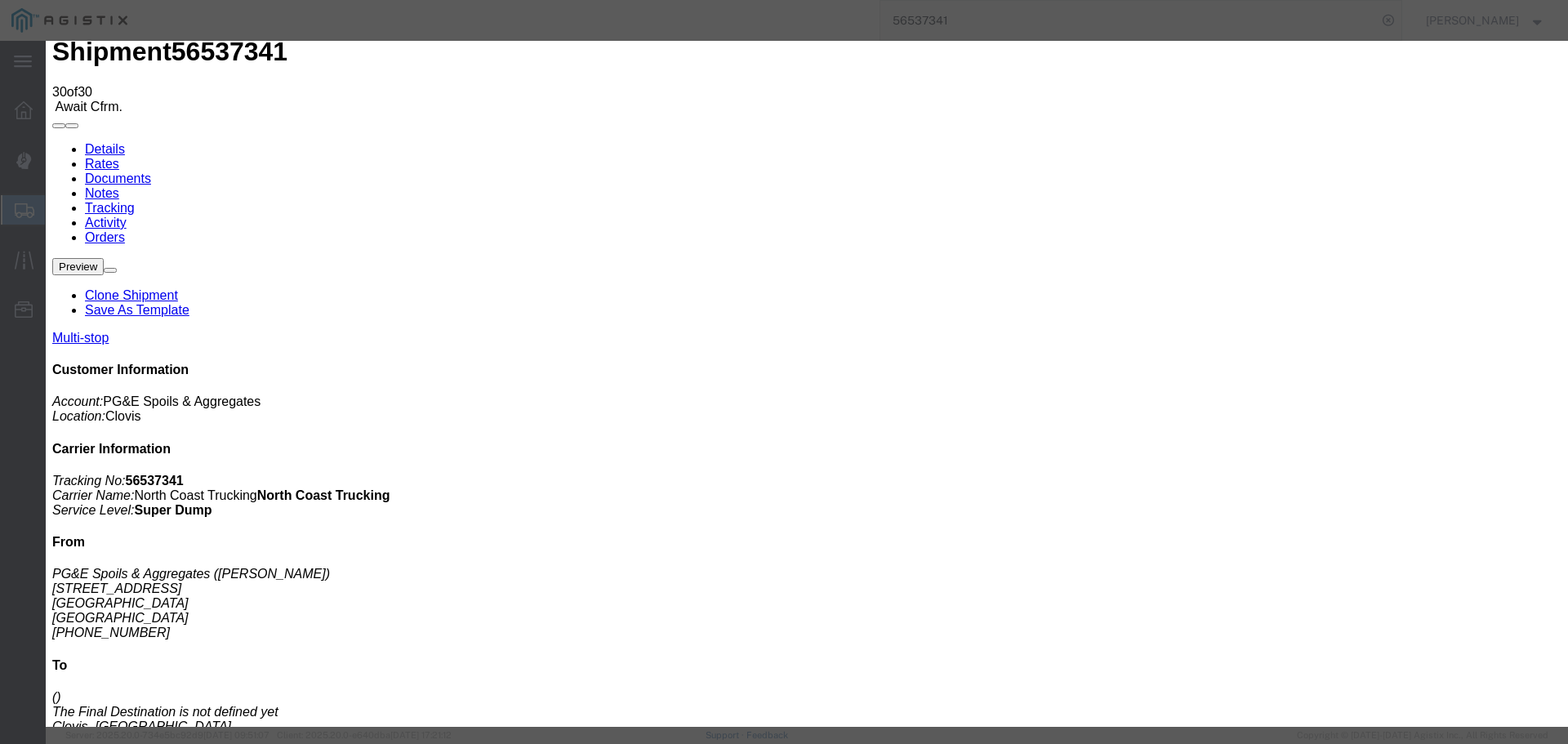
type input "[DATE]"
type input "2:35 PM"
select select "ARVDLVLOC"
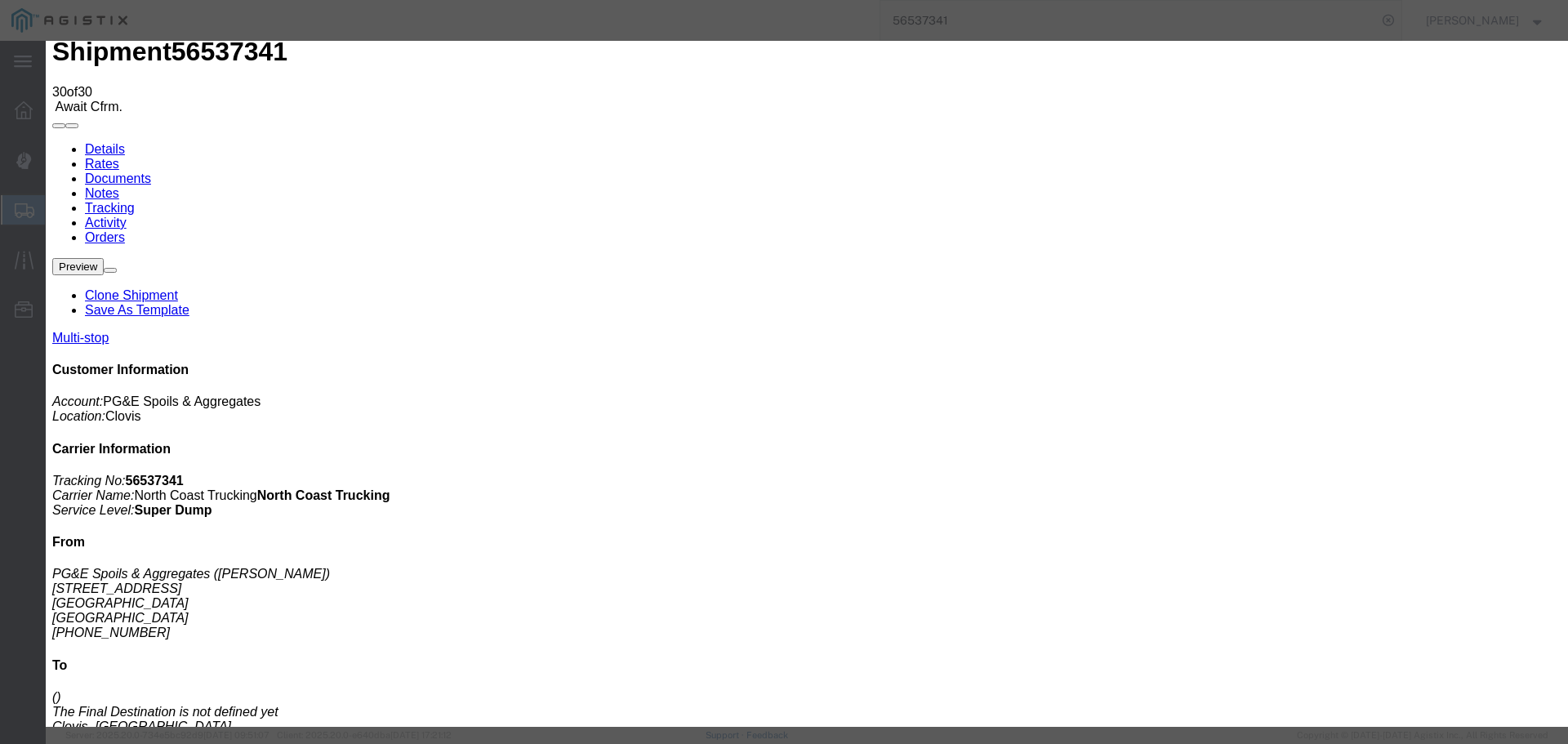
select select "{"pickupDeliveryInfoId": "122363952","pickupOrDelivery": "D","stopNum": "2","lo…"
select select "CA"
type input "Clovis"
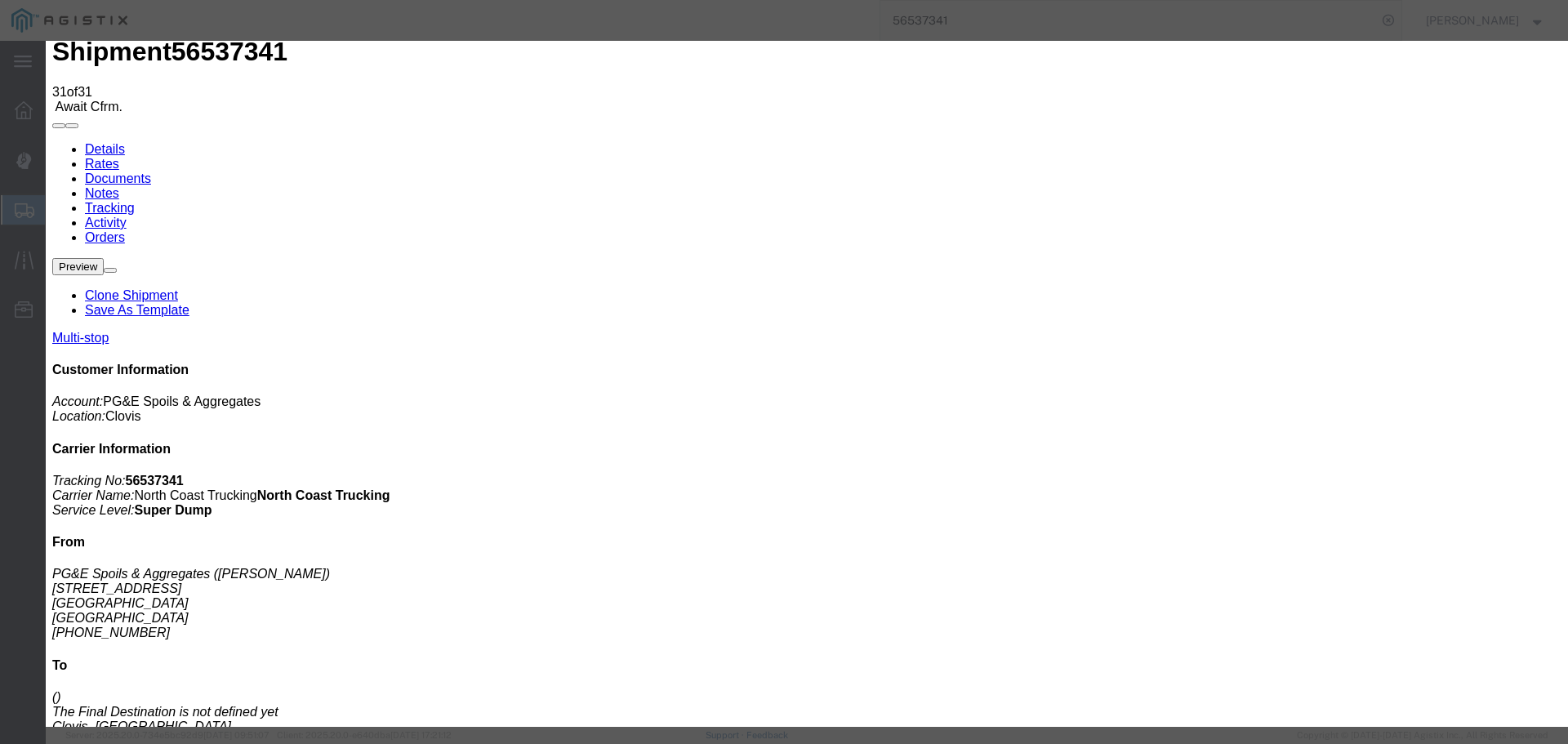
type input "[DATE]"
type input "1:00 PM"
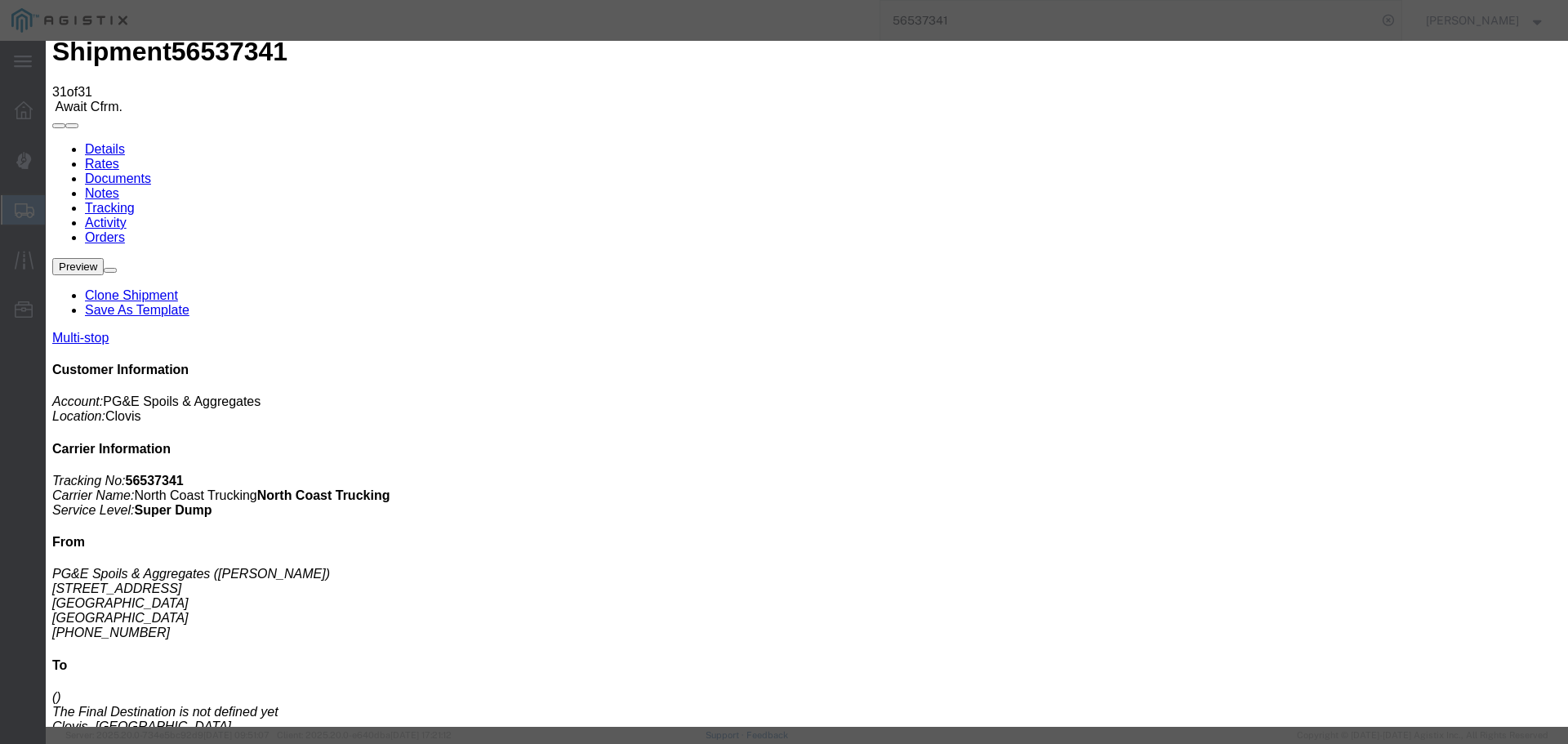
type input "[DATE]"
drag, startPoint x: 701, startPoint y: 191, endPoint x: 700, endPoint y: 214, distance: 23.0
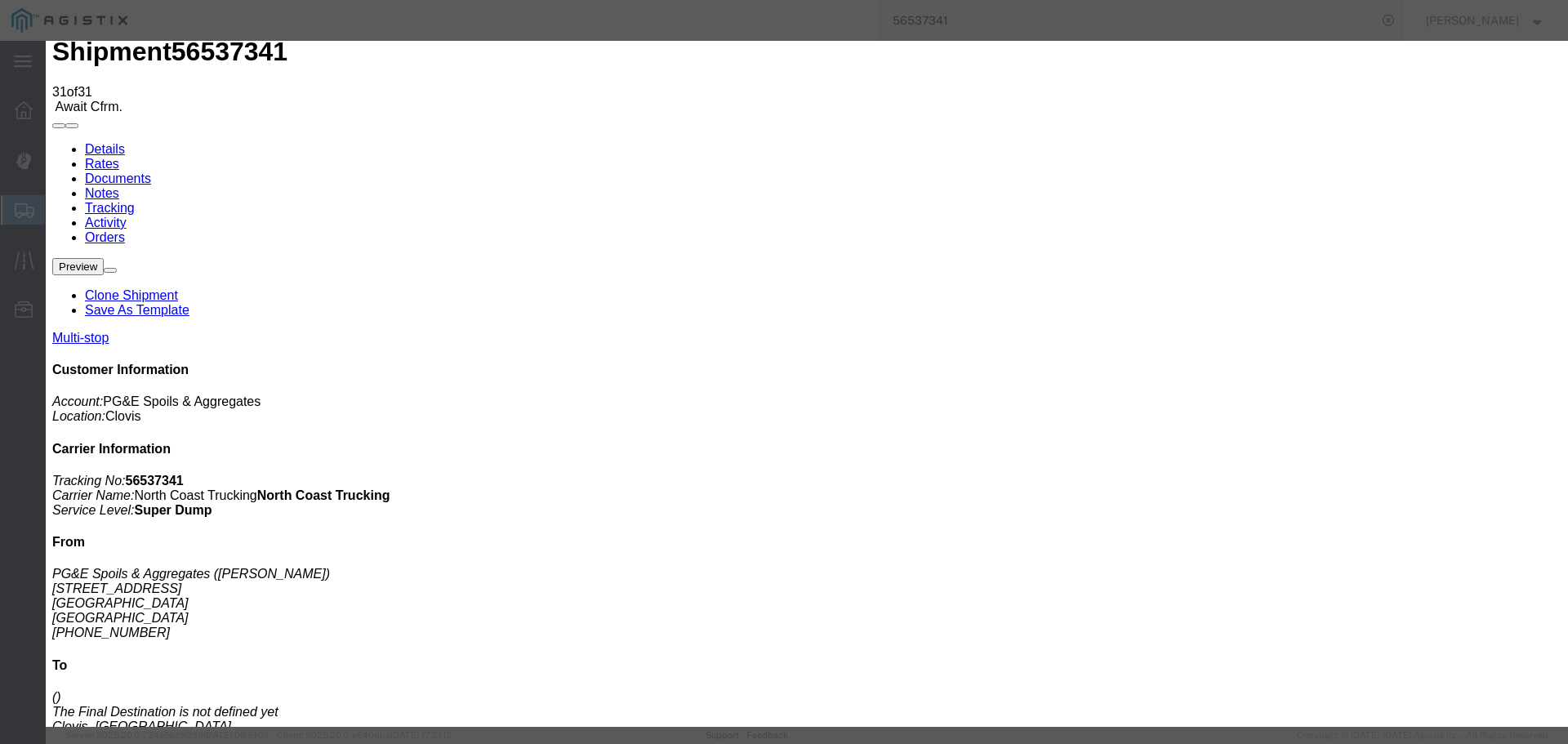
type input "3:25 PM"
select select "ARVDLVLOC"
select select "{"pickupDeliveryInfoId": "122363952","pickupOrDelivery": "D","stopNum": "2","lo…"
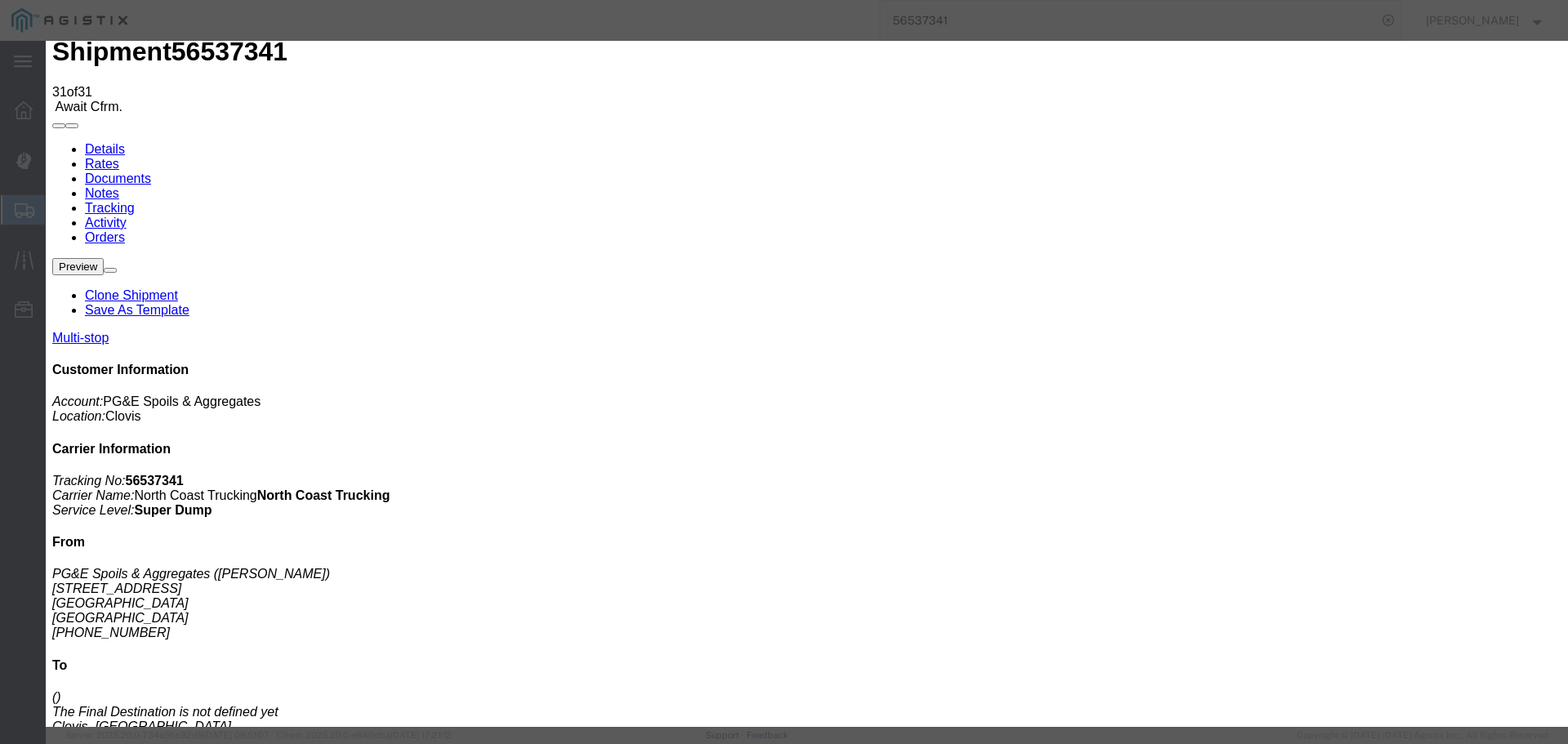
select select "CA"
type input "Clovis"
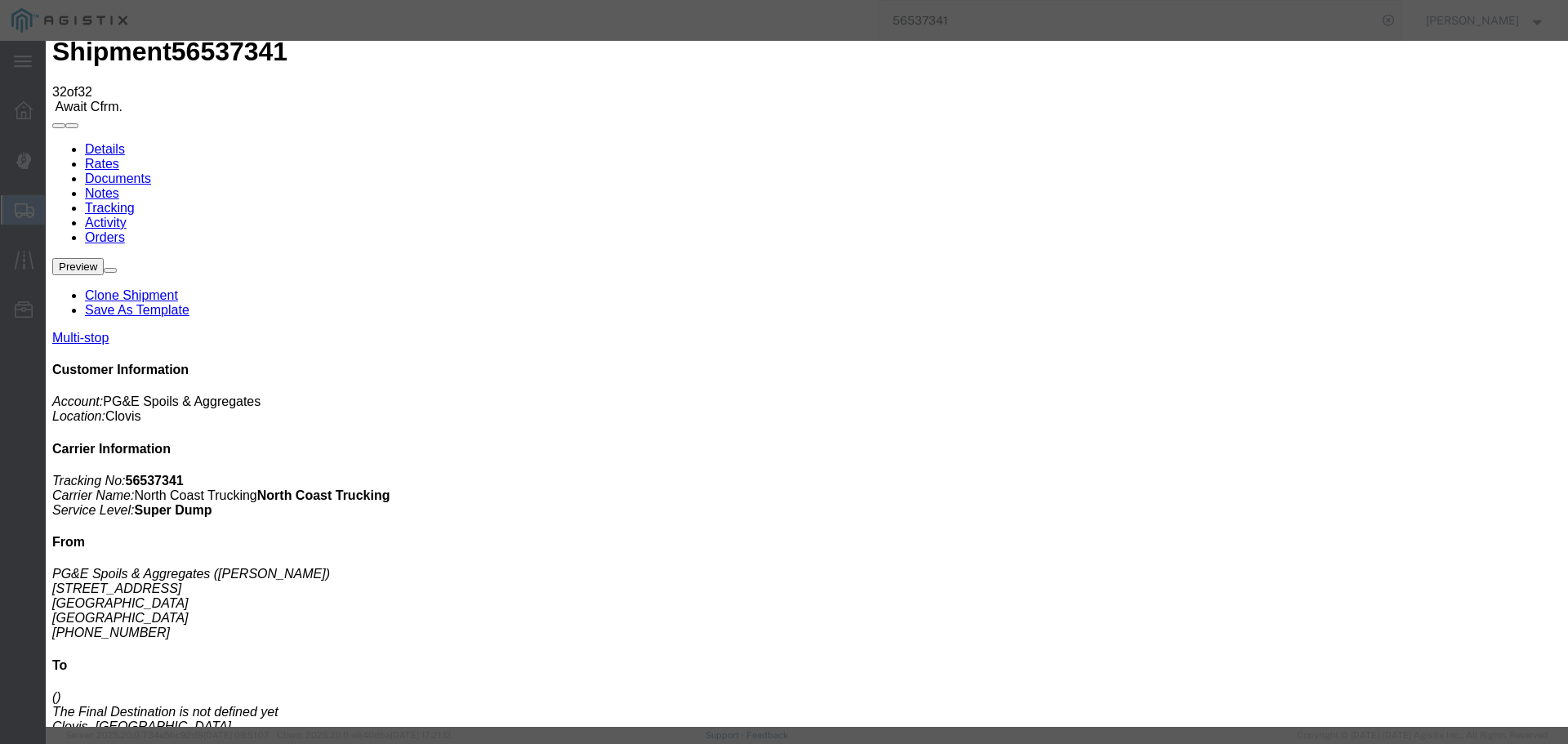
type input "[DATE]"
type input "1:00 PM"
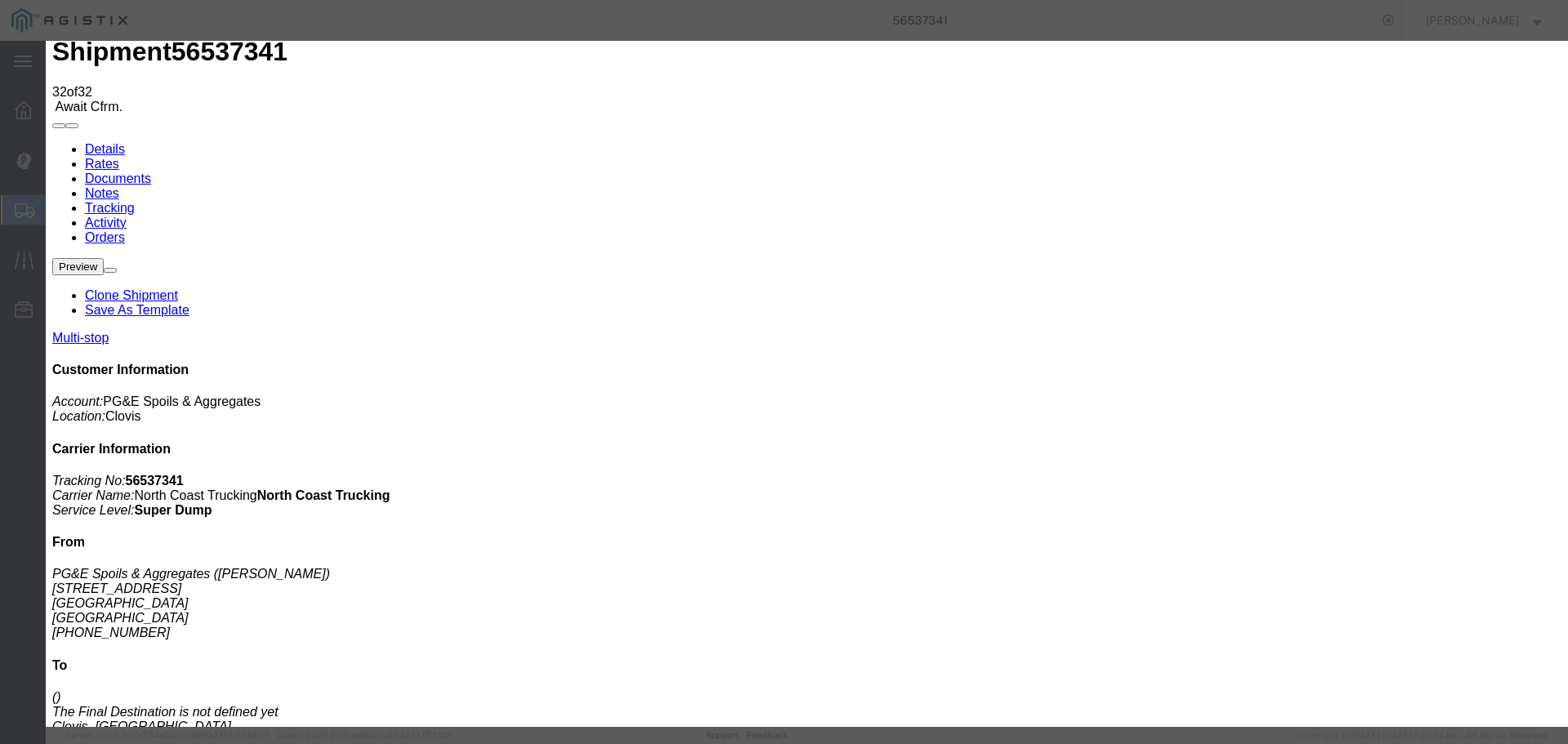
type input "[DATE]"
type input "4:20 PM"
select select "ARVDLVLOC"
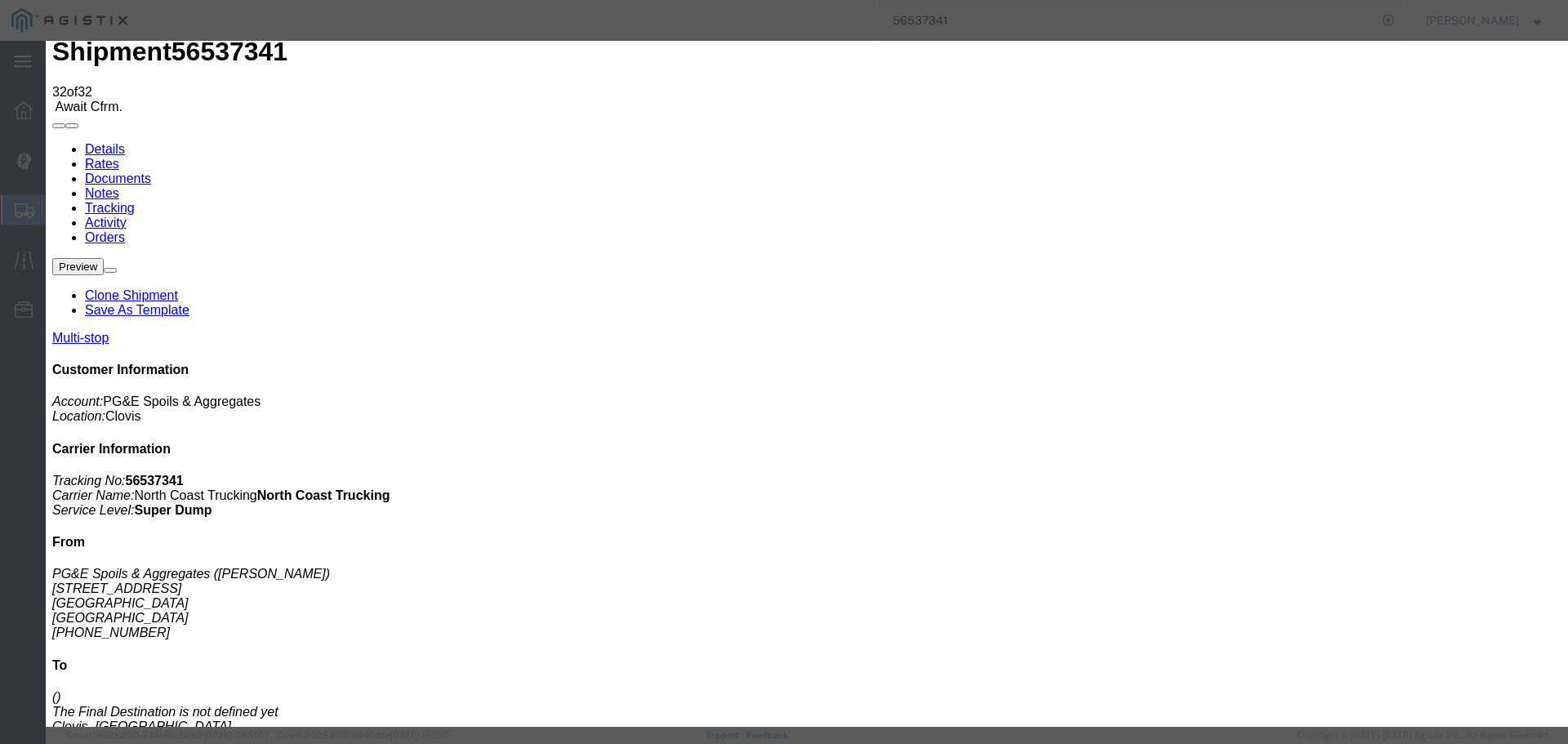
select select "{"pickupDeliveryInfoId": "122363952","pickupOrDelivery": "D","stopNum": "2","lo…"
select select "CA"
type input "Clovis"
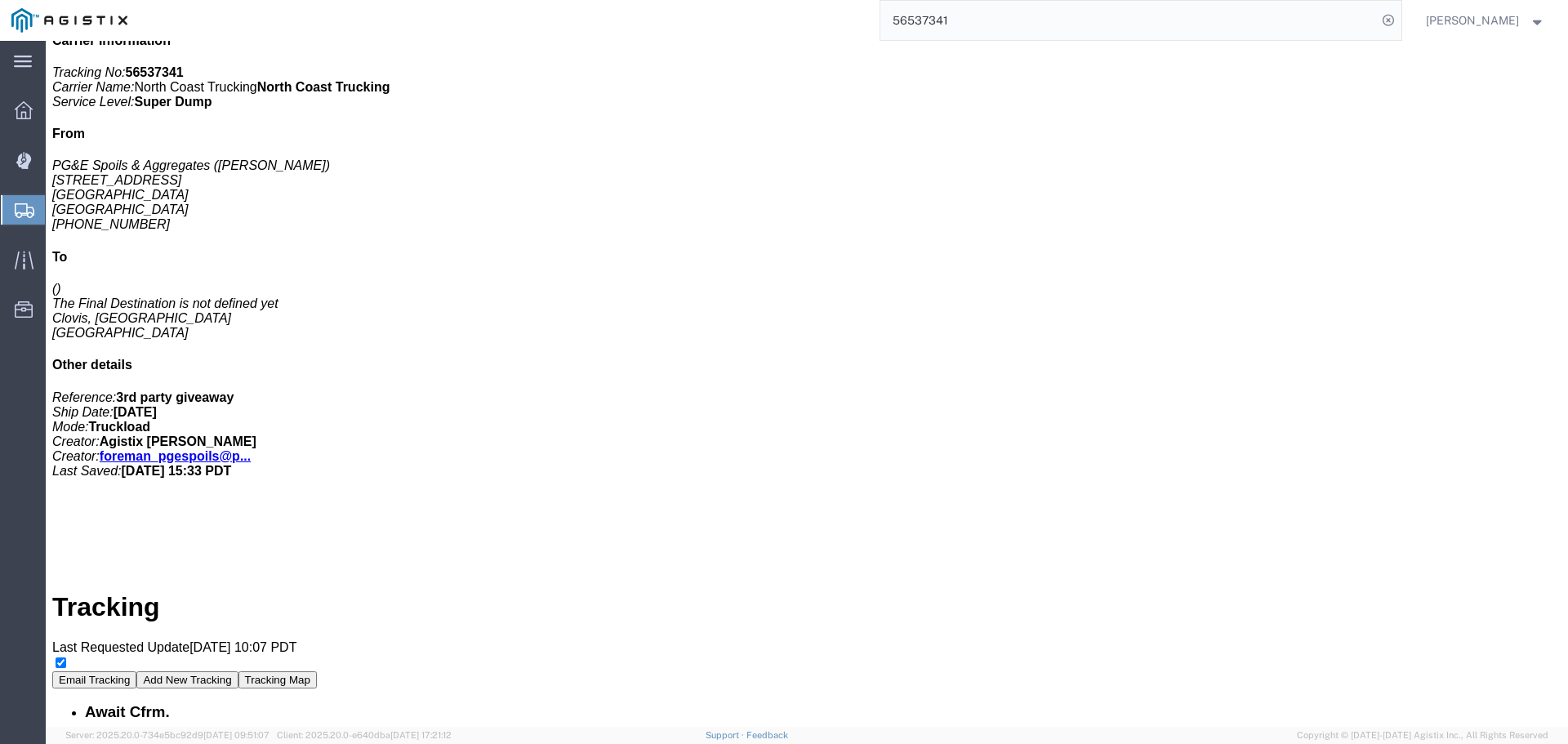
scroll to position [0, 0]
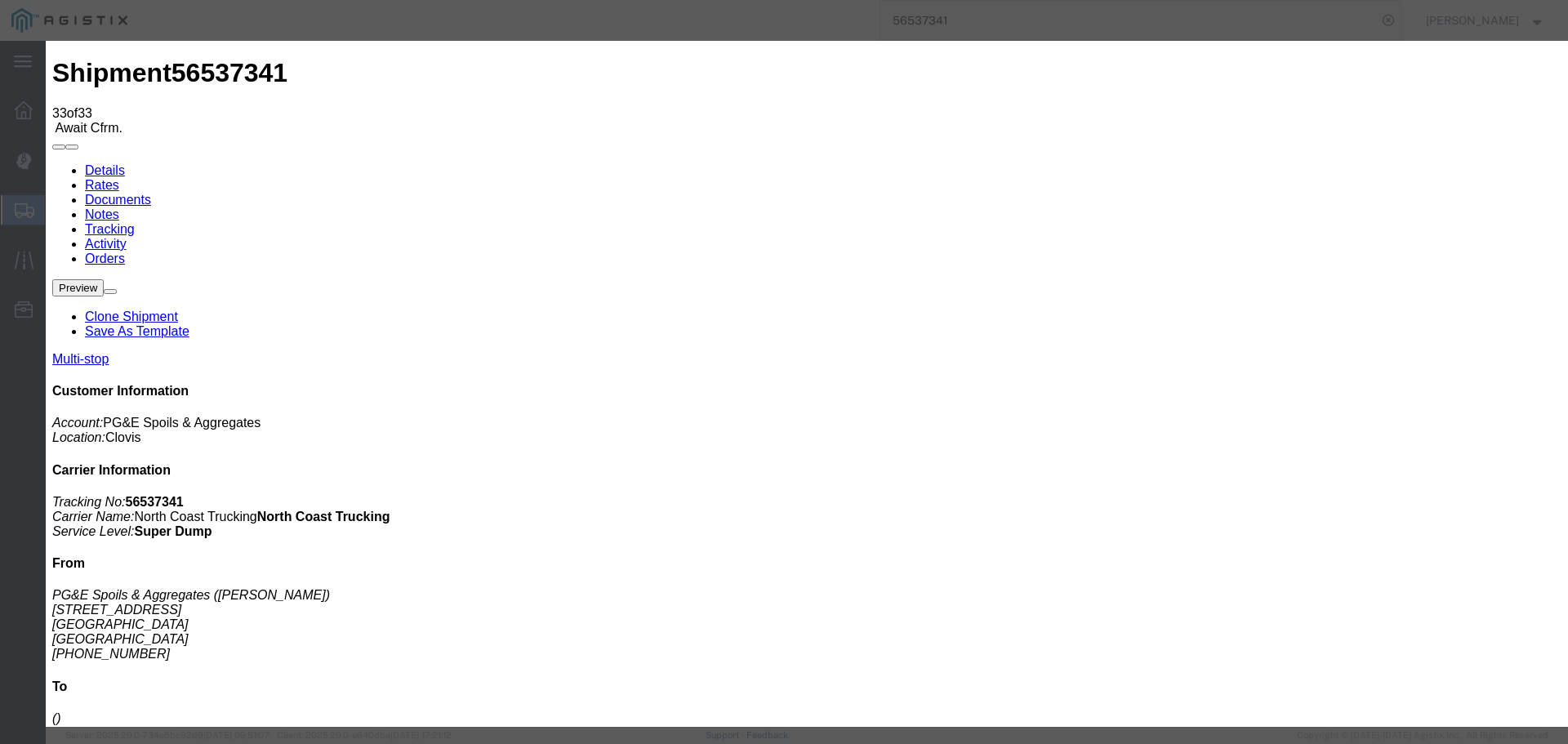
type input "[DATE]"
type input "1:00 PM"
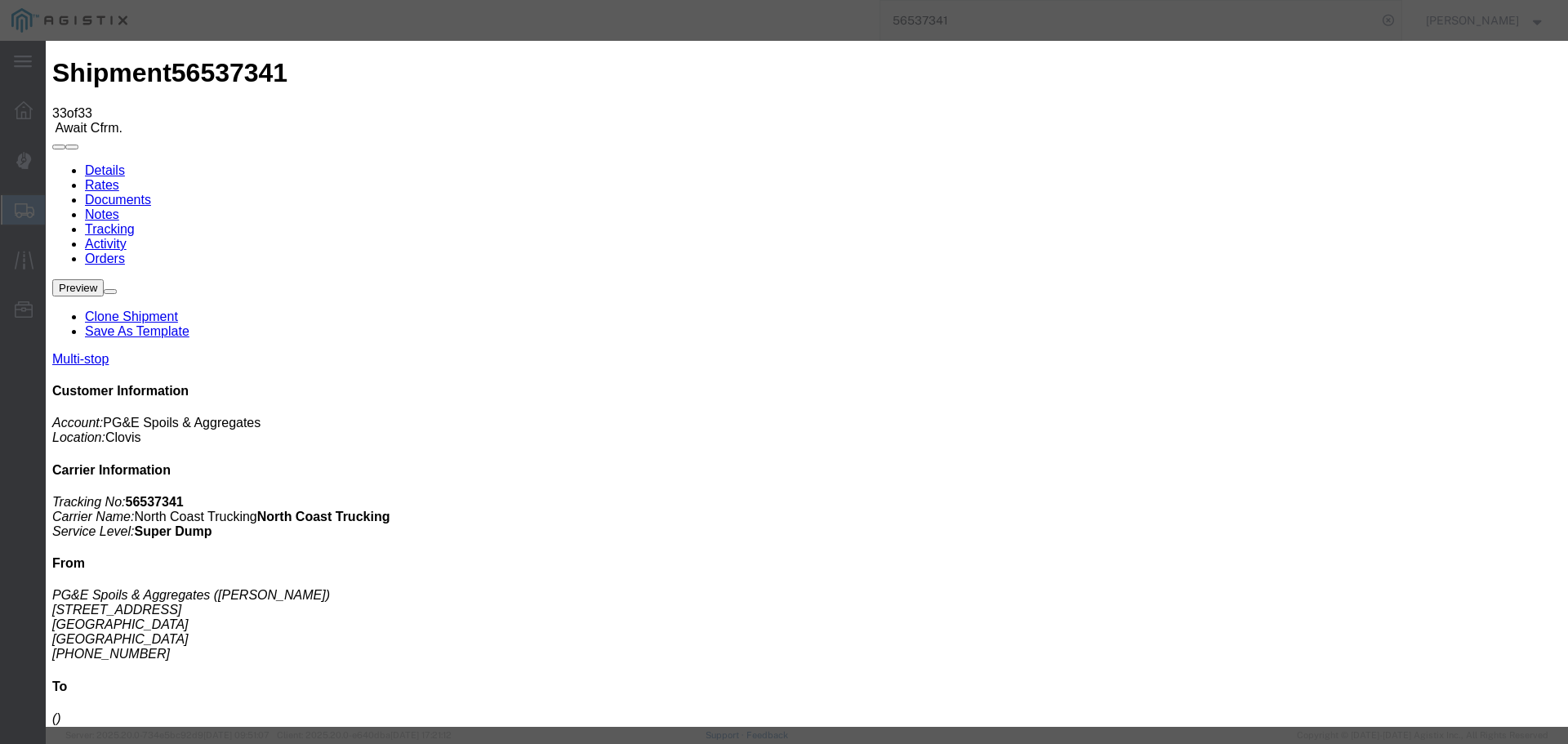
type input "[DATE]"
type input "11:45 AM"
select select "DPTDLVLOC"
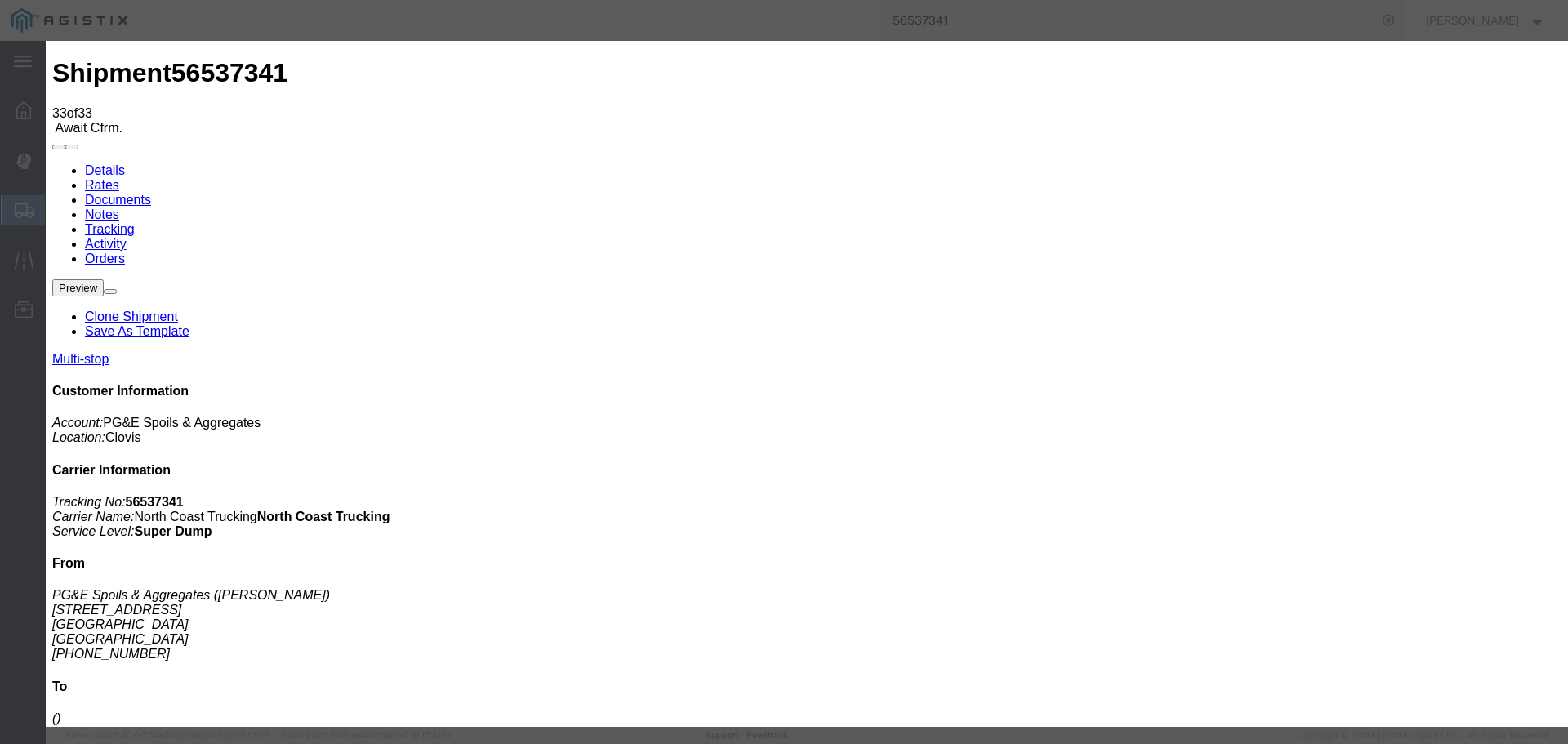
select select "{"pickupDeliveryInfoId": "122363952","pickupOrDelivery": "D","stopNum": "2","lo…"
select select "CA"
type input "Clovis"
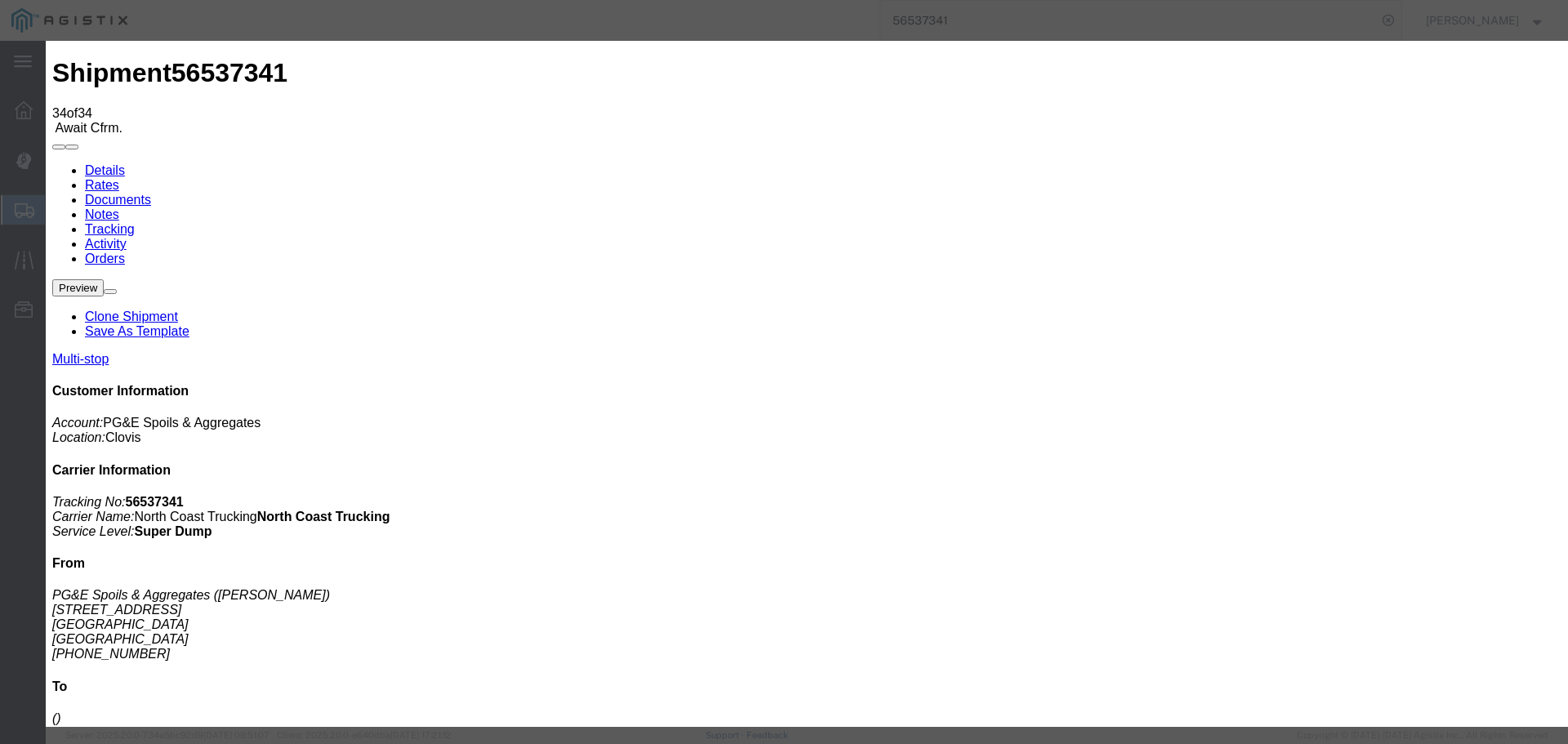
type input "[DATE]"
type input "1:00 PM"
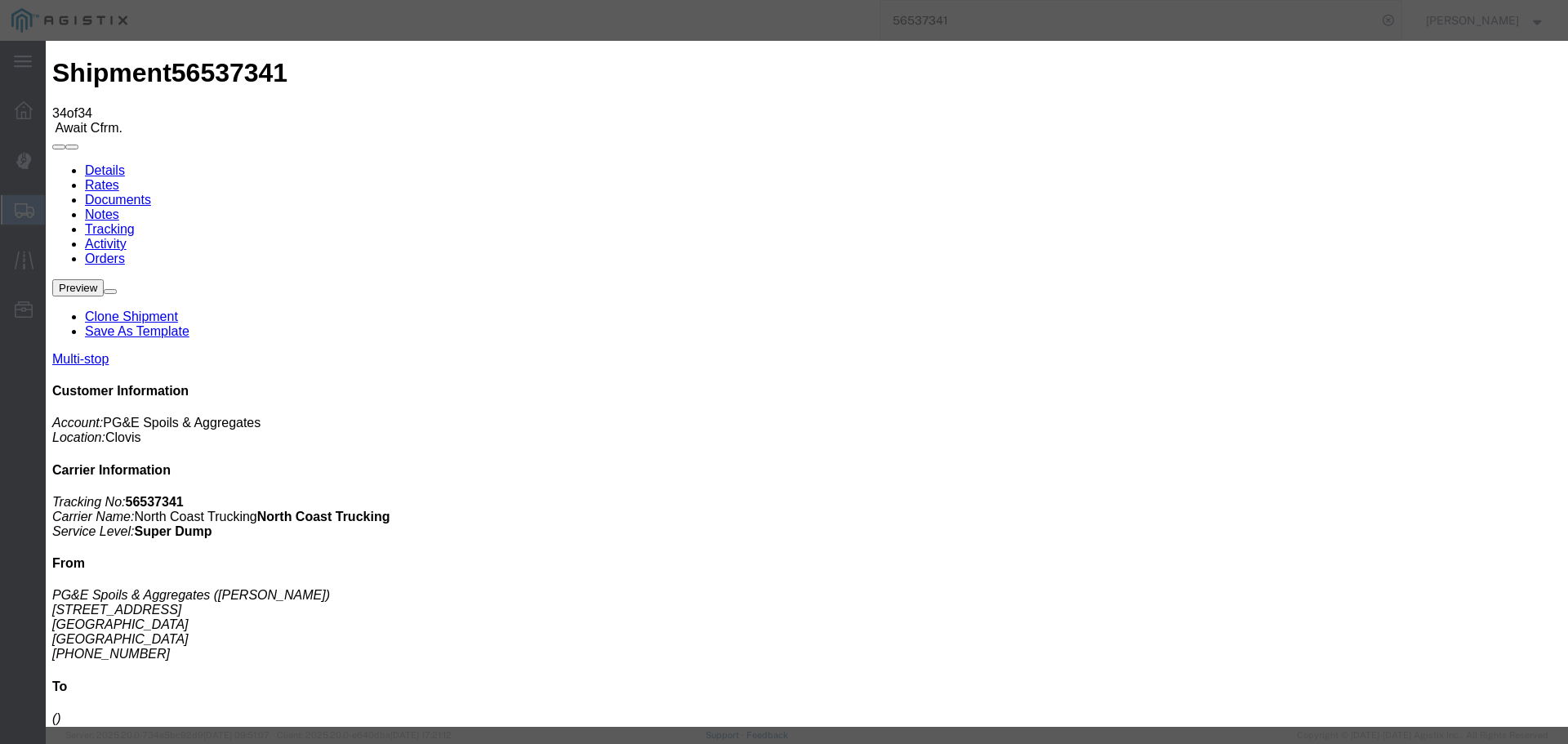
type input "[DATE]"
type input "12:45 PM"
select select "DPTDLVLOC"
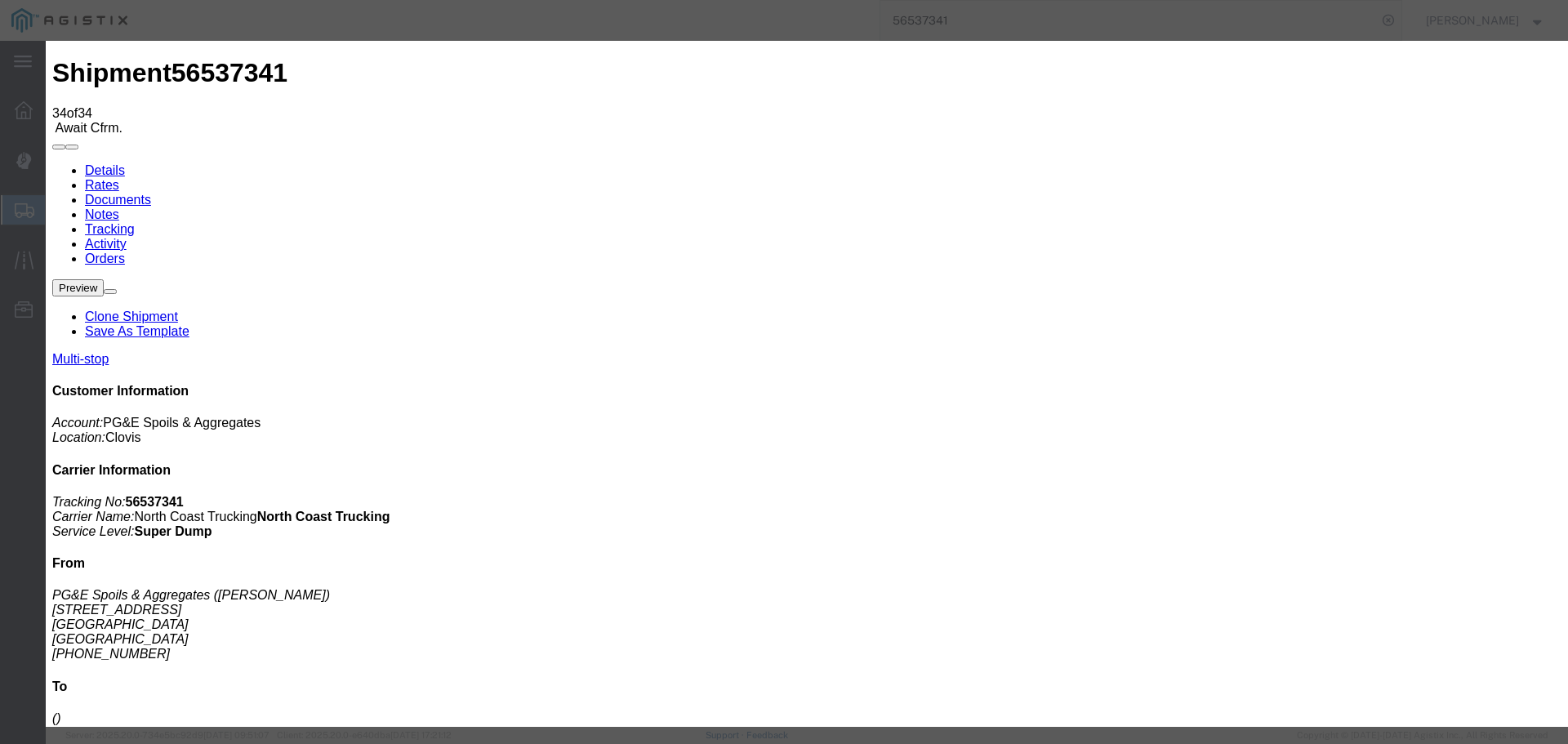
select select "{"pickupDeliveryInfoId": "122363952","pickupOrDelivery": "D","stopNum": "2","lo…"
select select "CA"
type input "Clovis"
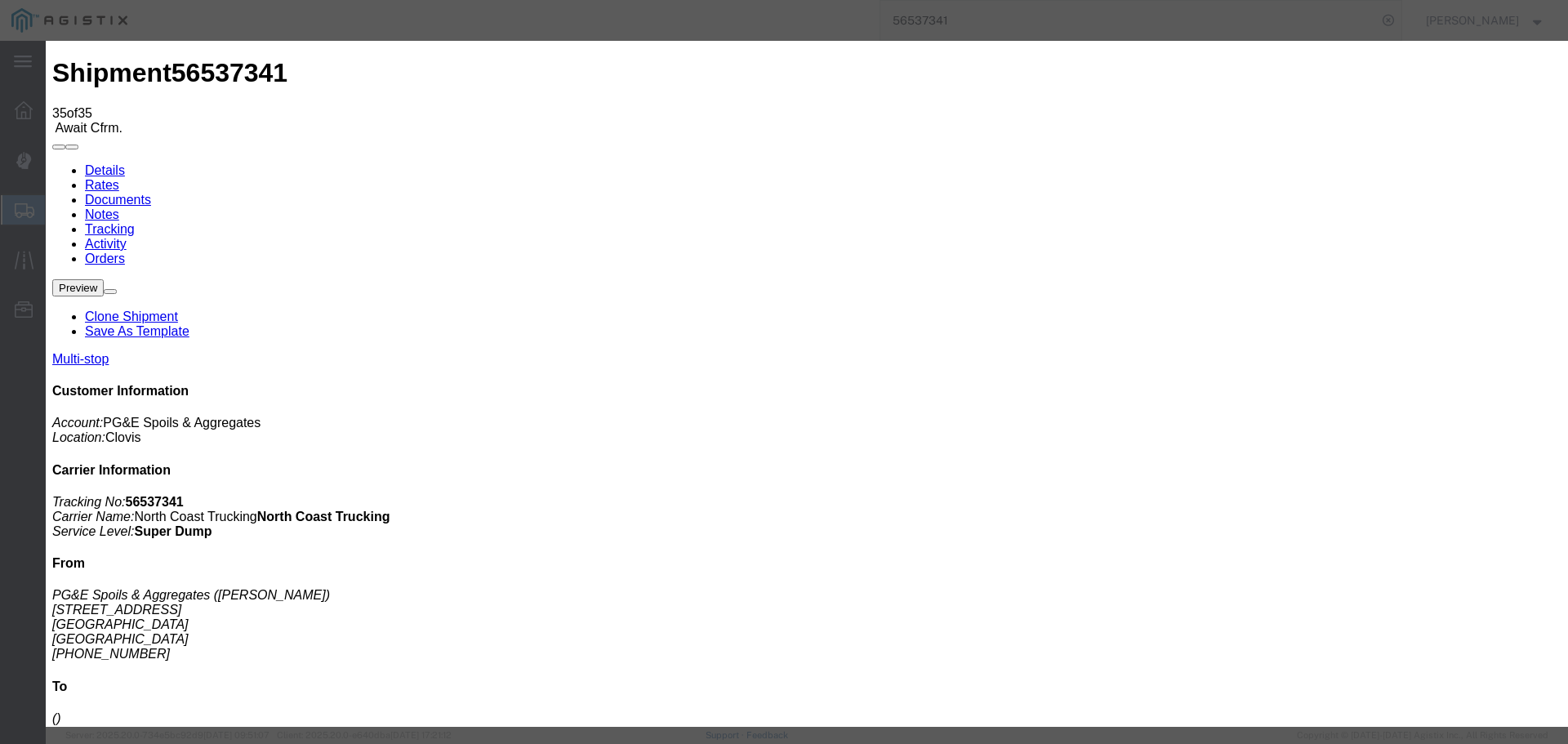
type input "[DATE]"
type input "1:00 PM"
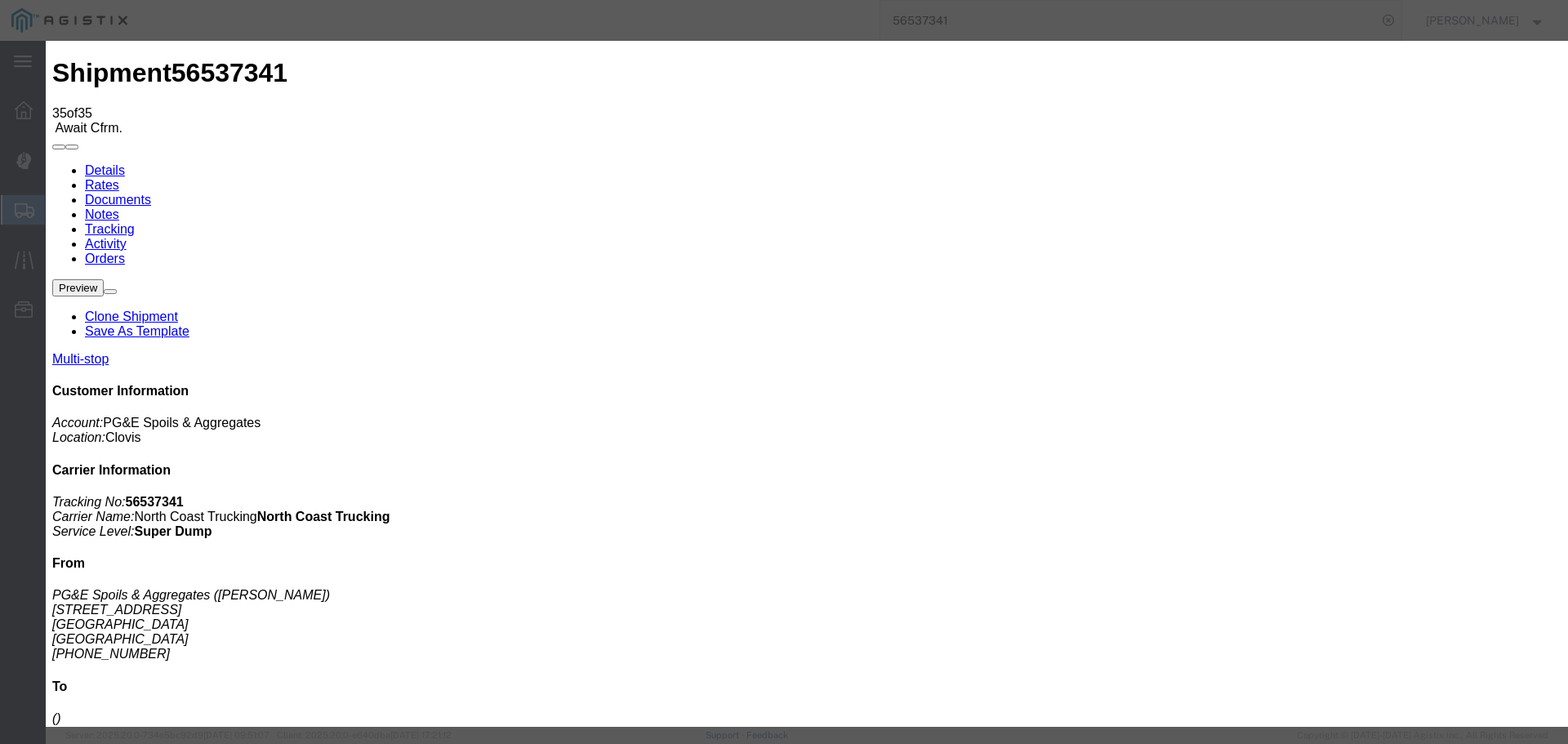
type input "[DATE]"
type input "1:50 PM"
select select "DPTDLVLOC"
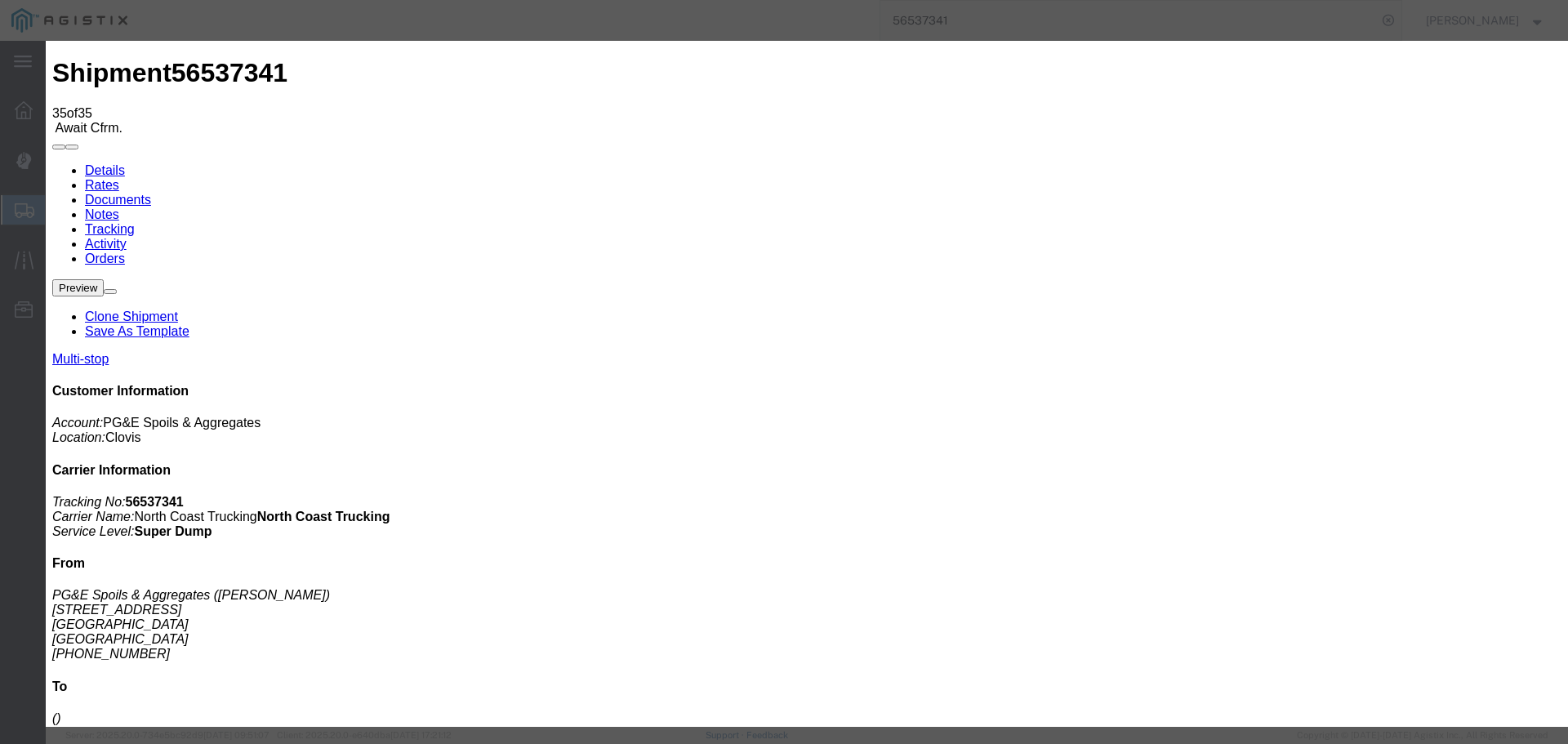
select select "{"pickupDeliveryInfoId": "122363952","pickupOrDelivery": "D","stopNum": "2","lo…"
select select "CA"
type input "Clovis"
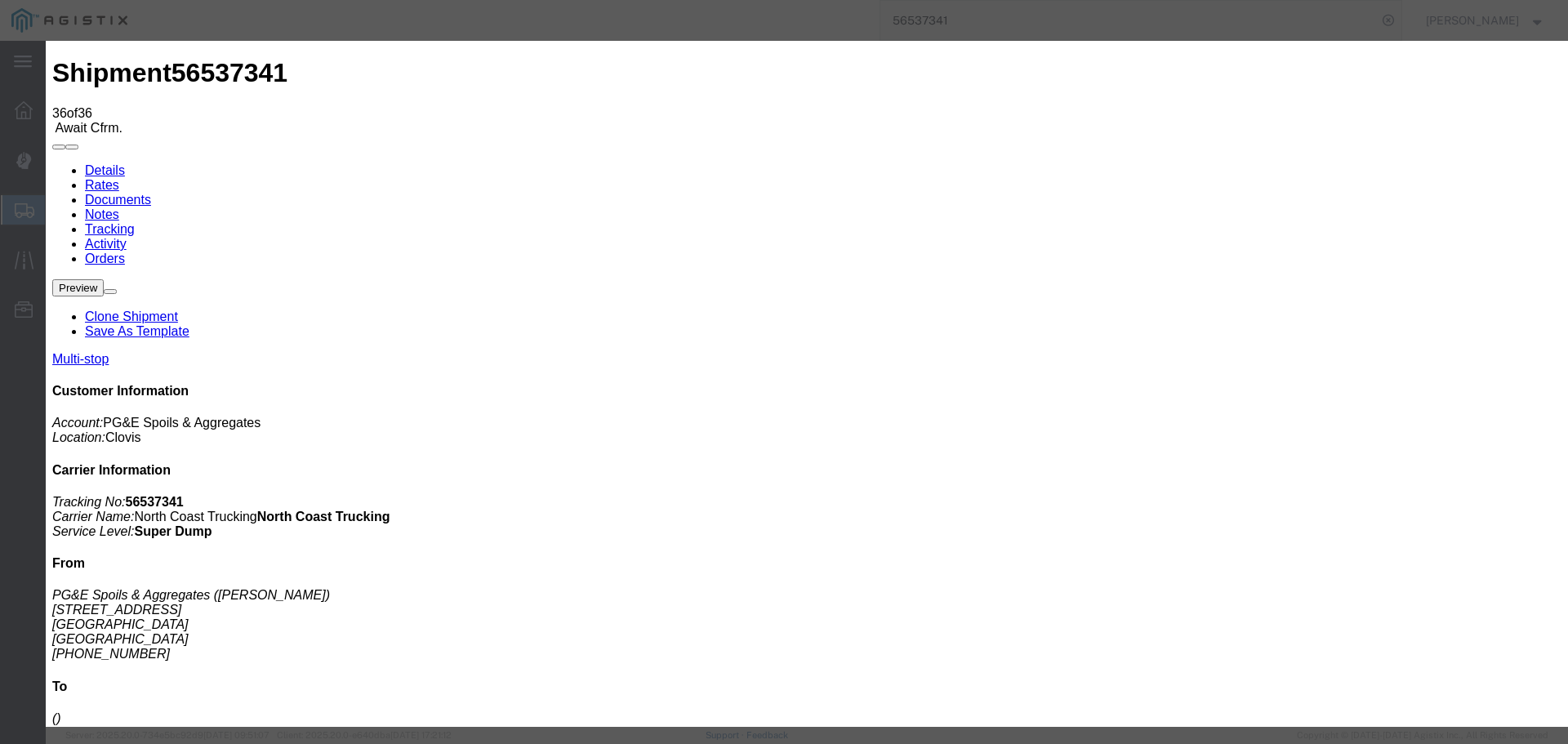
type input "[DATE]"
type input "1:00 PM"
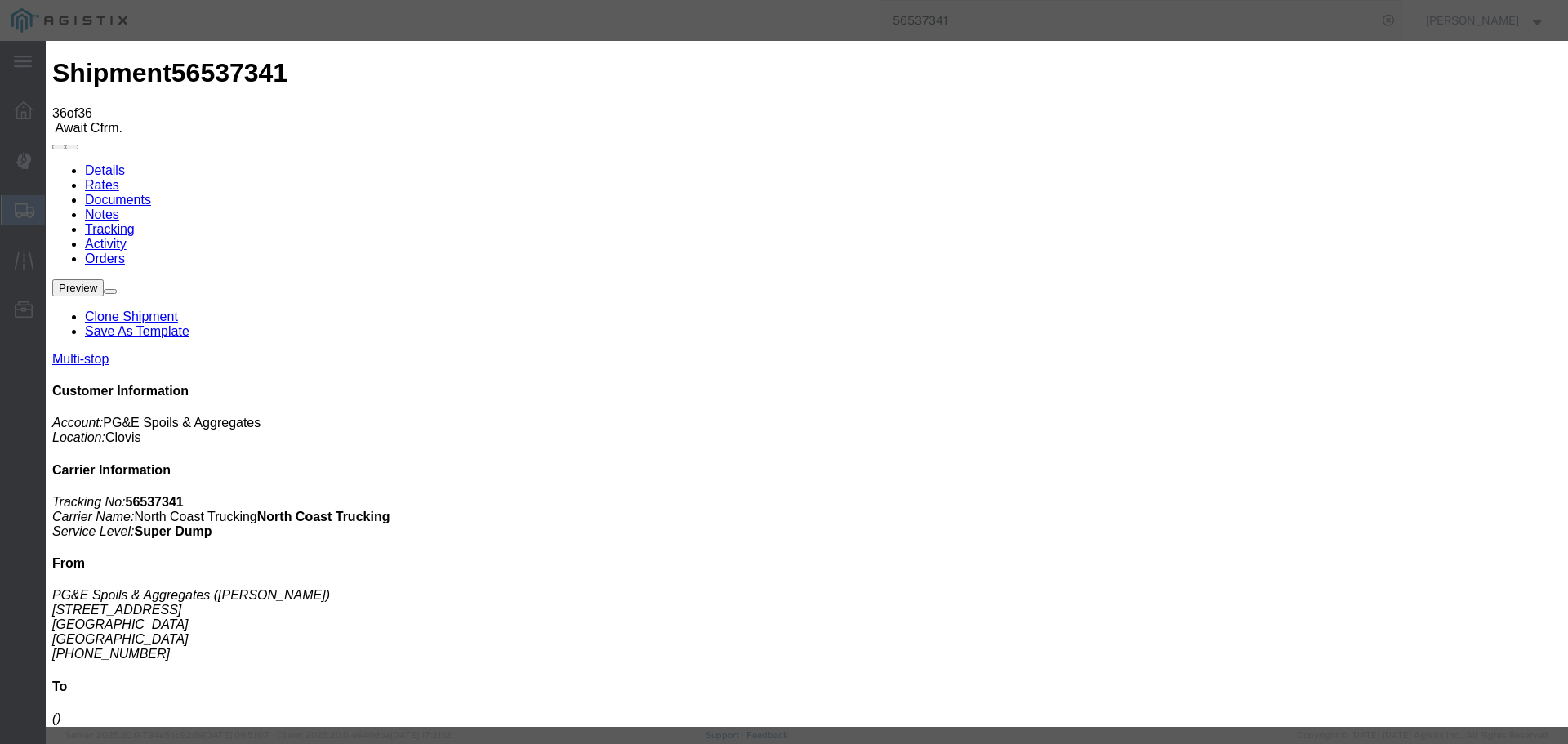
type input "[DATE]"
type input "2:40 PM"
select select "DPTDLVLOC"
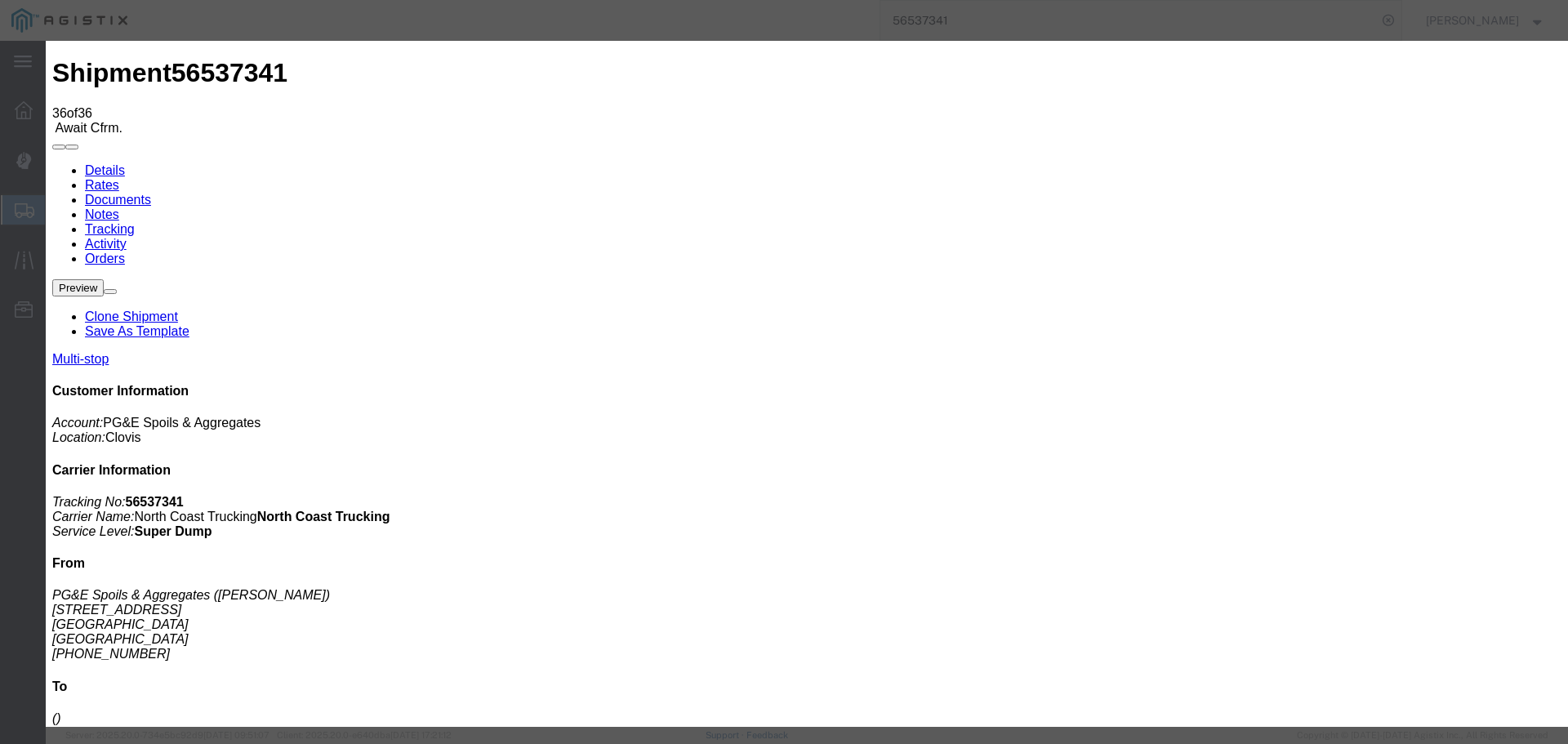
type input "[DATE]"
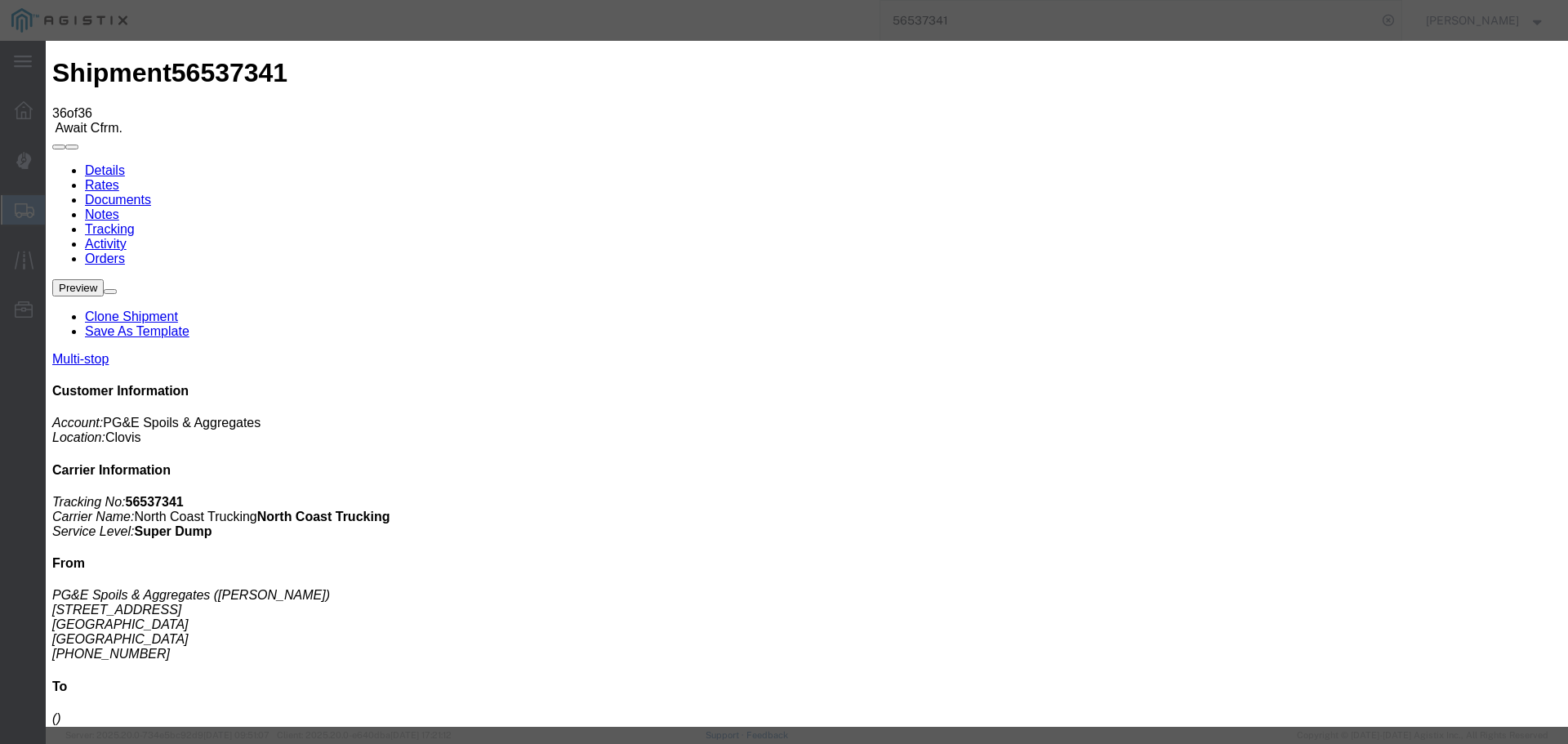
select select "{"pickupDeliveryInfoId": "122363952","pickupOrDelivery": "D","stopNum": "2","lo…"
select select "CA"
type input "Clovis"
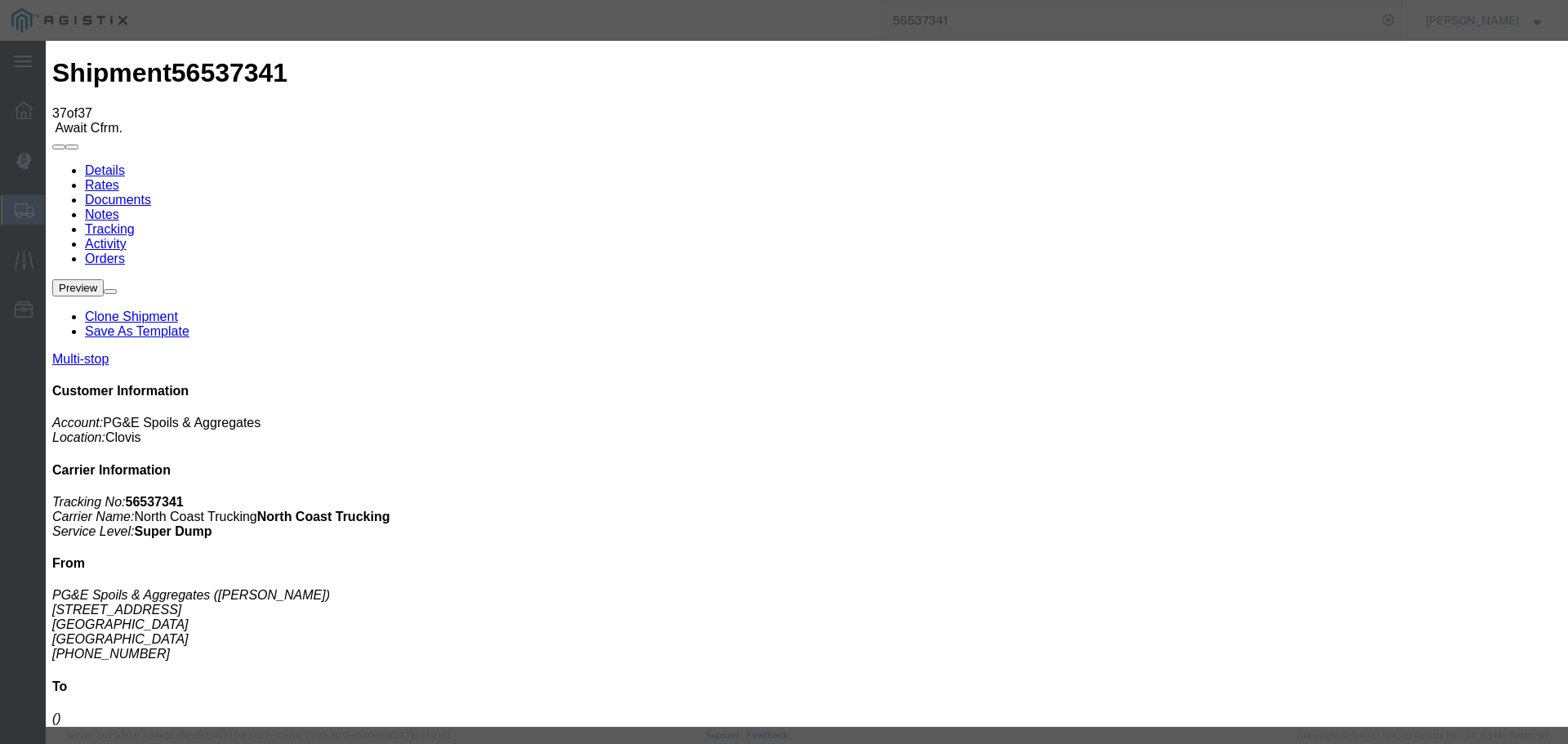
type input "[DATE]"
type input "1:00 PM"
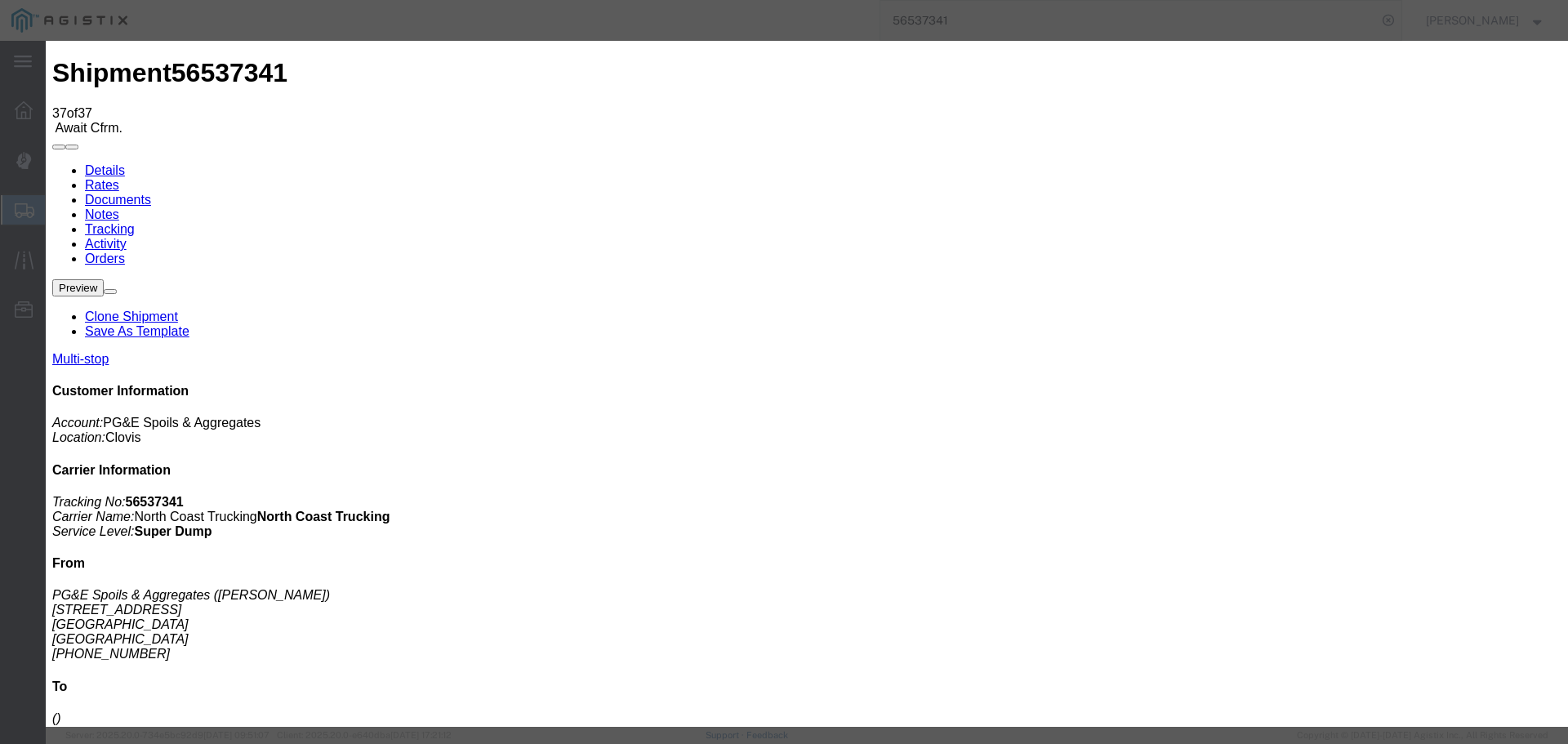
type input "[DATE]"
type input "3:30 PM"
select select "DPTDLVLOC"
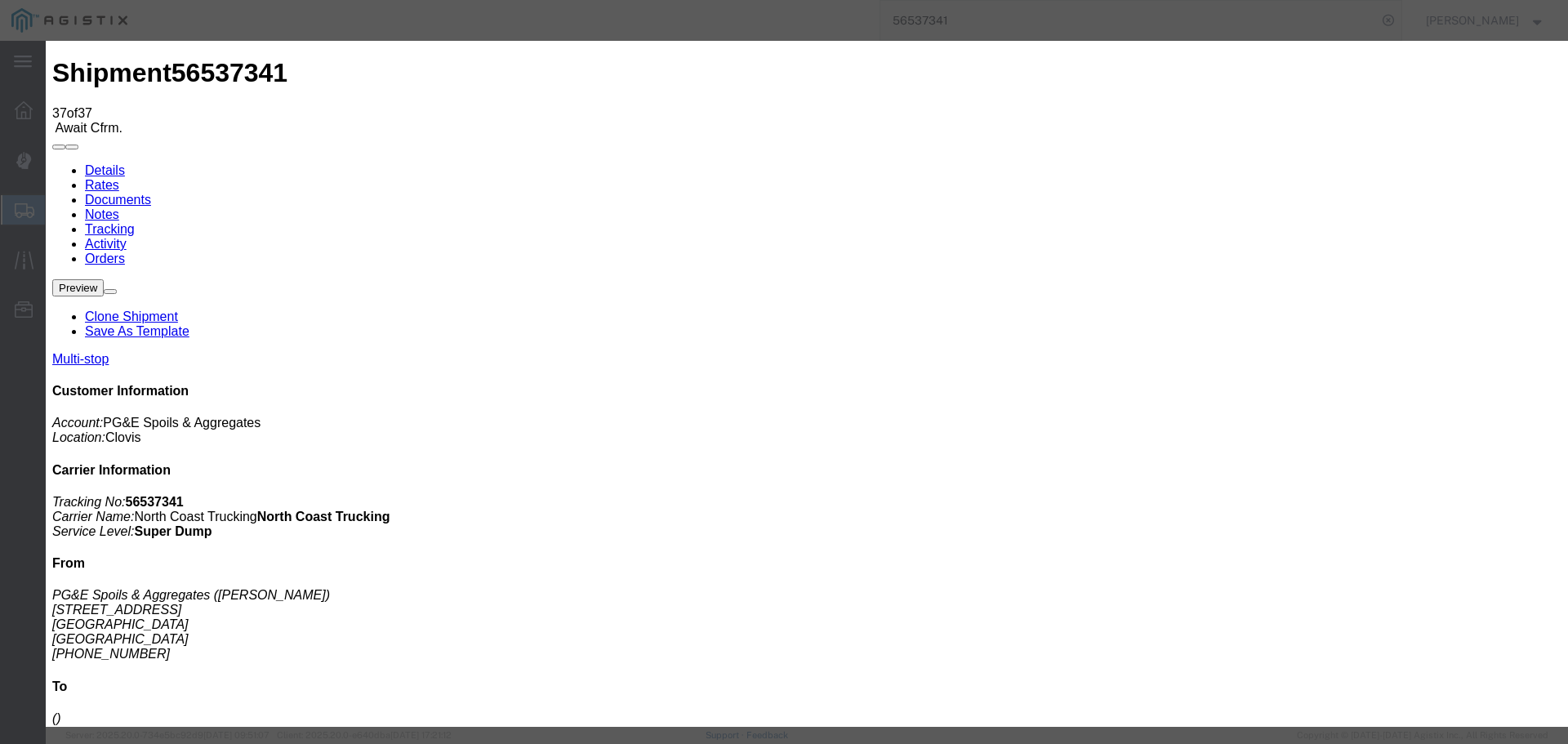
select select "{"pickupDeliveryInfoId": "122363952","pickupOrDelivery": "D","stopNum": "2","lo…"
select select "CA"
type input "Clovis"
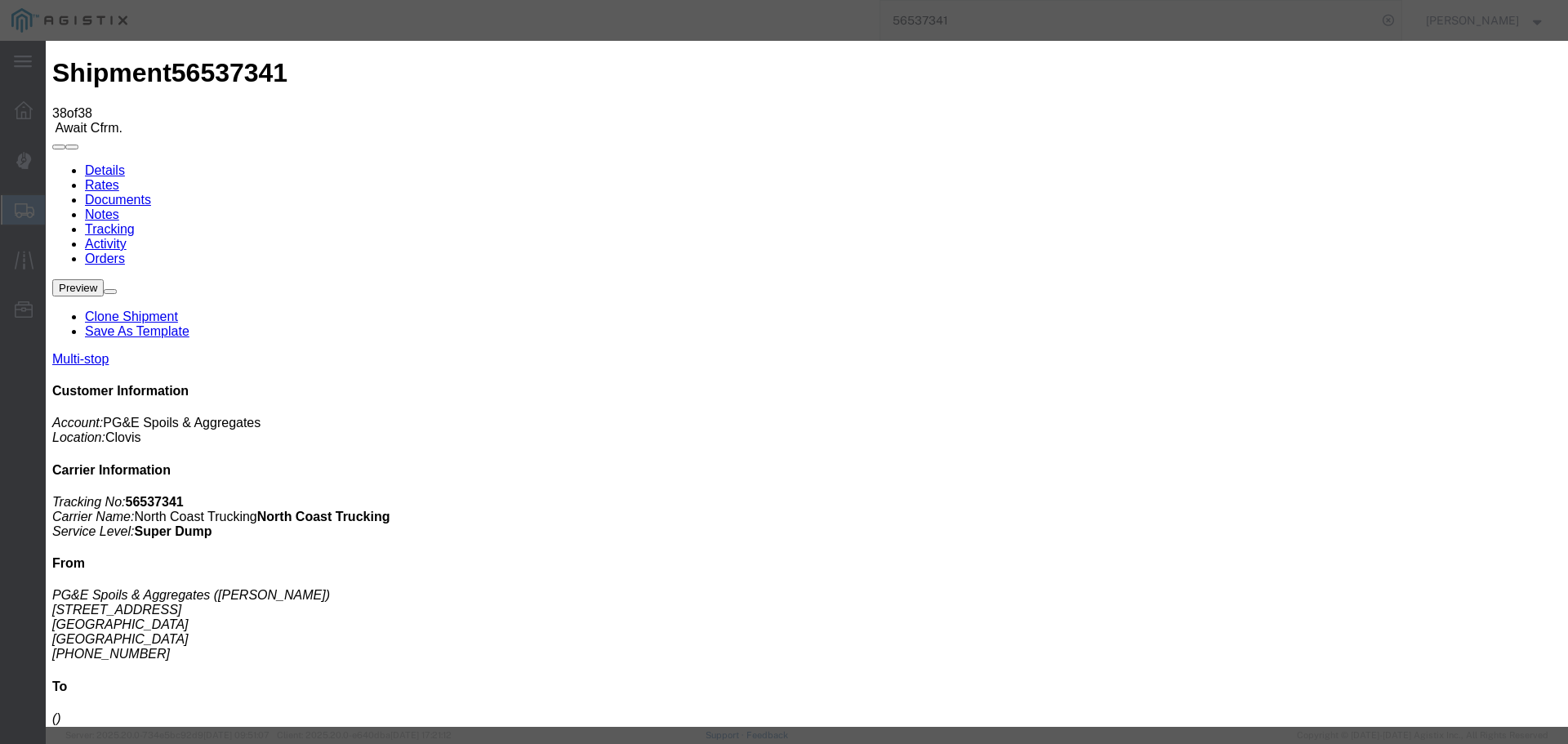
type input "[DATE]"
type input "1:00 PM"
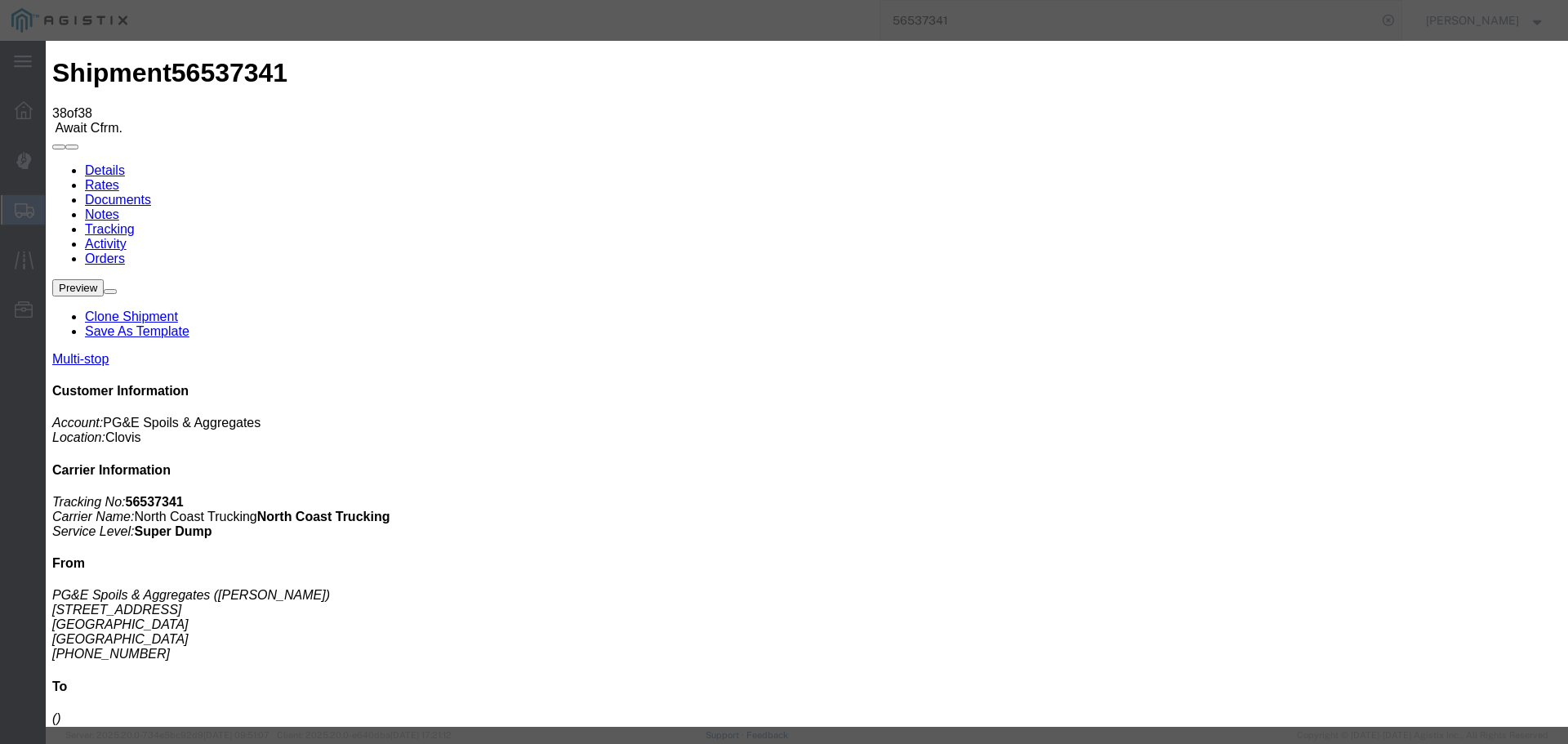
type input "[DATE]"
type input "4:30 PM"
select select "DPTDLVLOC"
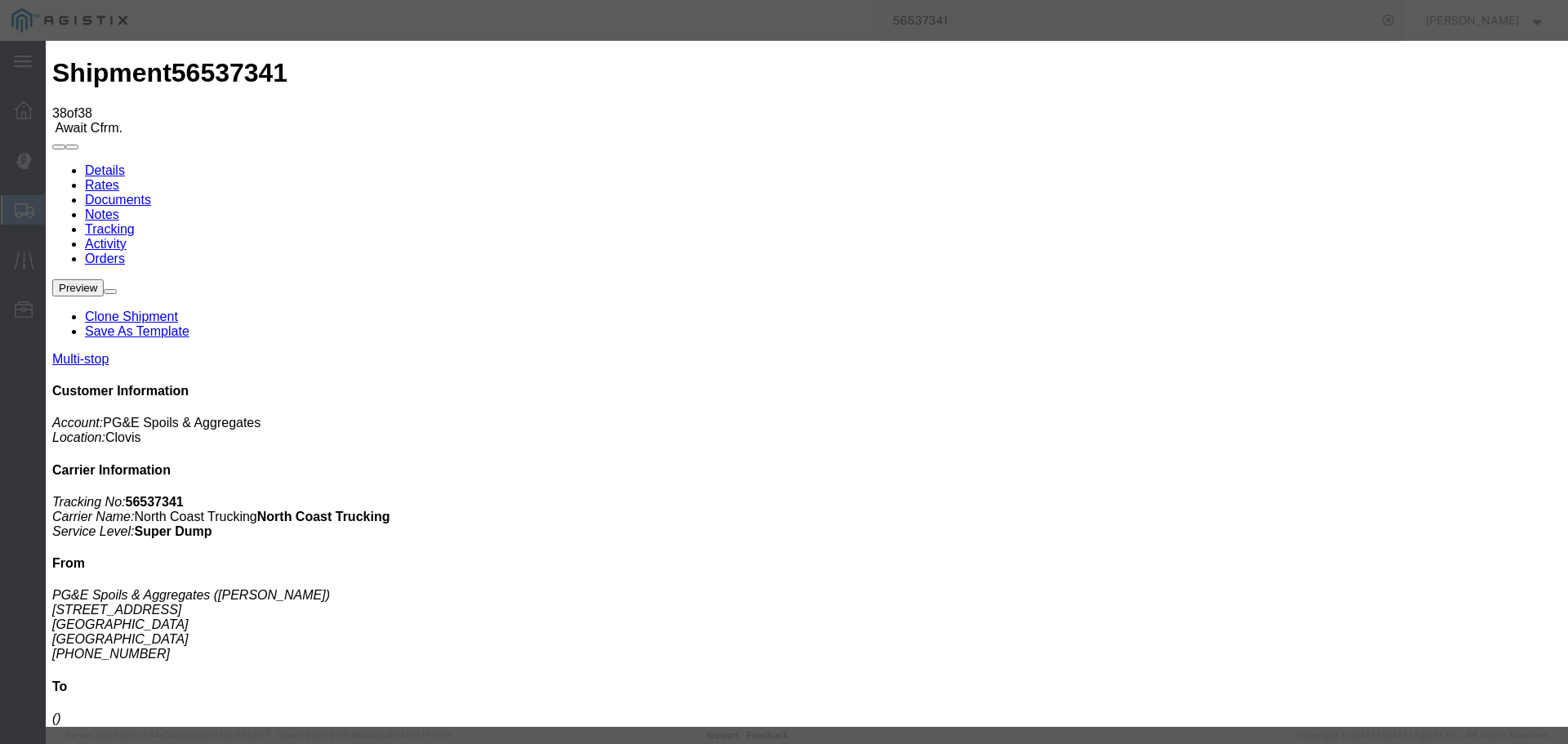
select select "{"pickupDeliveryInfoId": "122363952","pickupOrDelivery": "D","stopNum": "2","lo…"
select select "CA"
type input "Clovis"
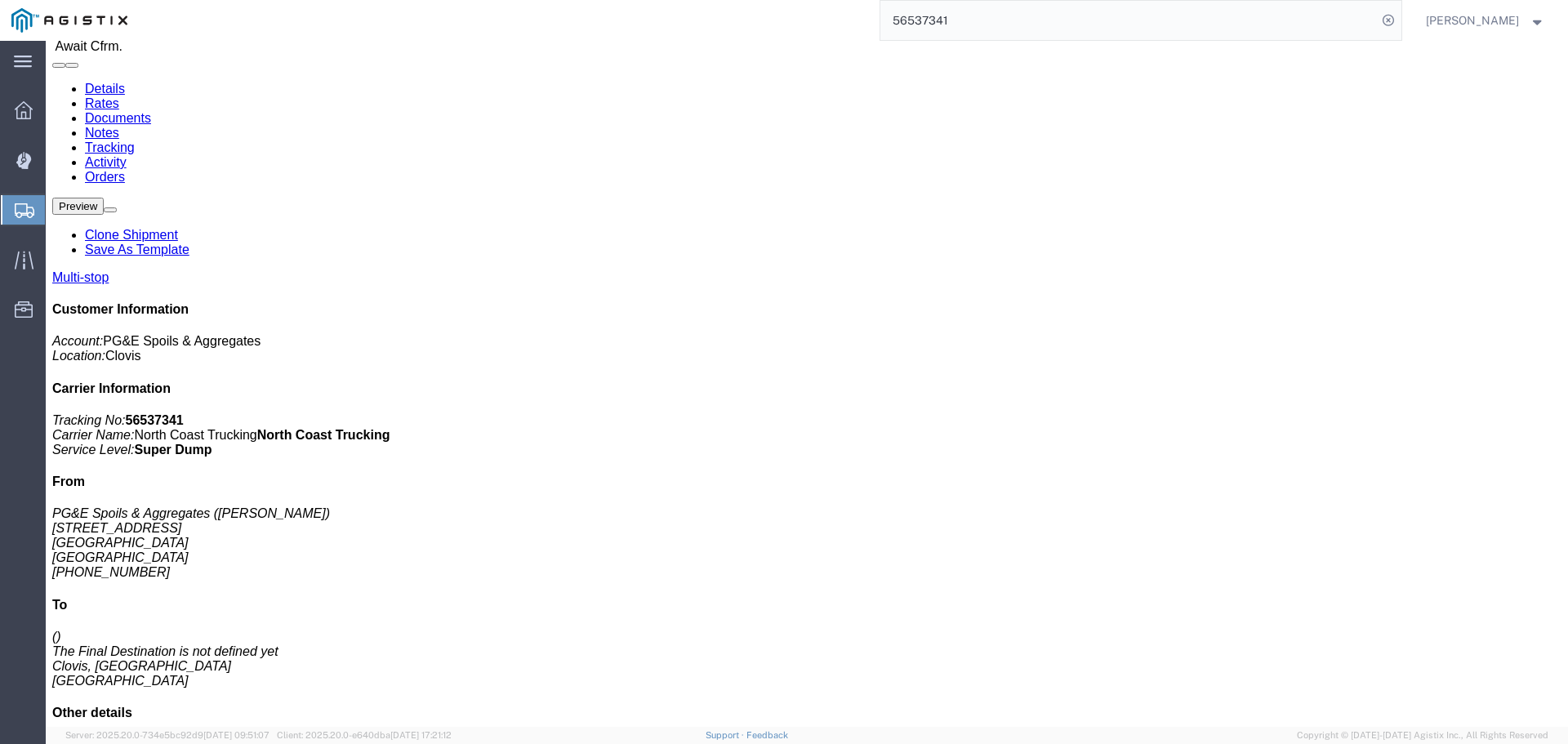
scroll to position [164, 0]
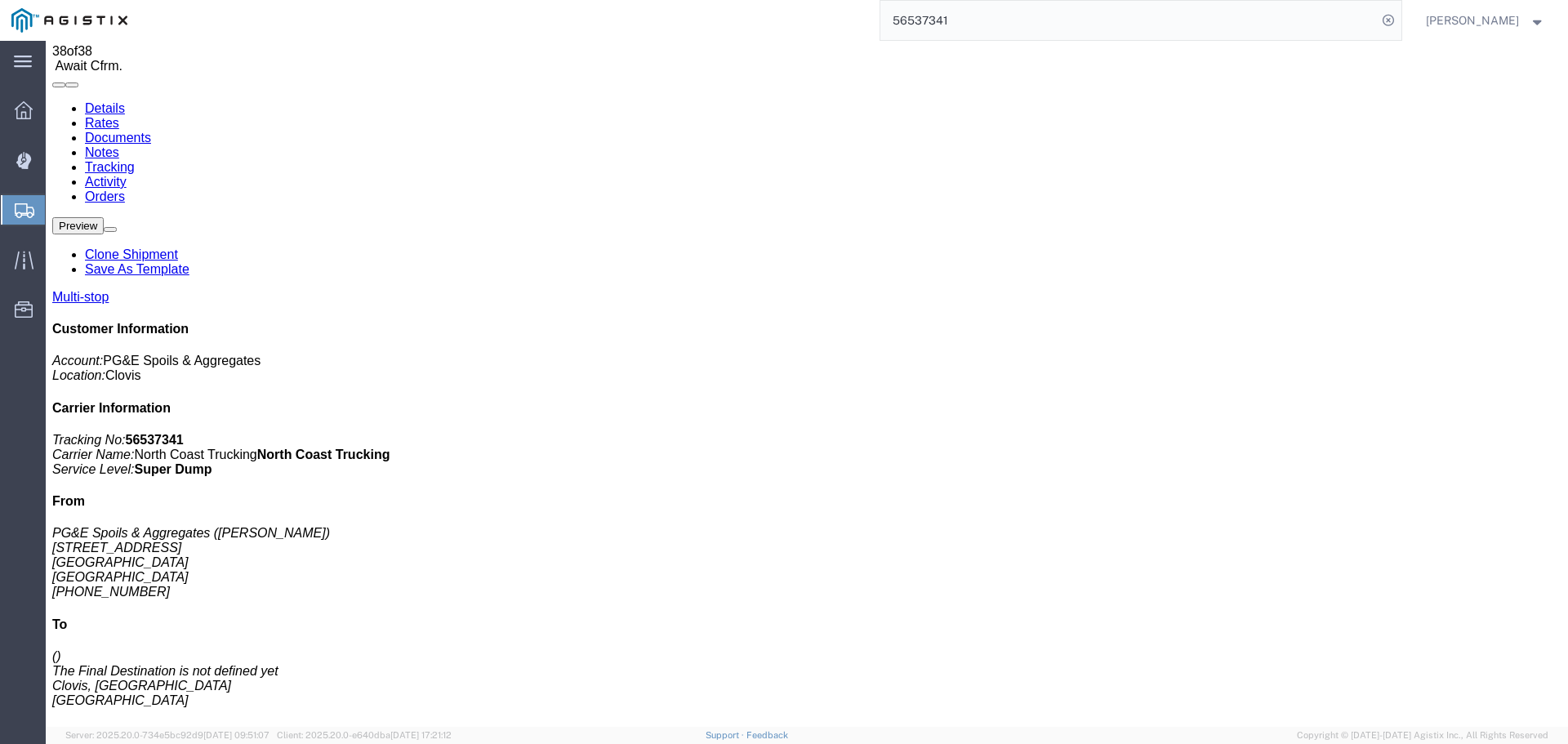
scroll to position [0, 0]
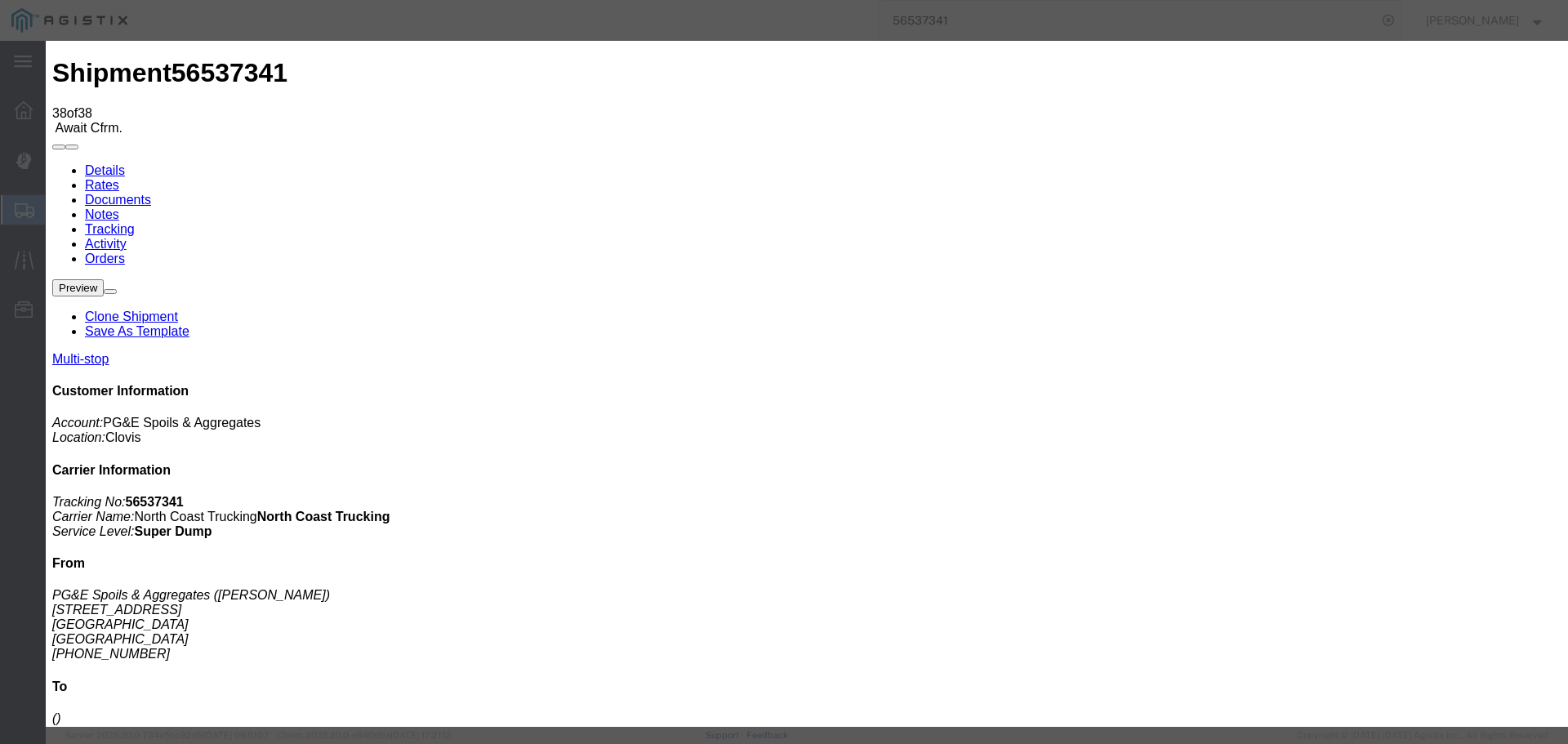
type input "[DATE]"
type input "1:00 PM"
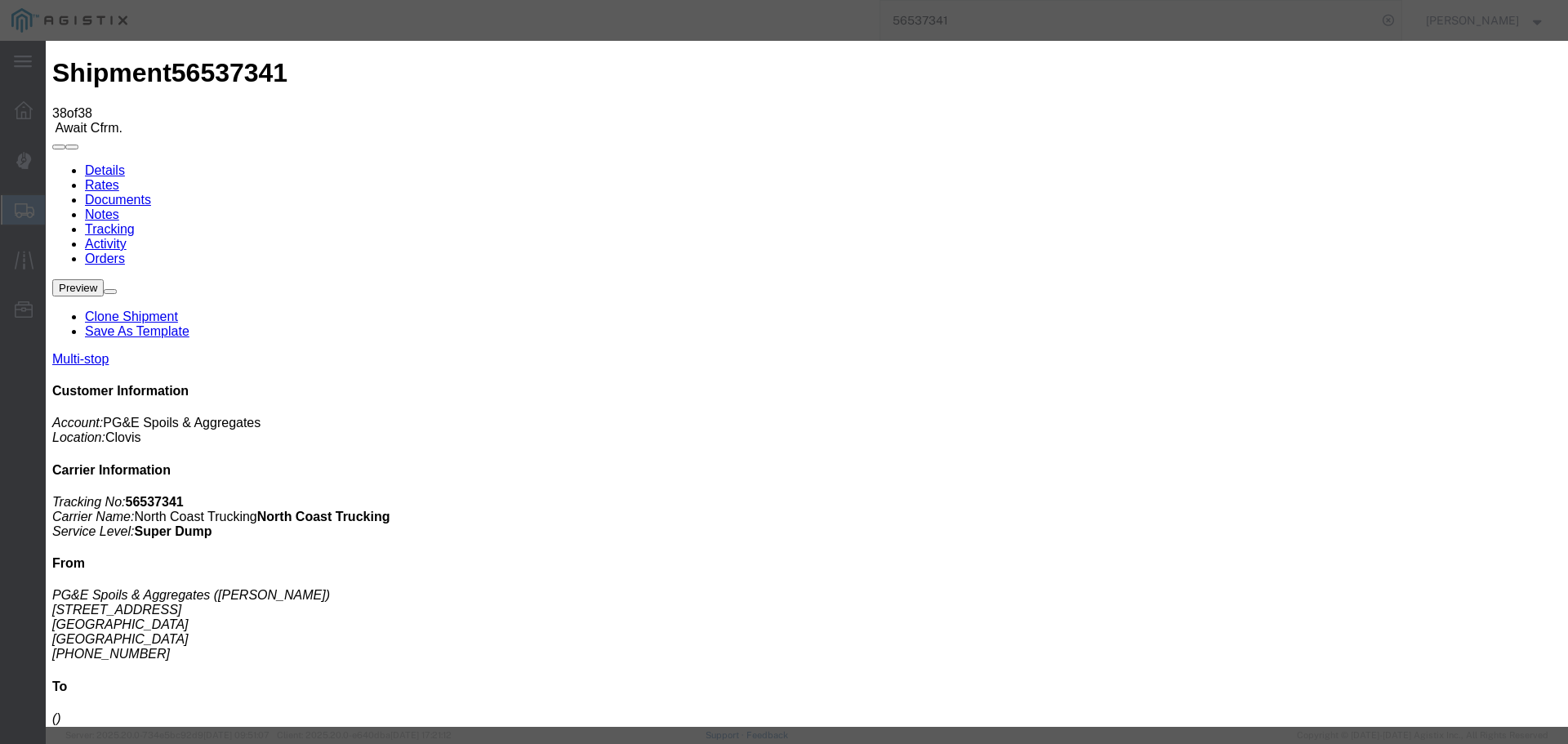
type input "[DATE]"
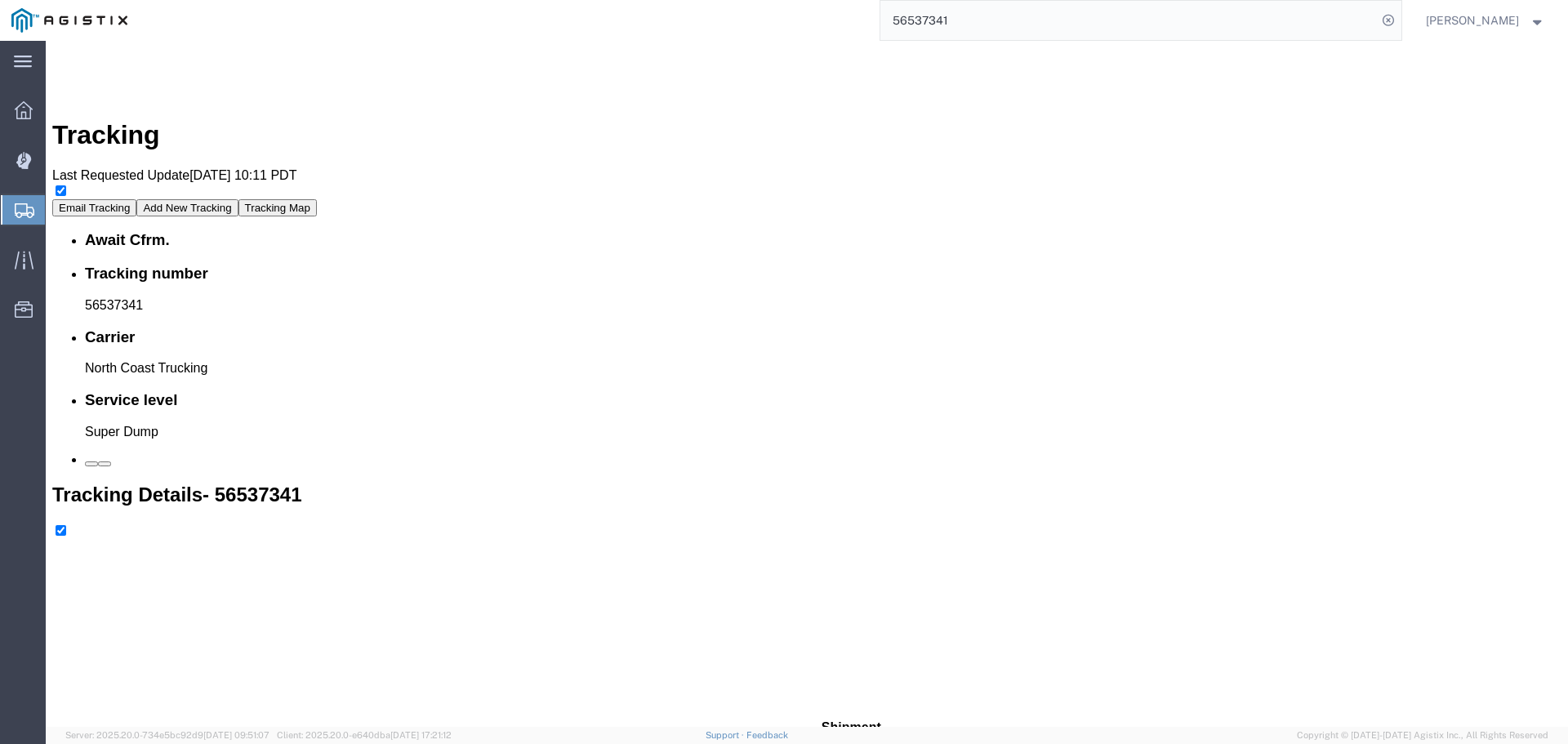
scroll to position [1134, 0]
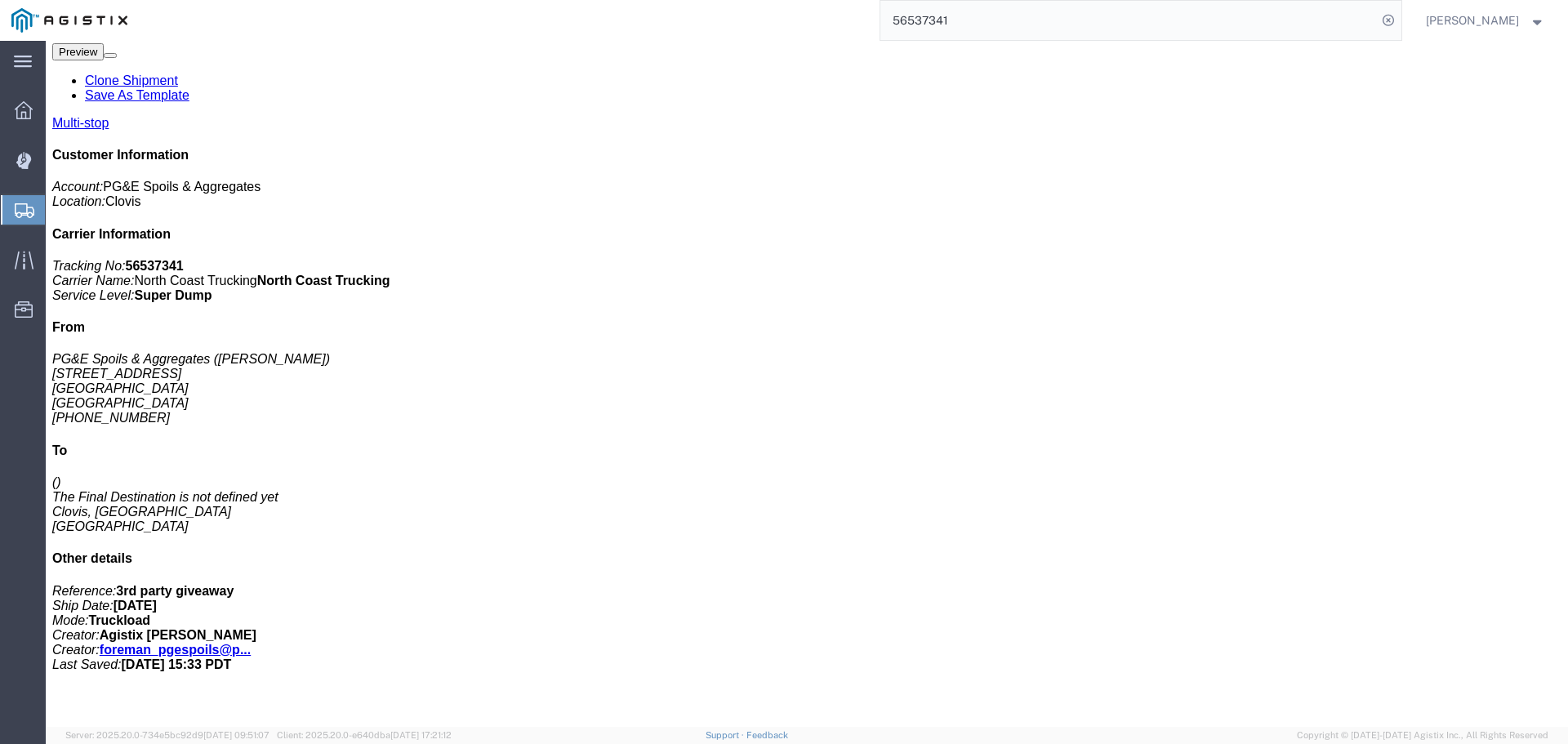
scroll to position [73, 0]
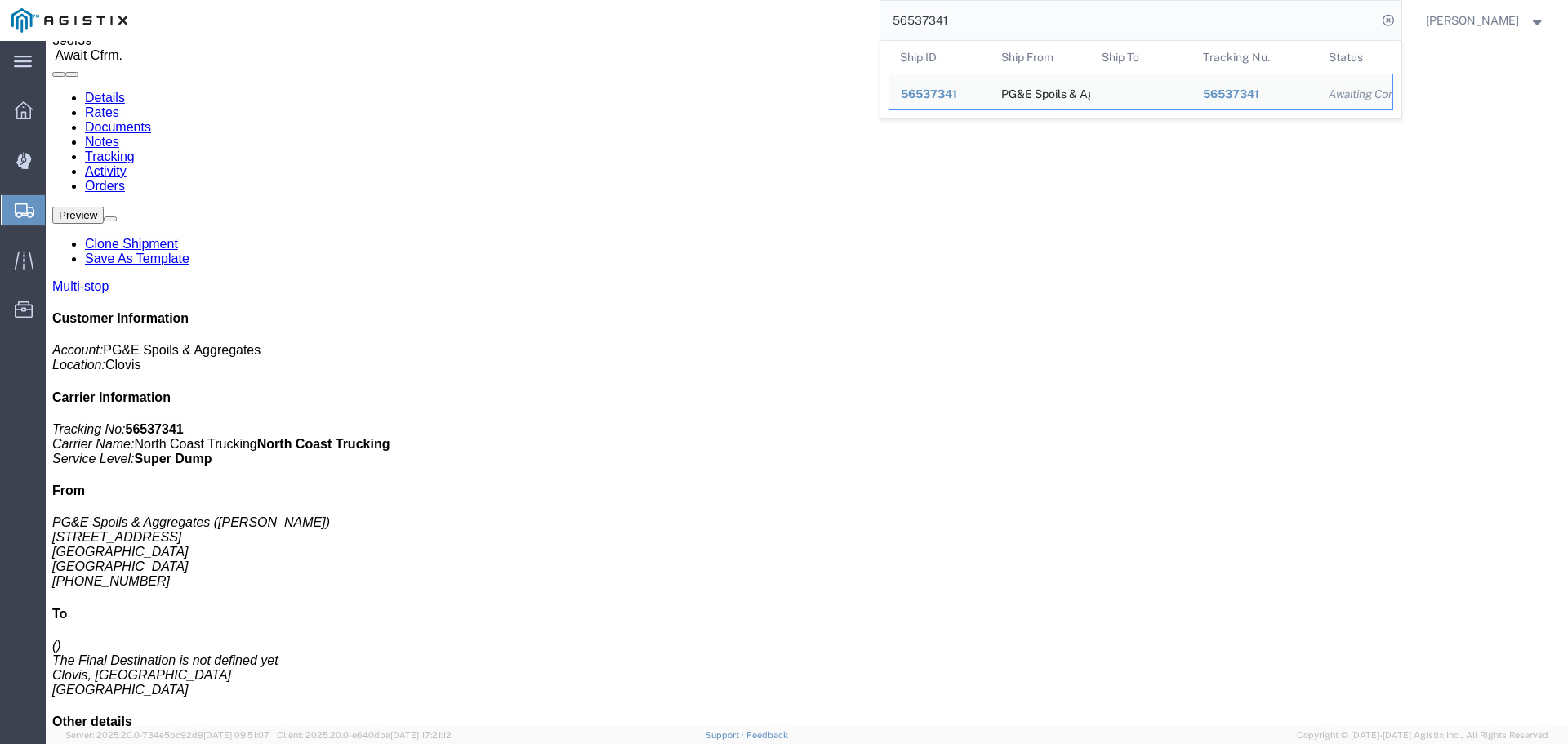
drag, startPoint x: 983, startPoint y: 22, endPoint x: 874, endPoint y: 8, distance: 109.9
click at [874, 8] on div "56537341 Ship ID Ship From Ship To Tracking Nu. Status Ship ID 56537341 Ship Fr…" at bounding box center [770, 20] width 1263 height 41
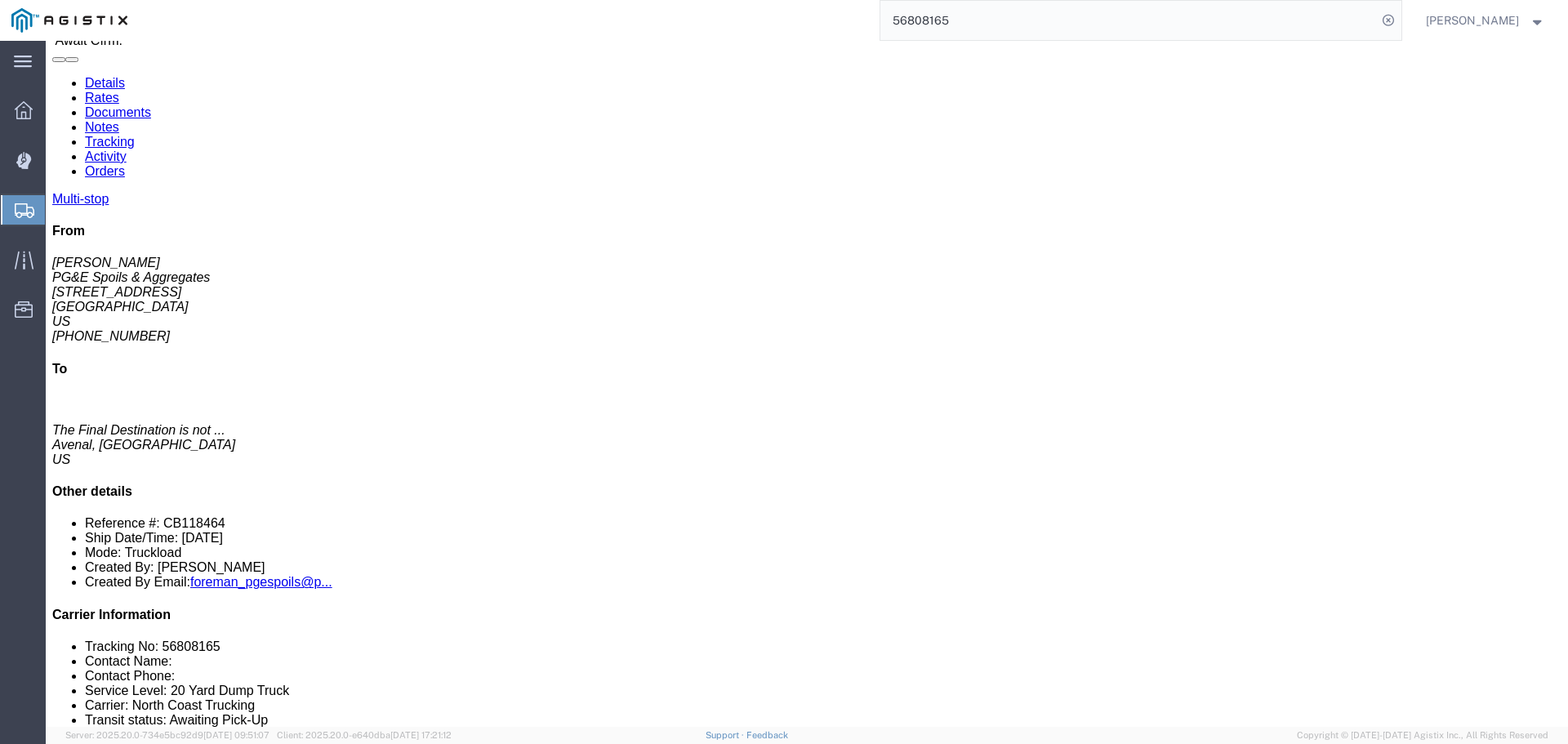
click link "Tracking"
